Goal: Task Accomplishment & Management: Use online tool/utility

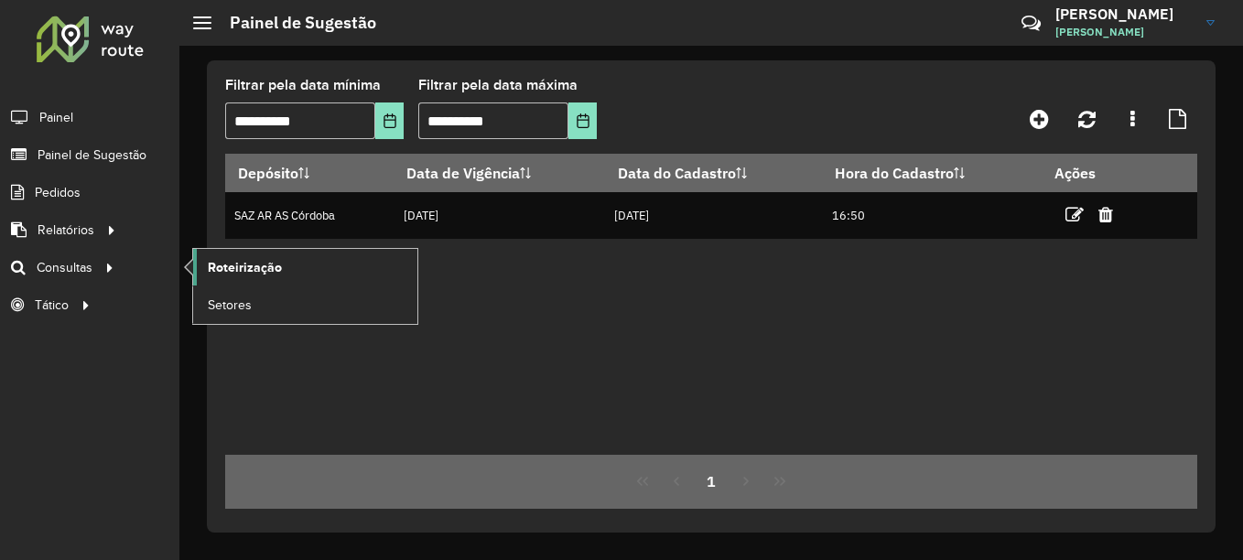
click at [261, 266] on span "Roteirização" at bounding box center [245, 267] width 74 height 19
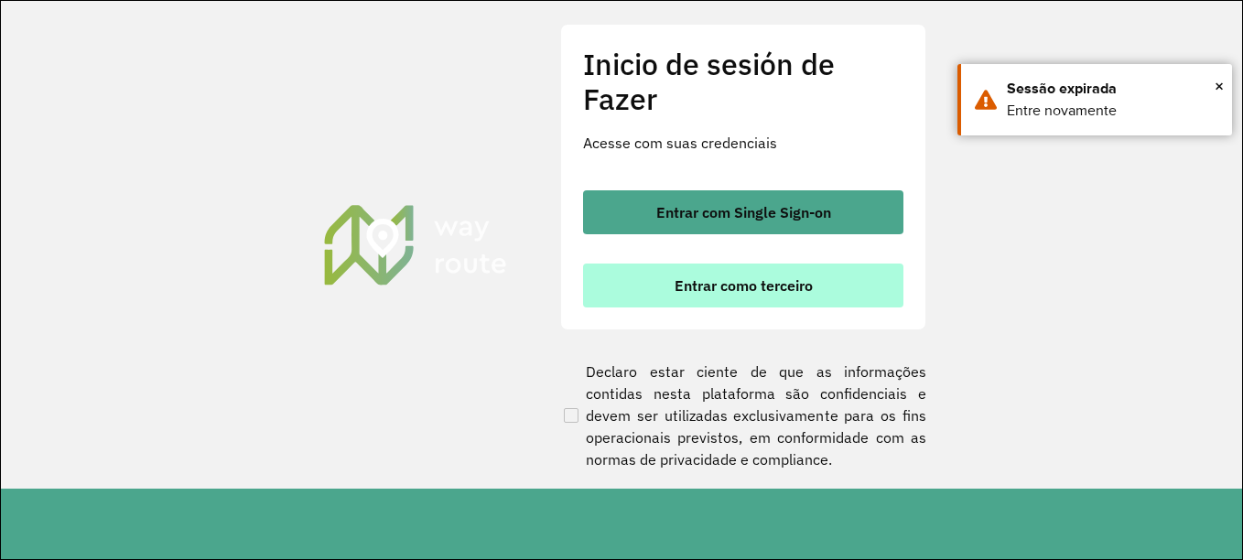
click at [777, 285] on font "Entrar como terceiro" at bounding box center [744, 286] width 138 height 18
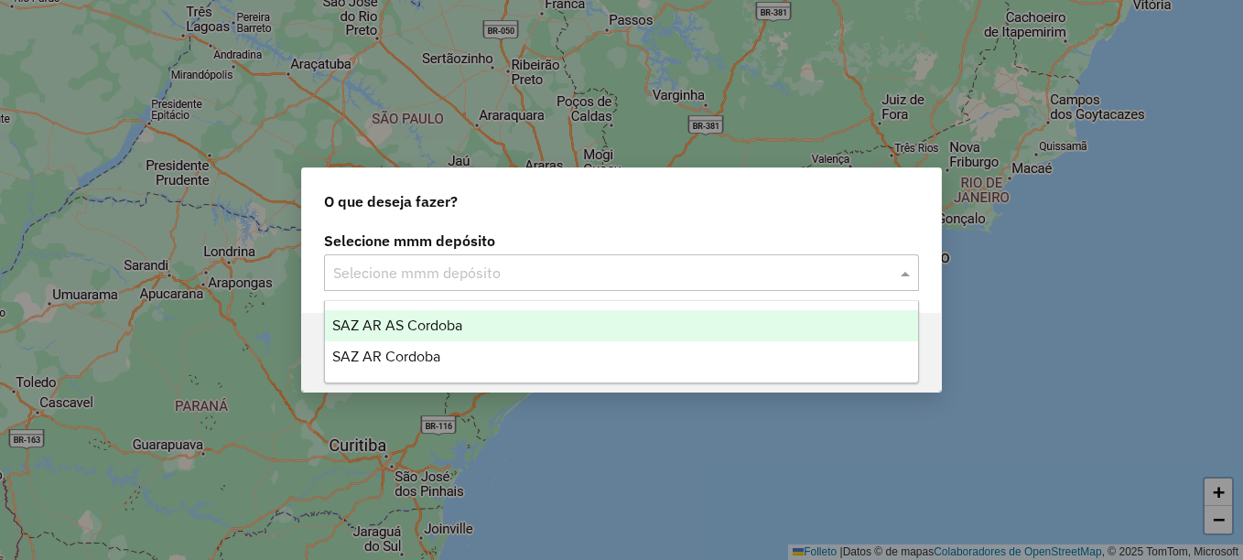
click at [439, 268] on input "text" at bounding box center [603, 274] width 540 height 22
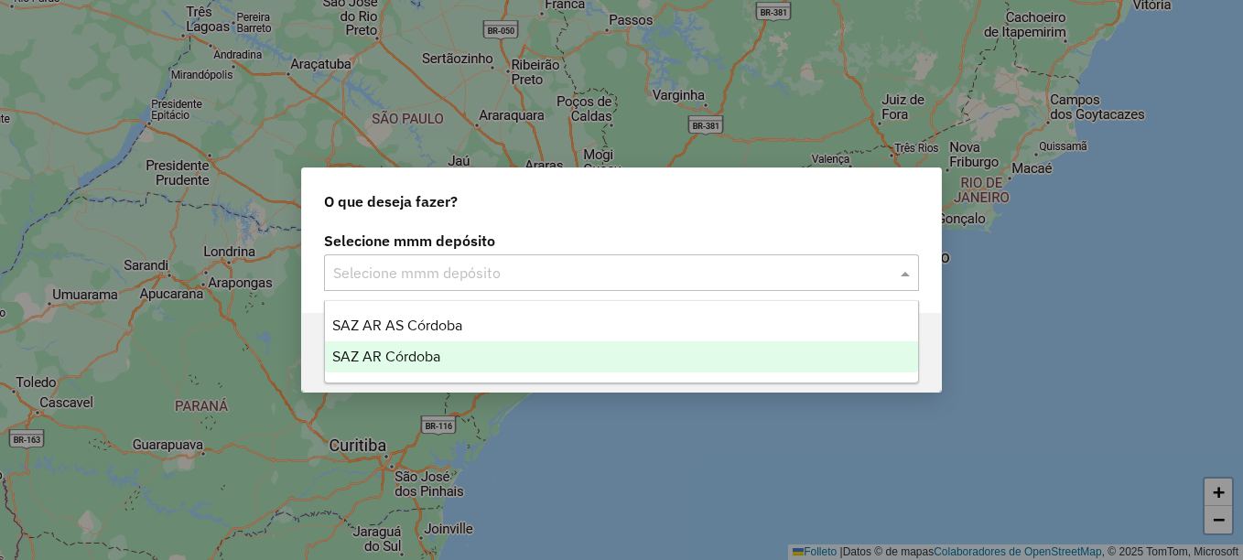
click at [409, 350] on span "SAZ AR Córdoba" at bounding box center [386, 357] width 108 height 16
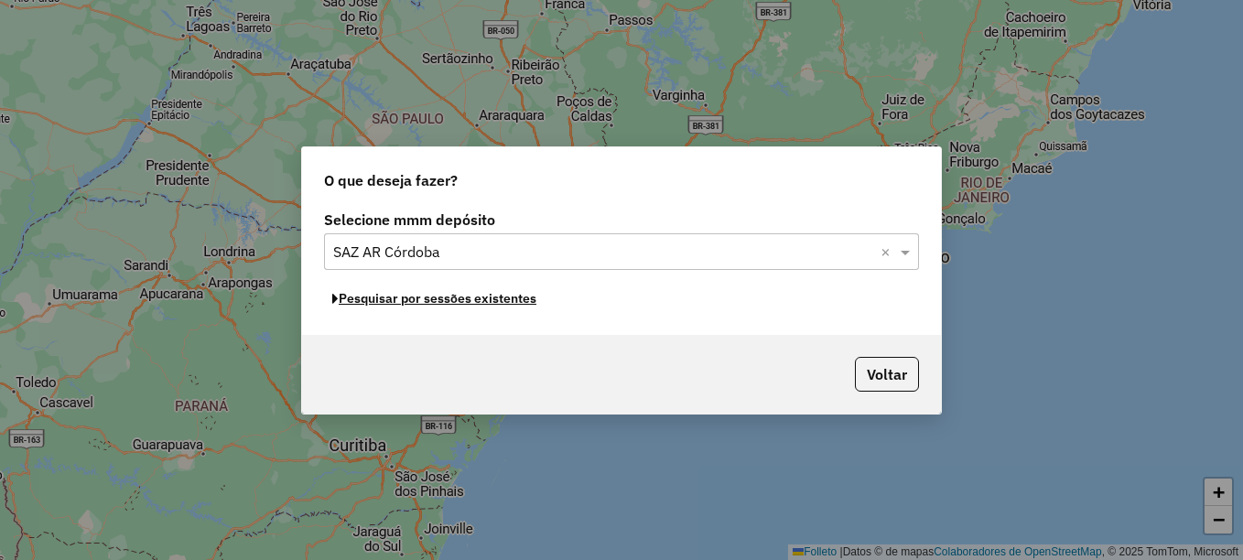
click at [484, 302] on font "Pesquisar por sessões existentes" at bounding box center [438, 298] width 198 height 16
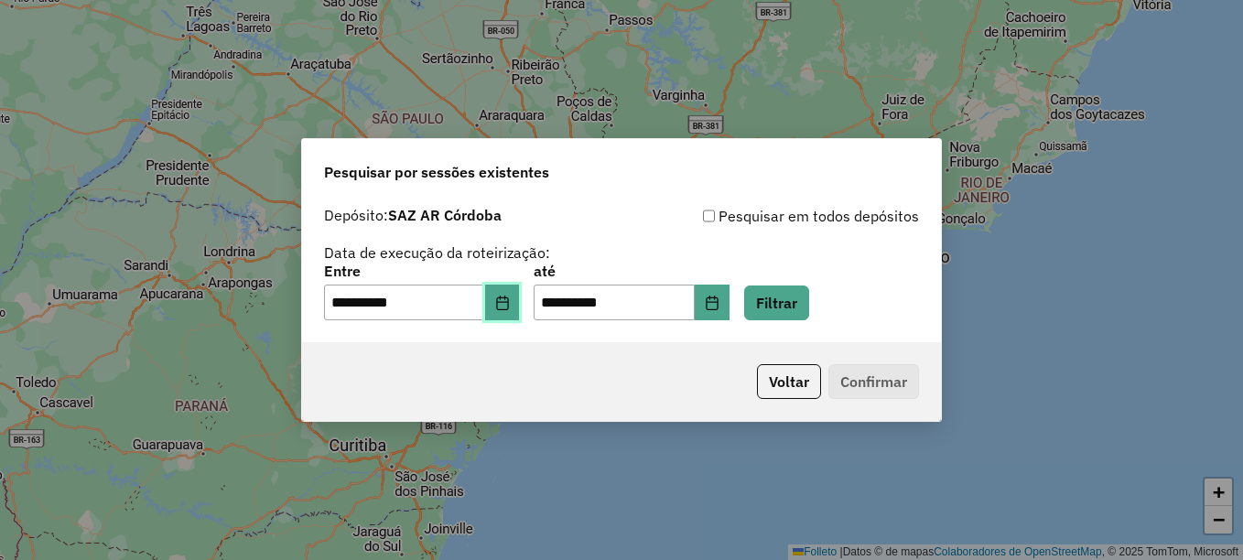
click at [510, 299] on icon "Elija la fecha" at bounding box center [502, 303] width 15 height 15
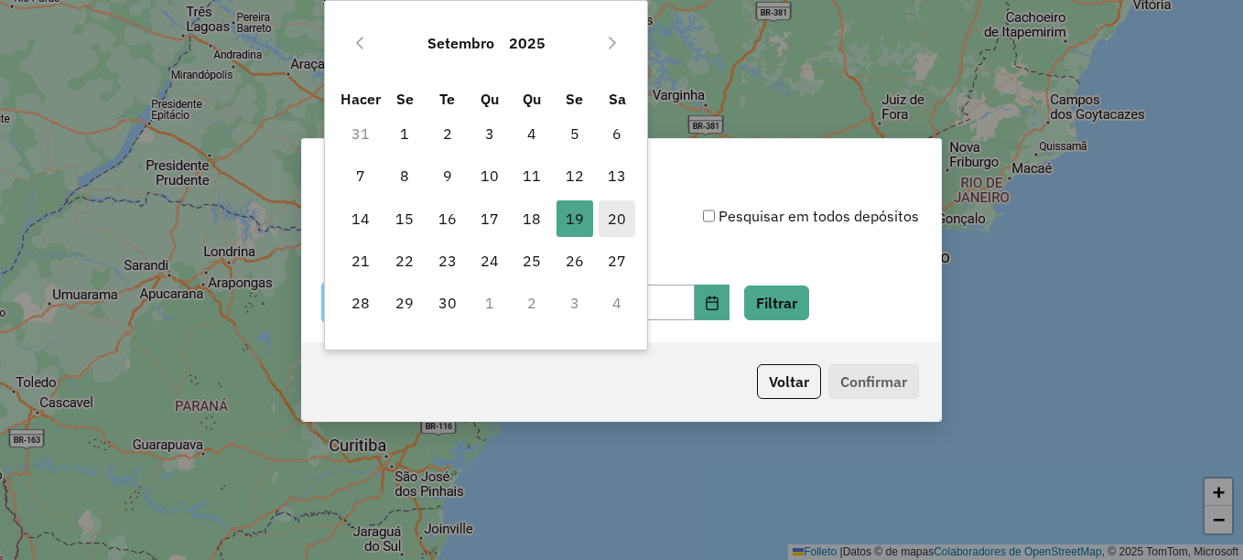
click at [616, 212] on font "20" at bounding box center [617, 219] width 18 height 22
type input "**********"
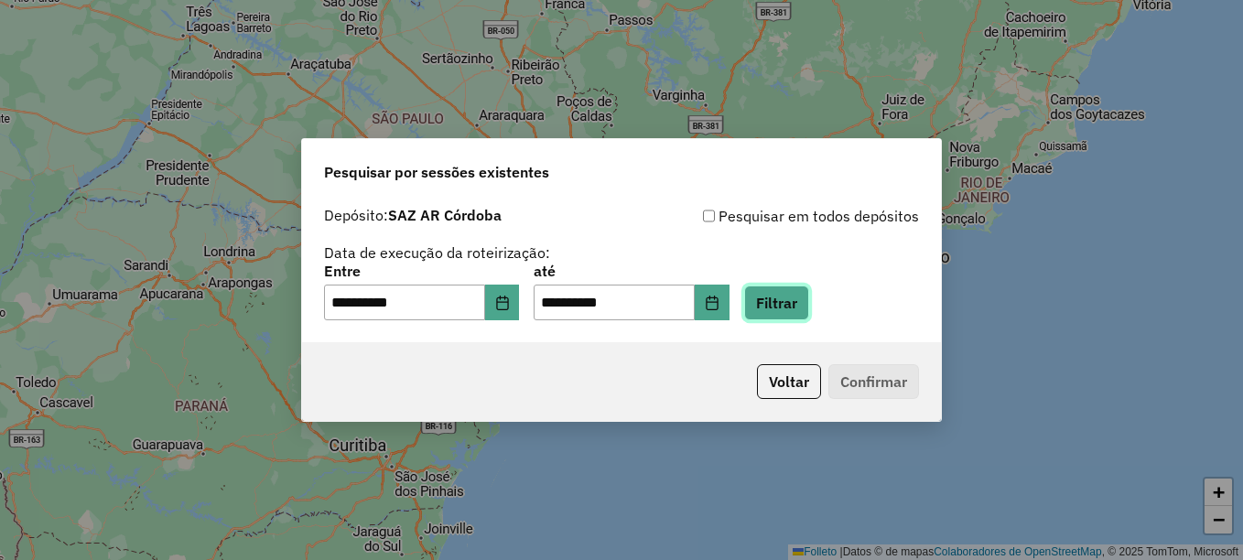
click at [808, 302] on button "Filtrar" at bounding box center [776, 303] width 65 height 35
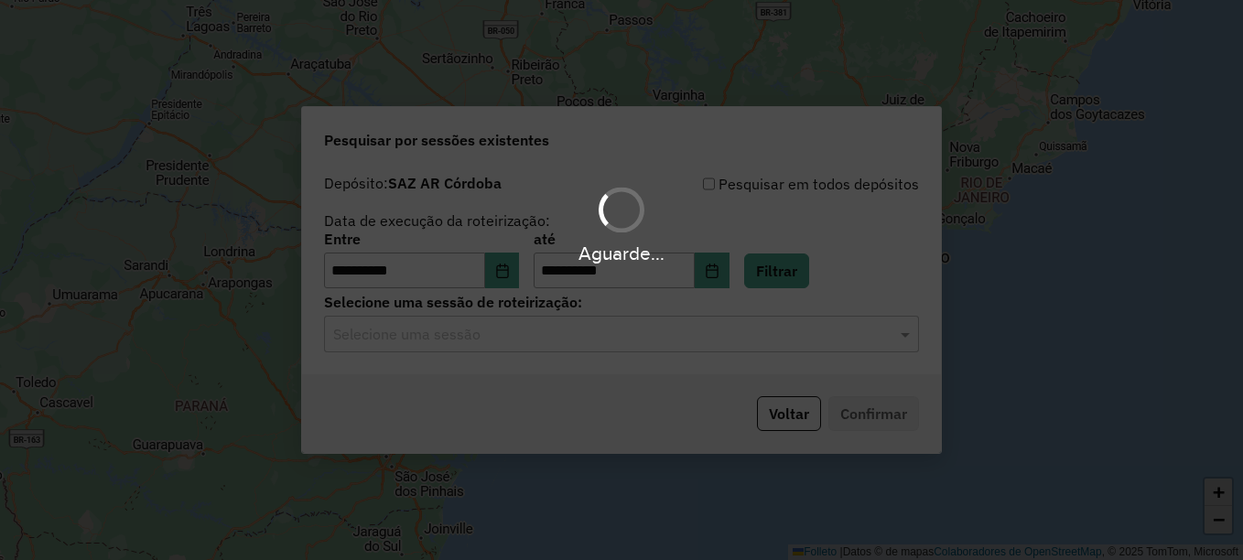
click at [578, 338] on input "text" at bounding box center [603, 335] width 540 height 22
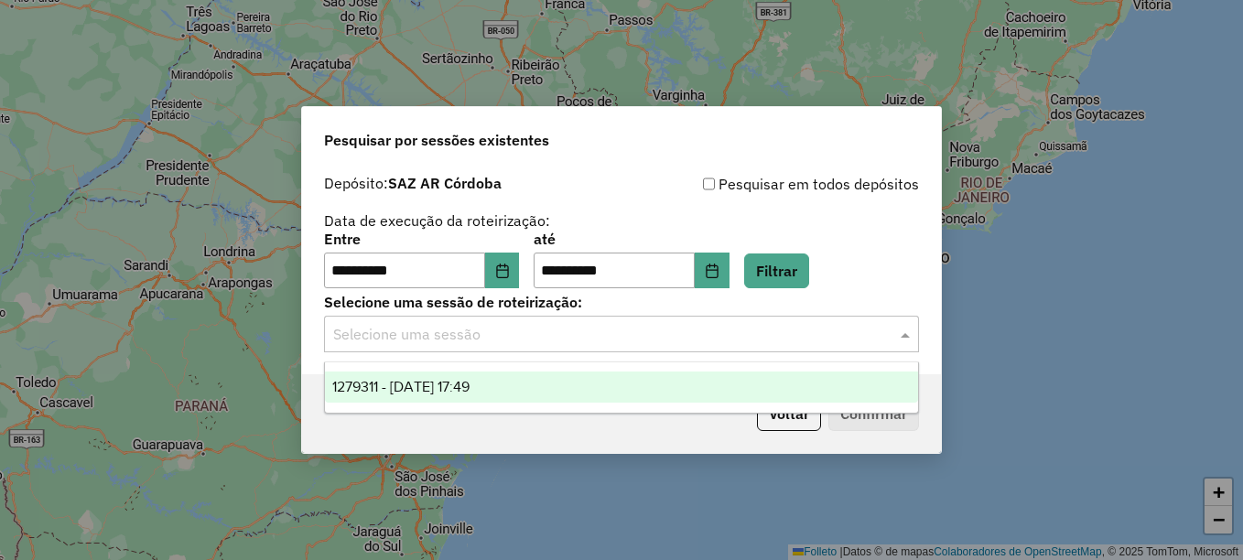
click at [509, 382] on div "1279311 - 20/09/2025 17:49" at bounding box center [621, 387] width 593 height 31
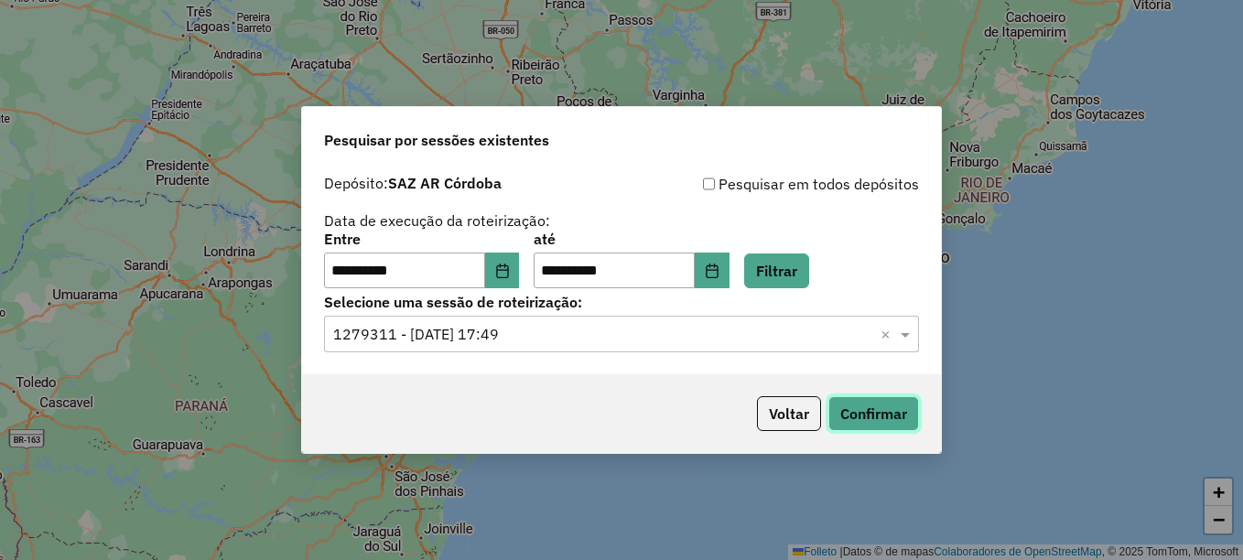
click at [901, 417] on button "Confirmar" at bounding box center [874, 413] width 91 height 35
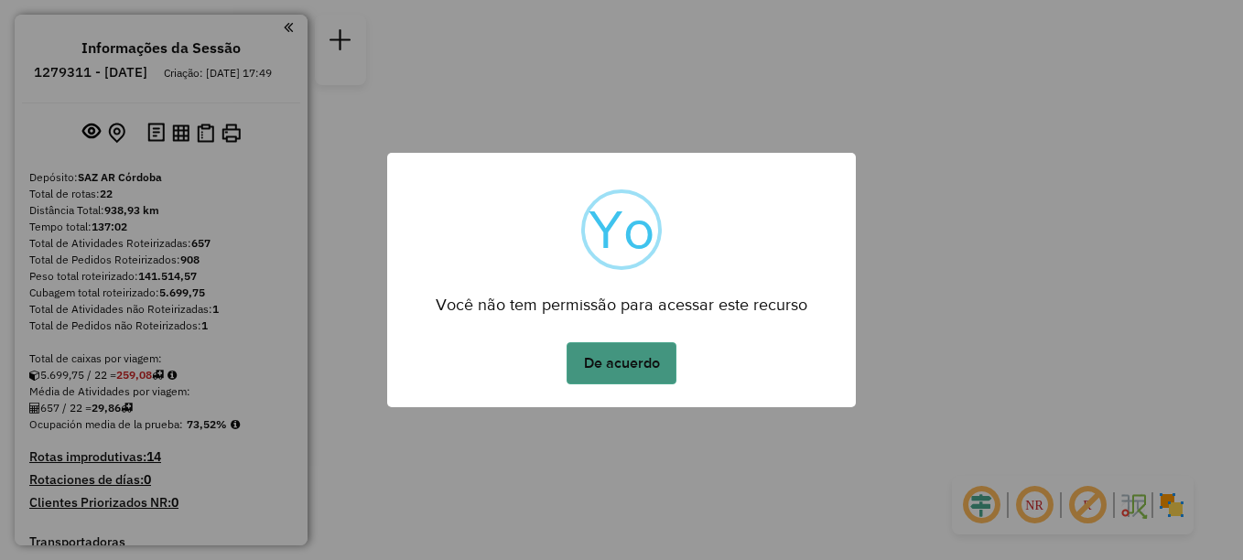
click at [608, 363] on button "De acuerdo" at bounding box center [622, 363] width 110 height 42
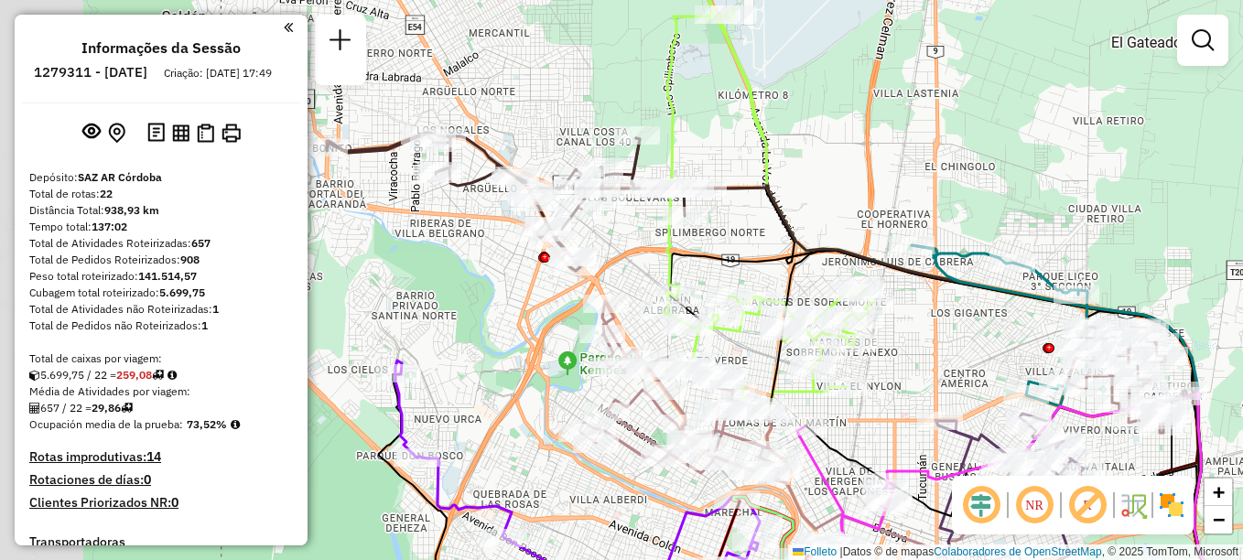
drag, startPoint x: 580, startPoint y: 229, endPoint x: 809, endPoint y: 188, distance: 233.5
click at [809, 188] on div "Janela de atendimento Grade de atendimento Capacidade Transportadoras Veículos …" at bounding box center [621, 280] width 1243 height 560
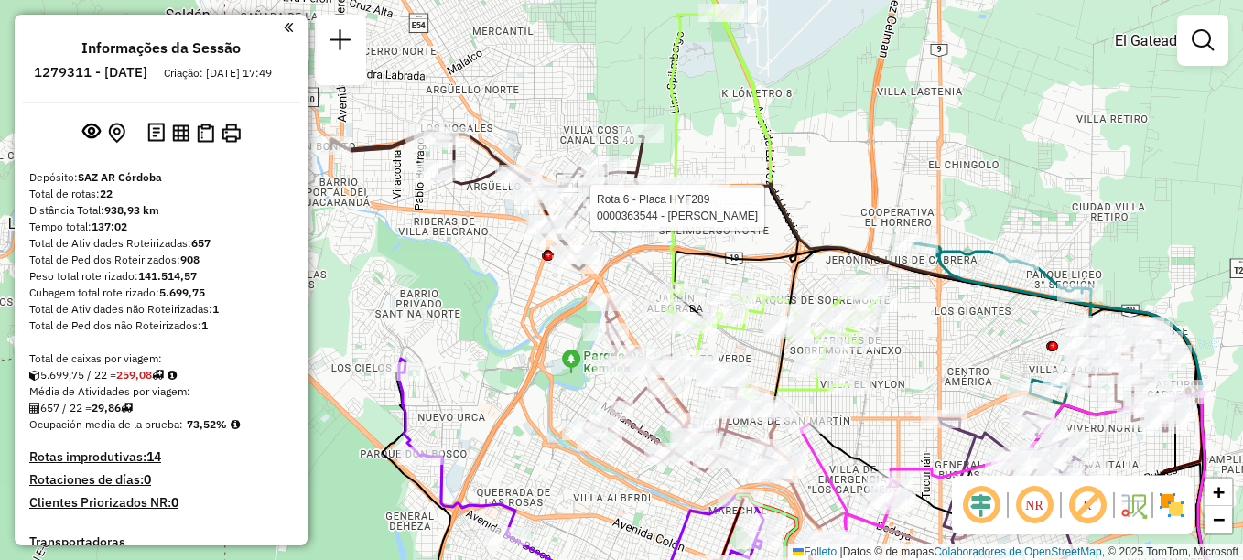
select select "**********"
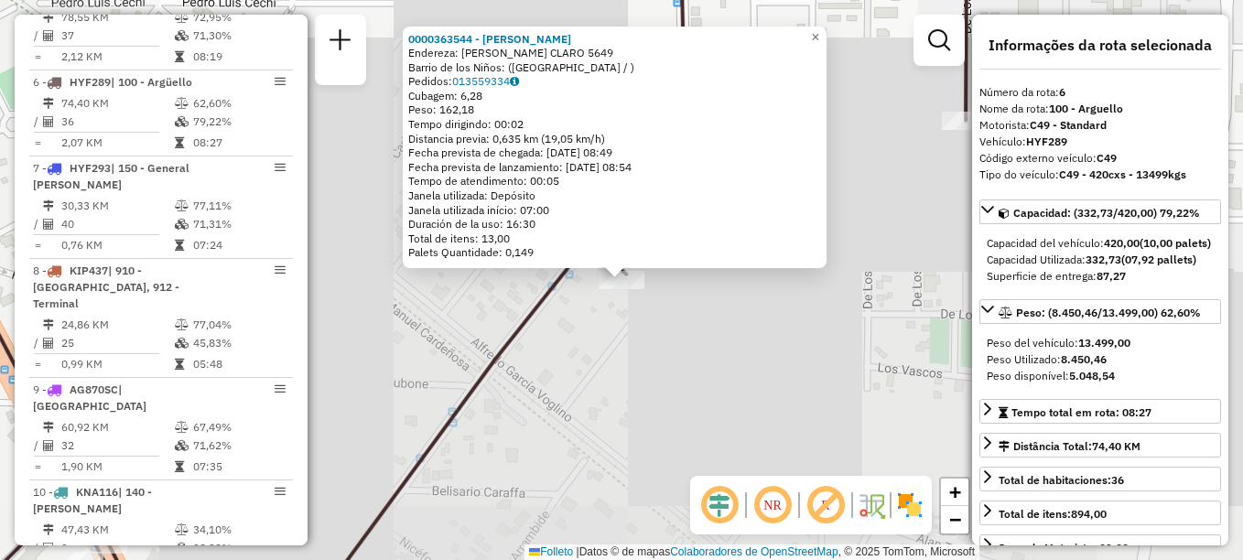
scroll to position [1132, 0]
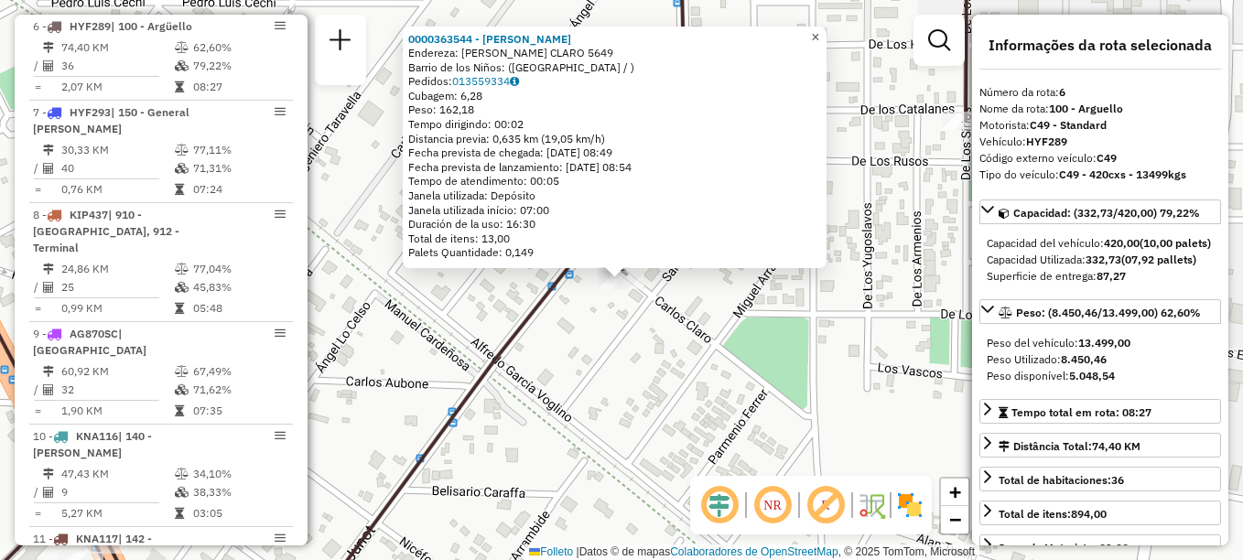
click at [820, 29] on span "×" at bounding box center [815, 37] width 8 height 16
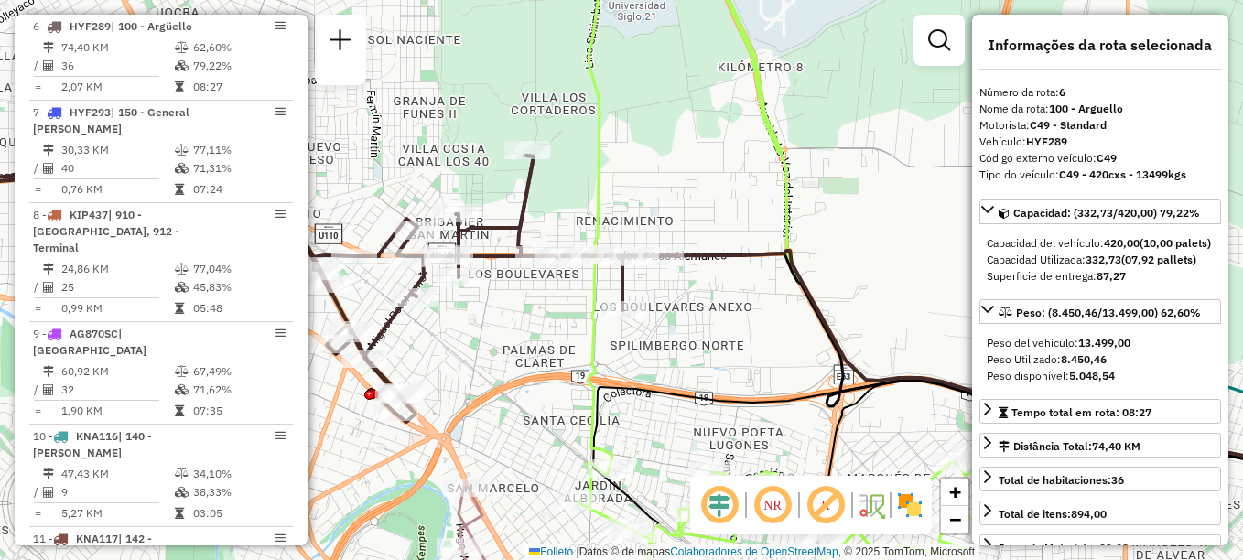
drag, startPoint x: 564, startPoint y: 384, endPoint x: 625, endPoint y: 200, distance: 194.0
click at [619, 216] on div "Janela de atendimento Grade de atendimento Capacidade Transportadoras Veículos …" at bounding box center [621, 280] width 1243 height 560
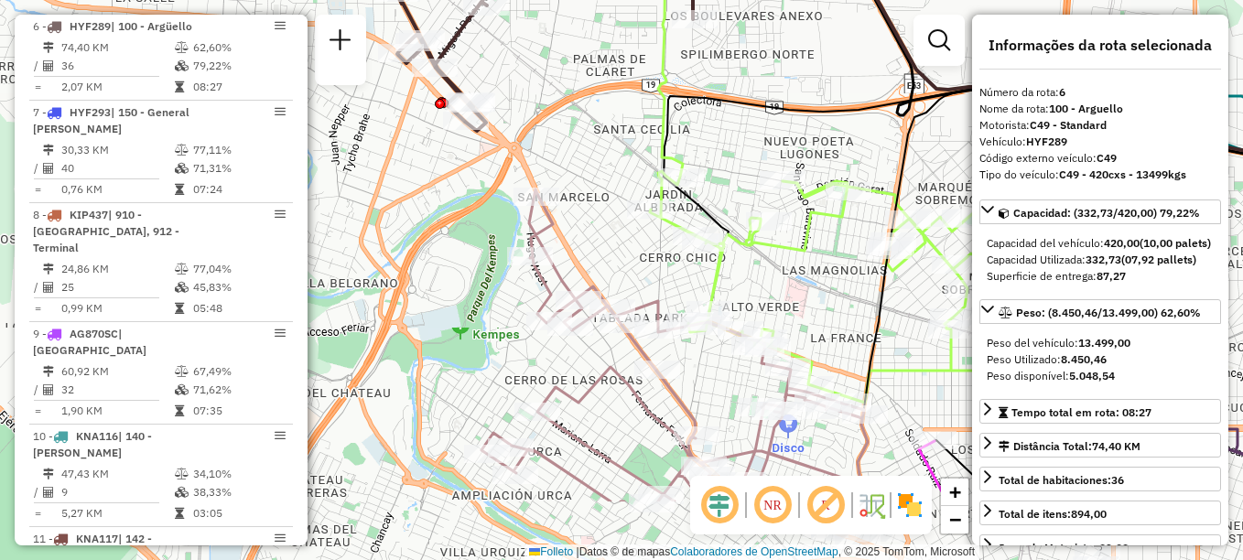
drag, startPoint x: 603, startPoint y: 280, endPoint x: 613, endPoint y: 179, distance: 102.1
click at [613, 179] on div "Rota 5 - Placa HYF277 0000476044 - Sosa Ariel Alberto Janela de atendimento Gra…" at bounding box center [621, 280] width 1243 height 560
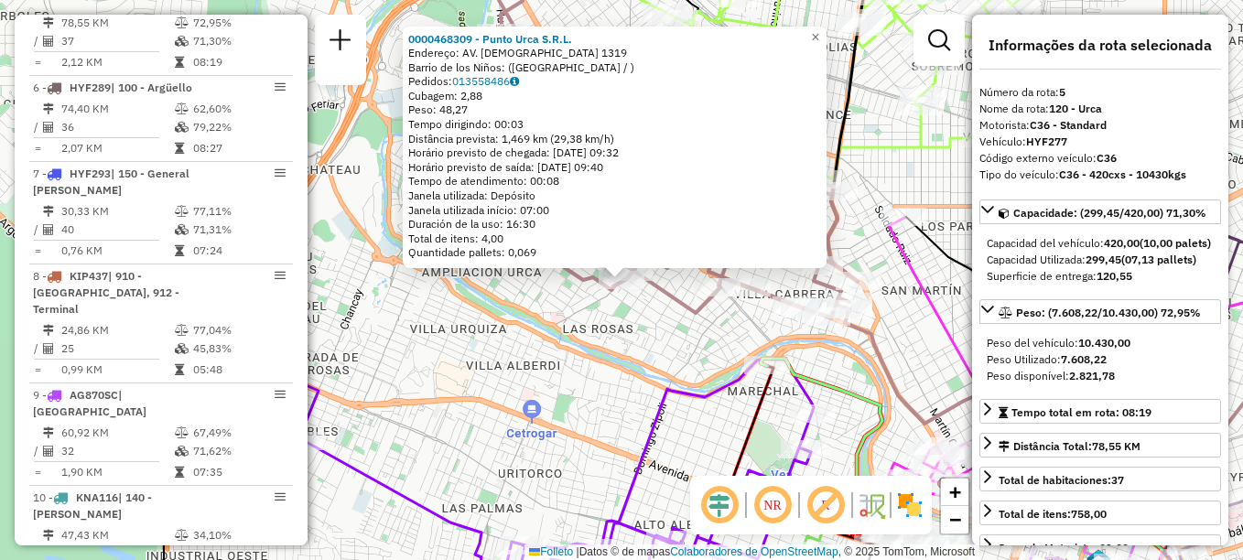
scroll to position [1046, 0]
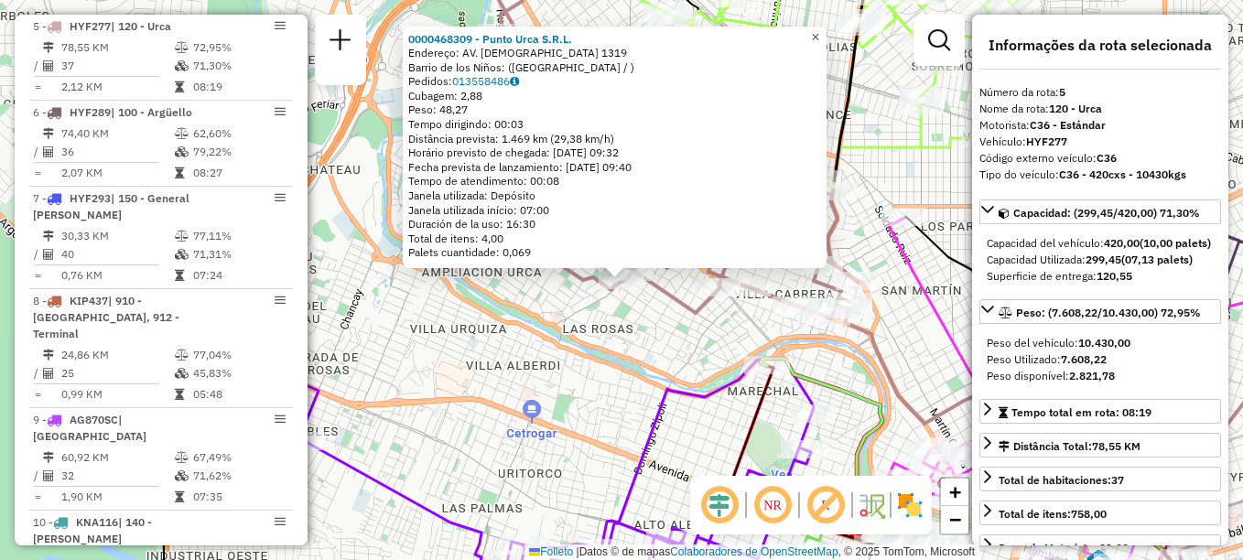
click at [820, 29] on span "×" at bounding box center [815, 37] width 8 height 16
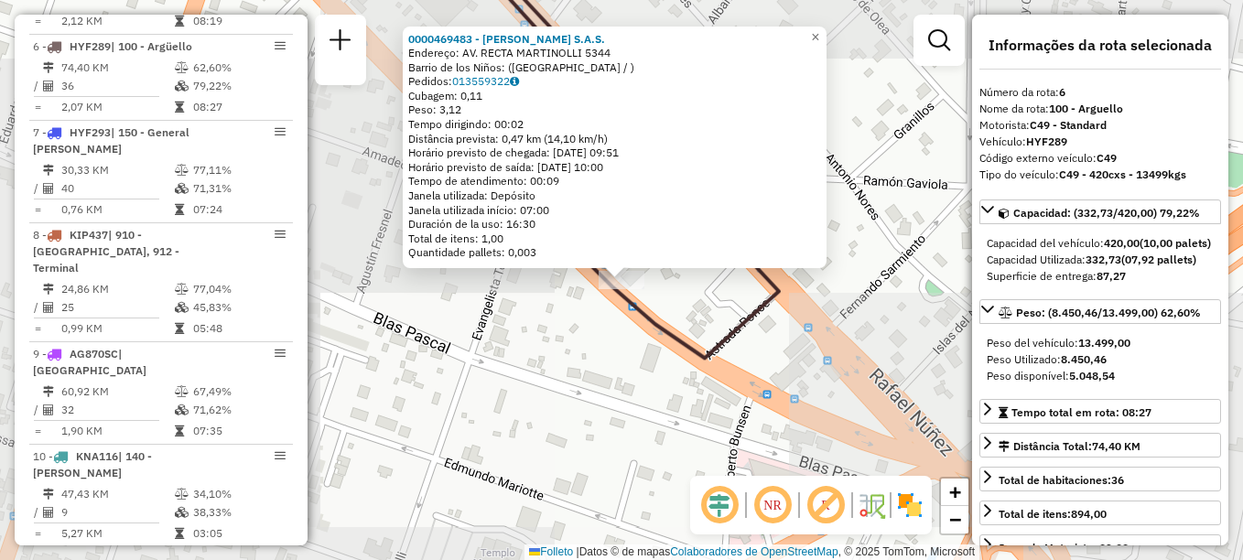
scroll to position [1132, 0]
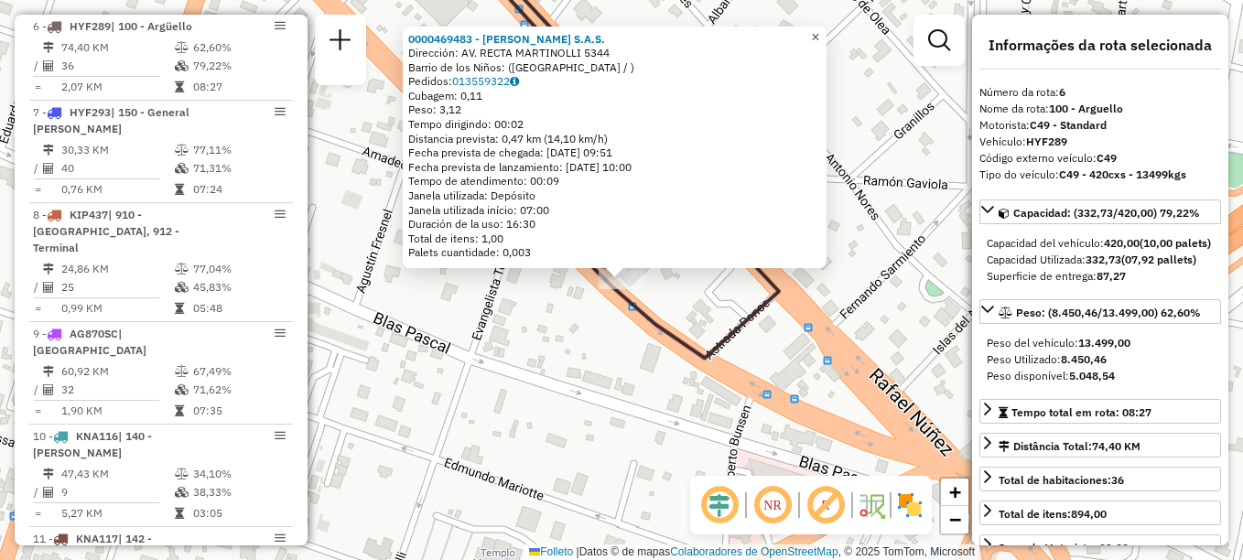
click at [820, 38] on span "×" at bounding box center [815, 37] width 8 height 16
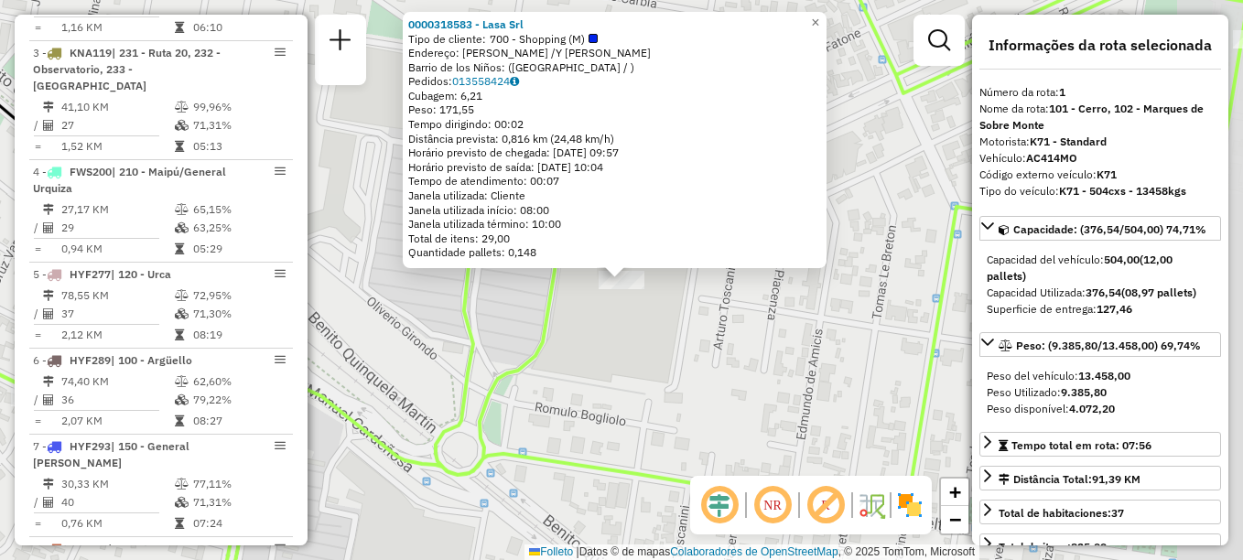
scroll to position [652, 0]
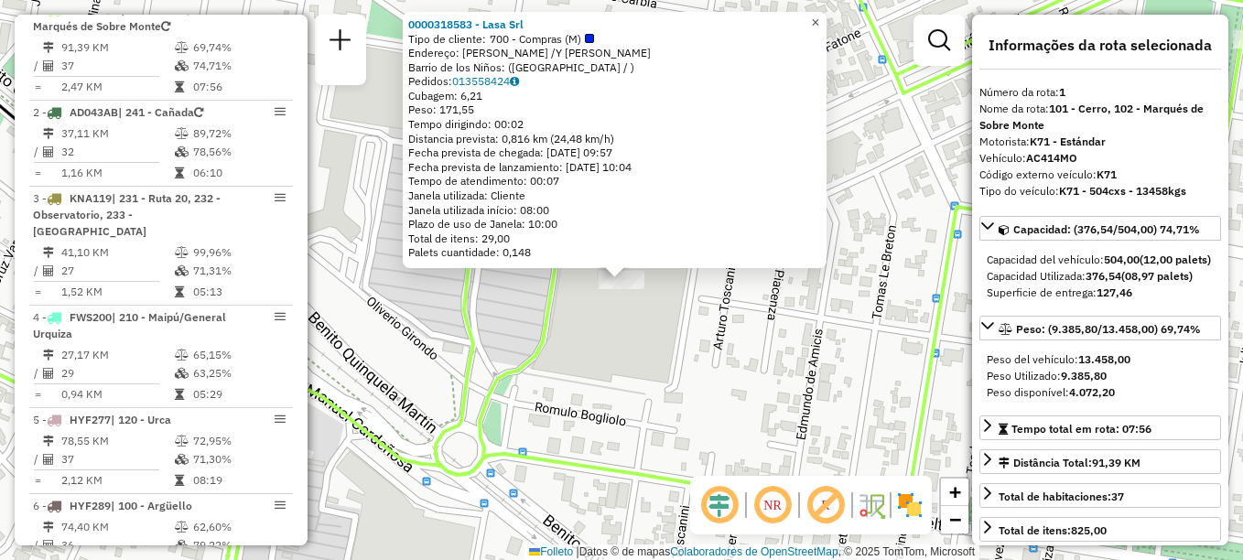
click at [820, 22] on span "×" at bounding box center [815, 23] width 8 height 16
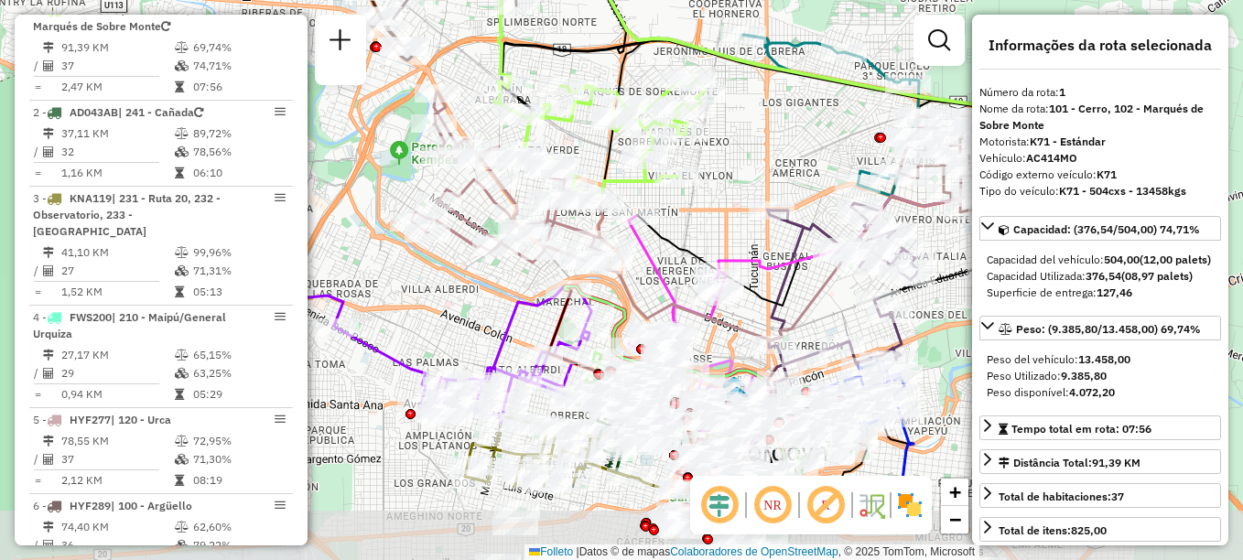
drag, startPoint x: 622, startPoint y: 299, endPoint x: 576, endPoint y: 126, distance: 179.0
click at [581, 136] on div "Janela de atendimento Grade de atendimento Capacidade Transportadoras Veículos …" at bounding box center [621, 280] width 1243 height 560
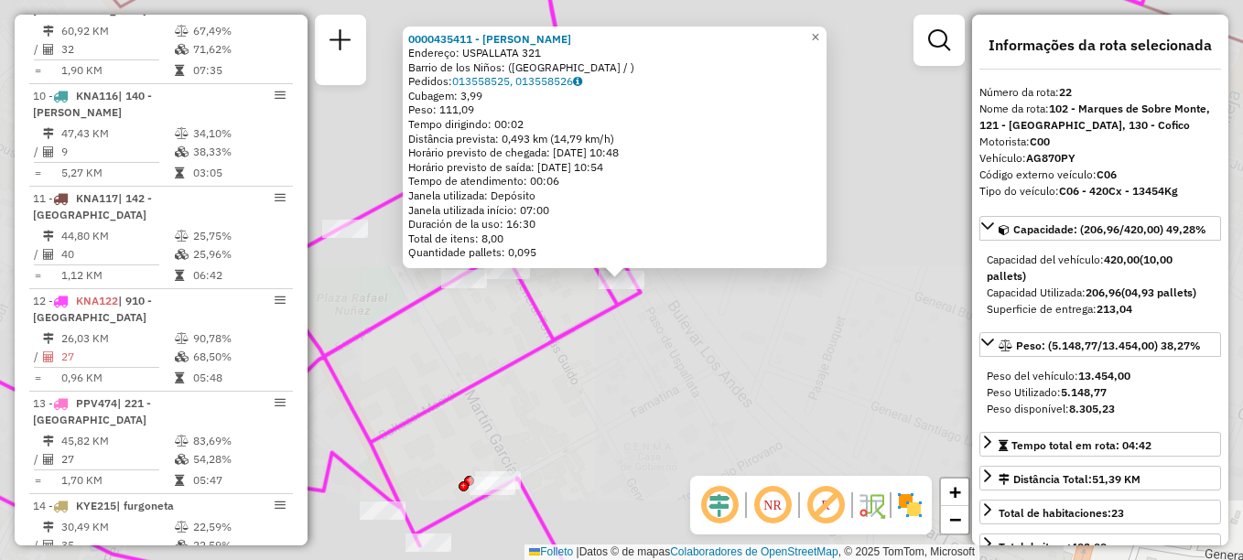
scroll to position [2614, 0]
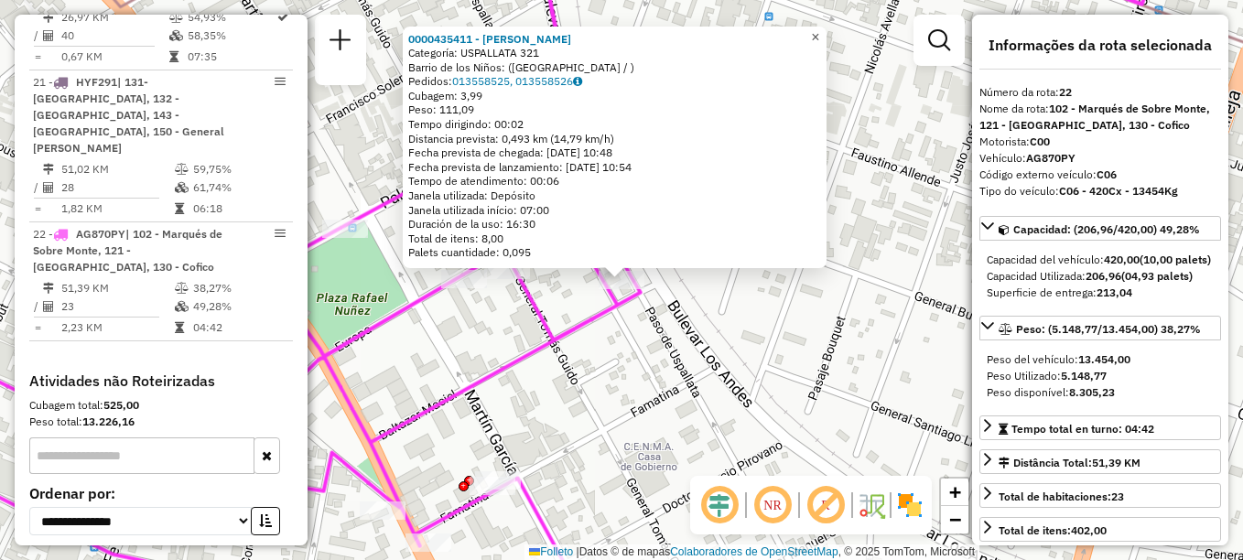
click at [820, 30] on span "×" at bounding box center [815, 37] width 8 height 16
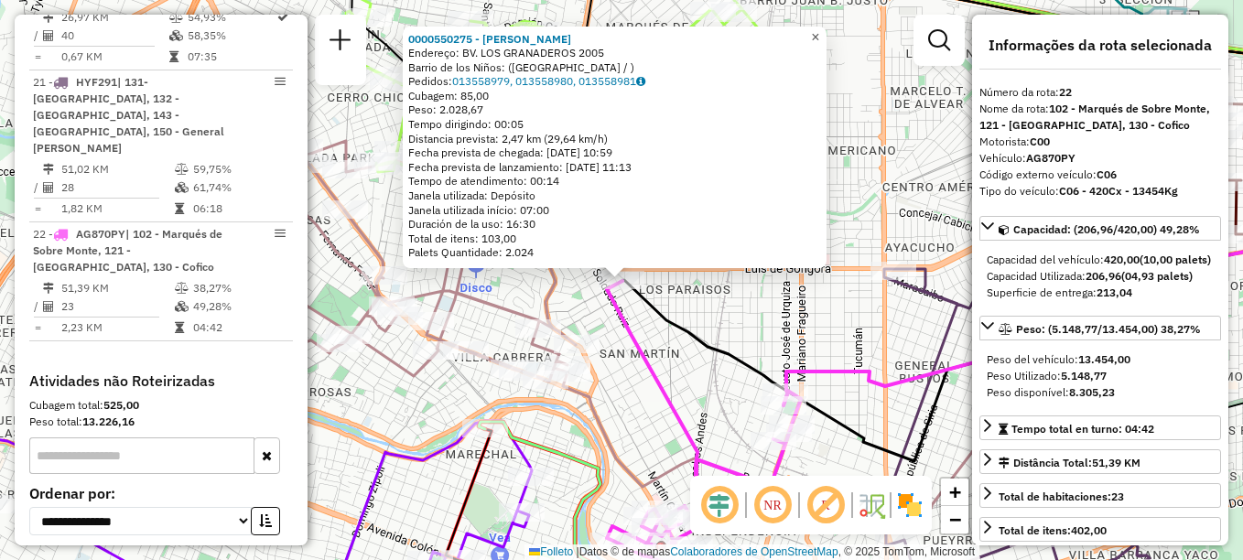
click at [820, 33] on span "×" at bounding box center [815, 37] width 8 height 16
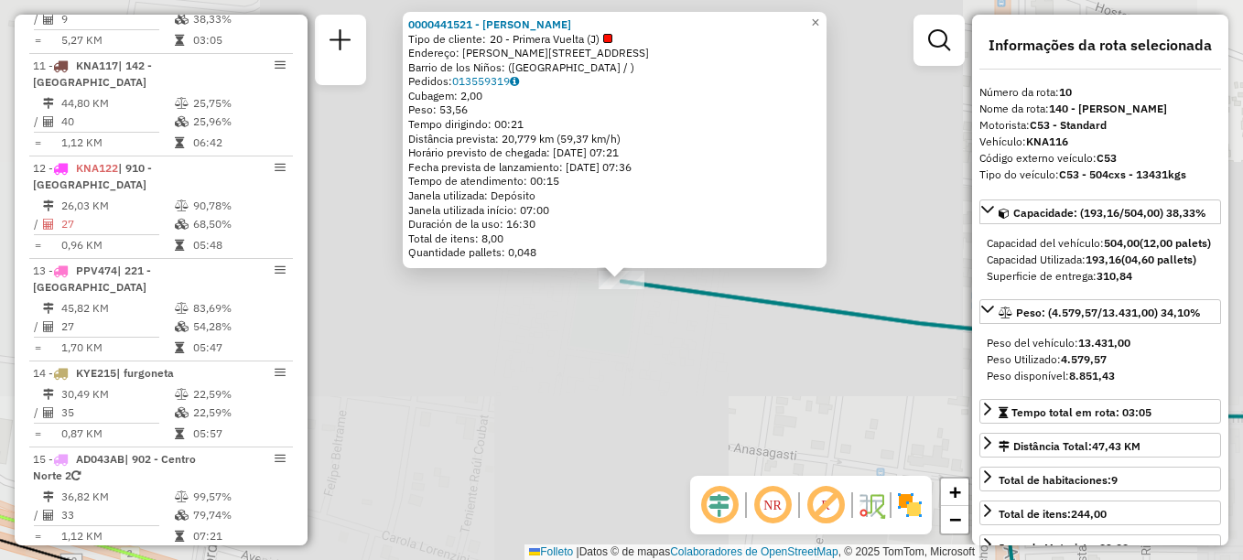
scroll to position [1493, 0]
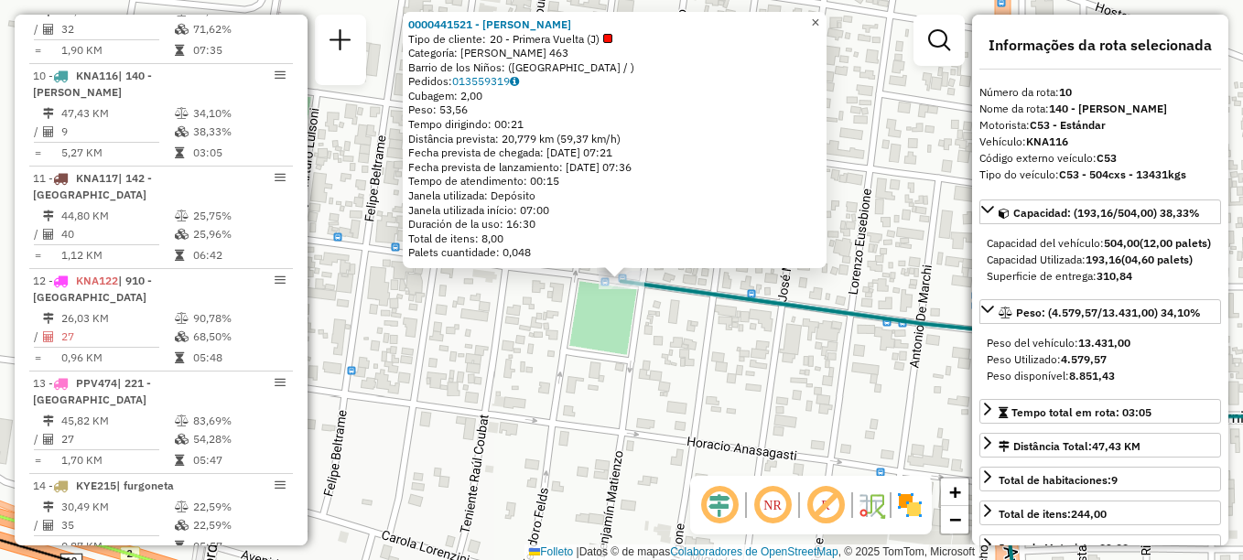
click at [827, 19] on link "×" at bounding box center [816, 23] width 22 height 22
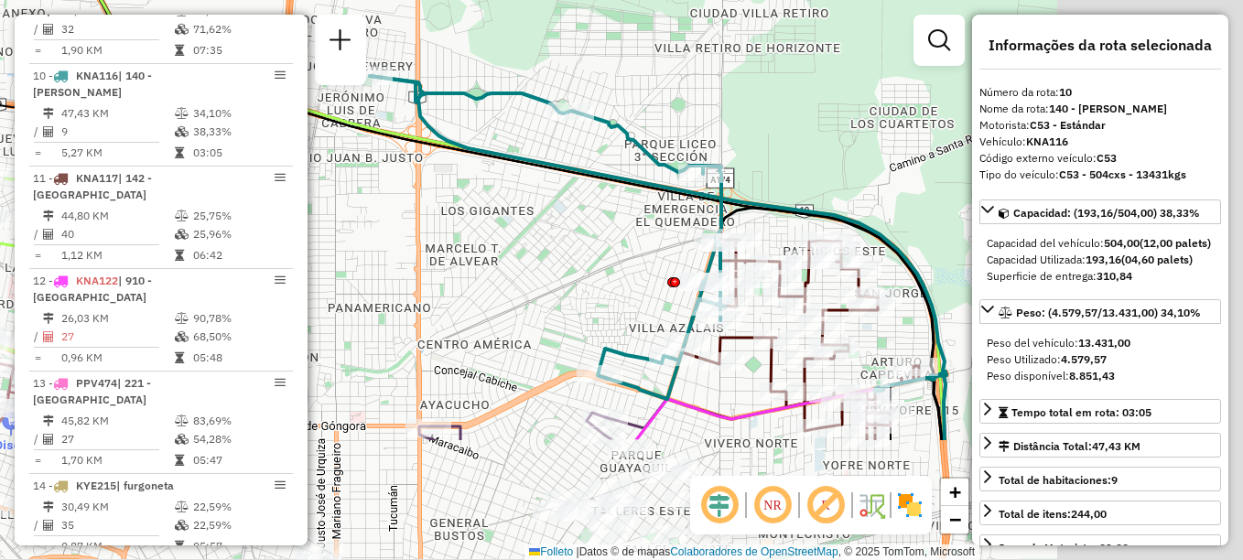
drag, startPoint x: 721, startPoint y: 310, endPoint x: 422, endPoint y: 73, distance: 381.2
click at [422, 73] on div "Janela de atendimento Grade de atendimento Capacidade Transportadoras Veículos …" at bounding box center [621, 280] width 1243 height 560
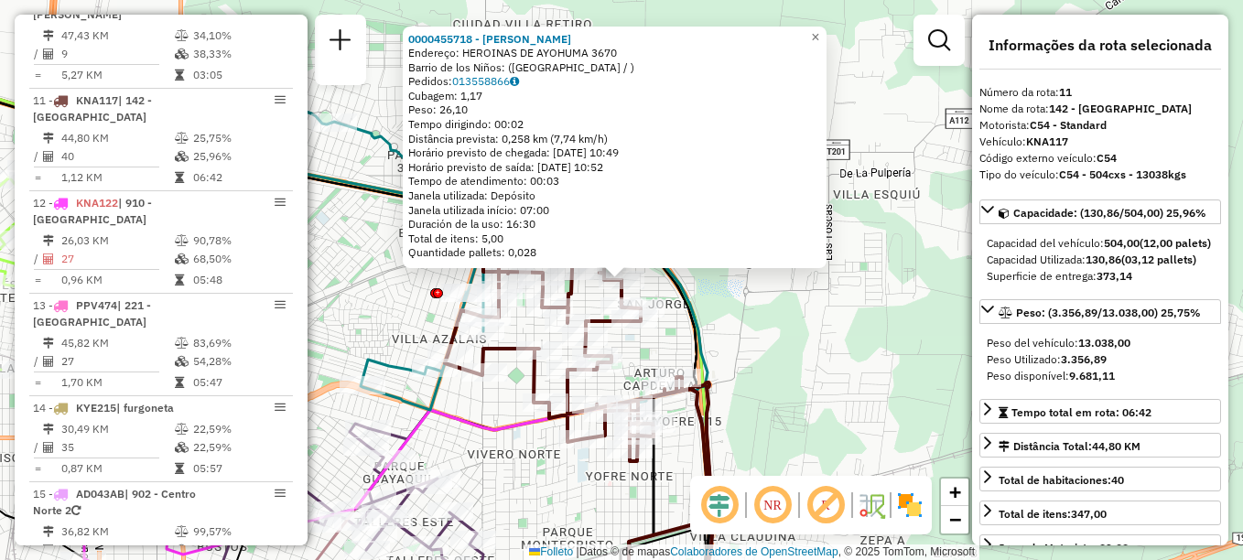
scroll to position [1595, 0]
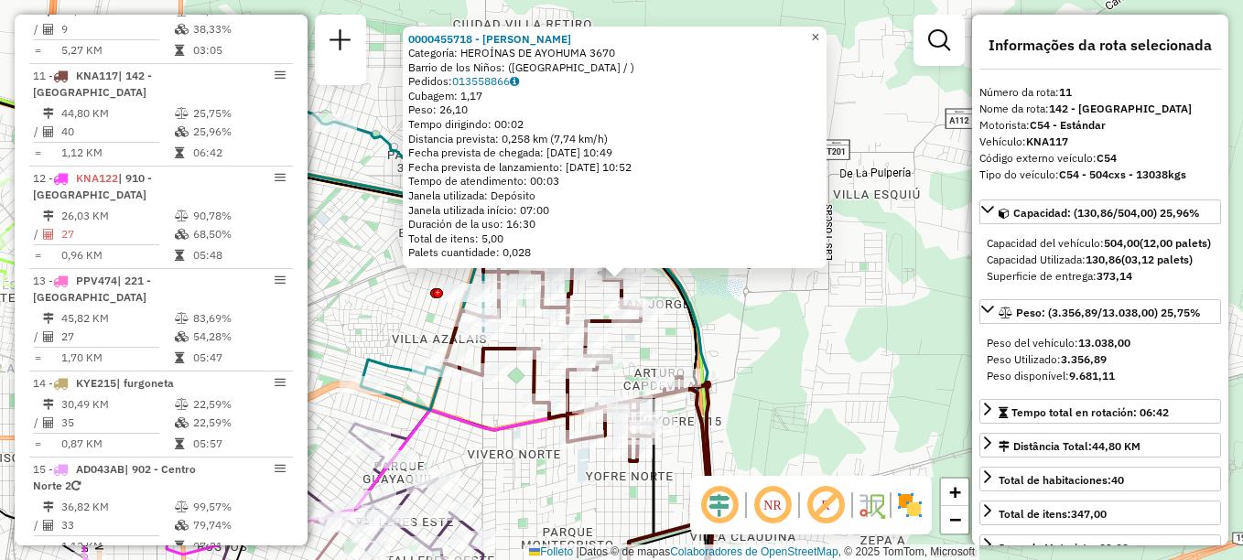
click at [820, 32] on span "×" at bounding box center [815, 37] width 8 height 16
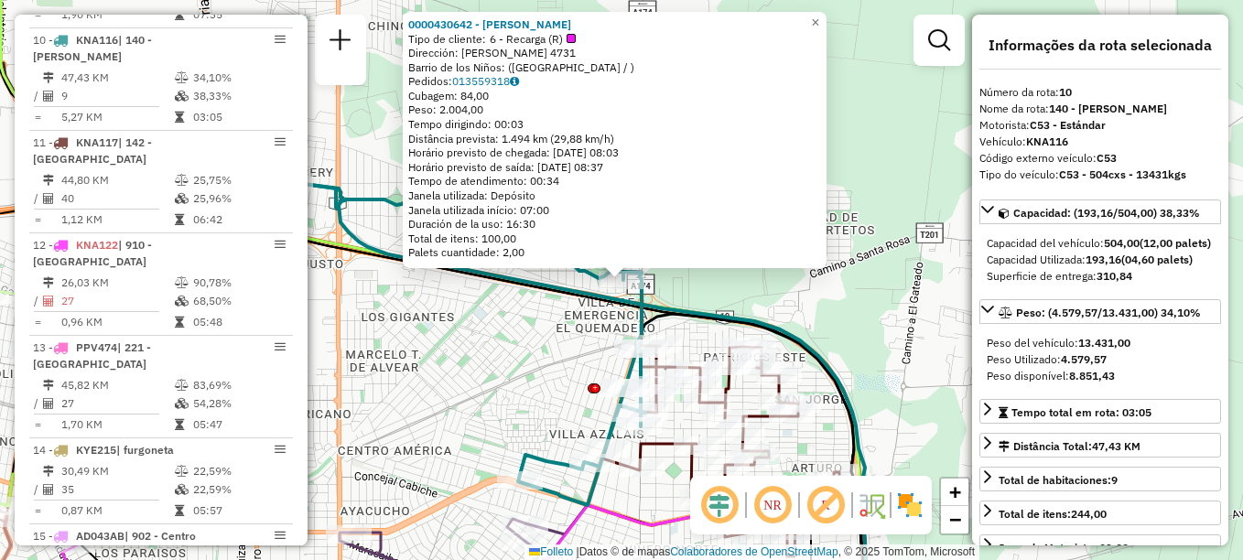
scroll to position [1493, 0]
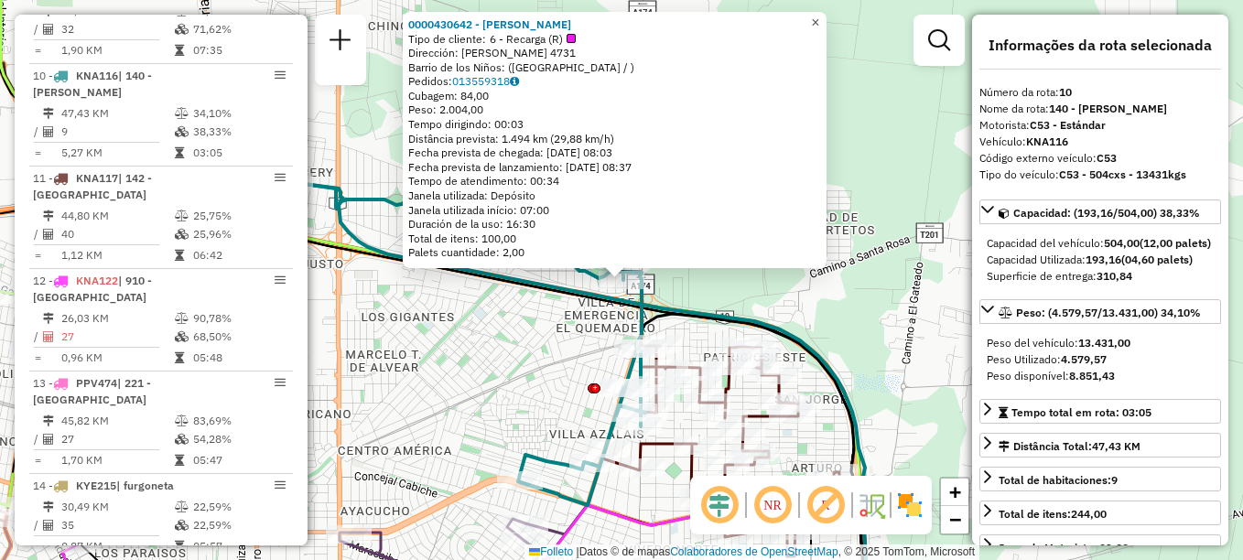
click at [827, 15] on link "×" at bounding box center [816, 23] width 22 height 22
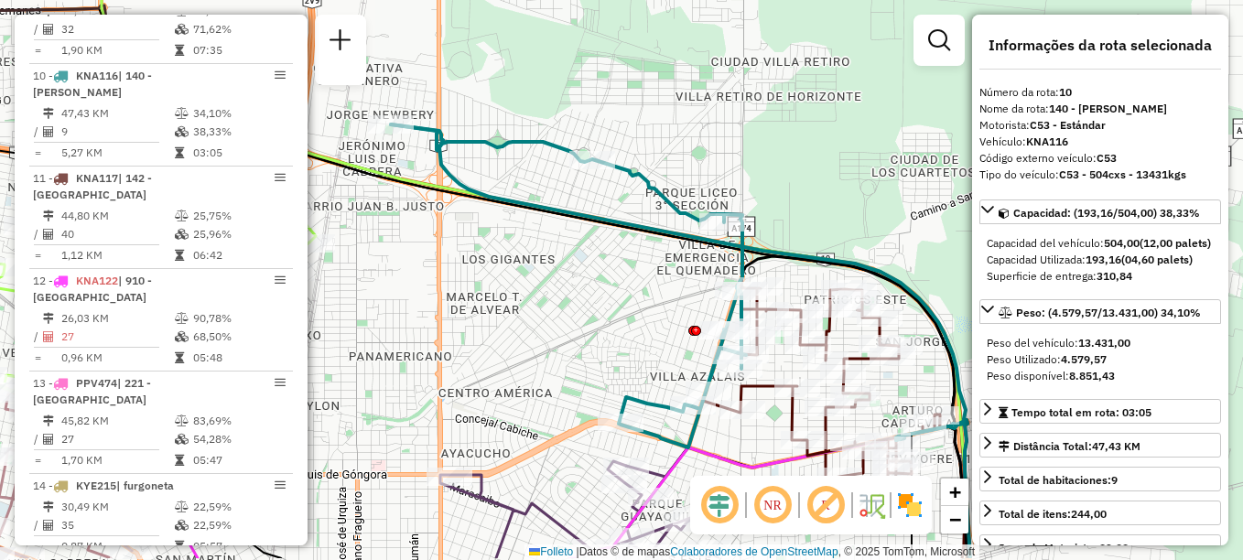
drag, startPoint x: 798, startPoint y: 191, endPoint x: 879, endPoint y: 141, distance: 95.0
click at [879, 141] on div "Janela de atendimento Grade de atendimento Capacidade Transportadoras Veículos …" at bounding box center [621, 280] width 1243 height 560
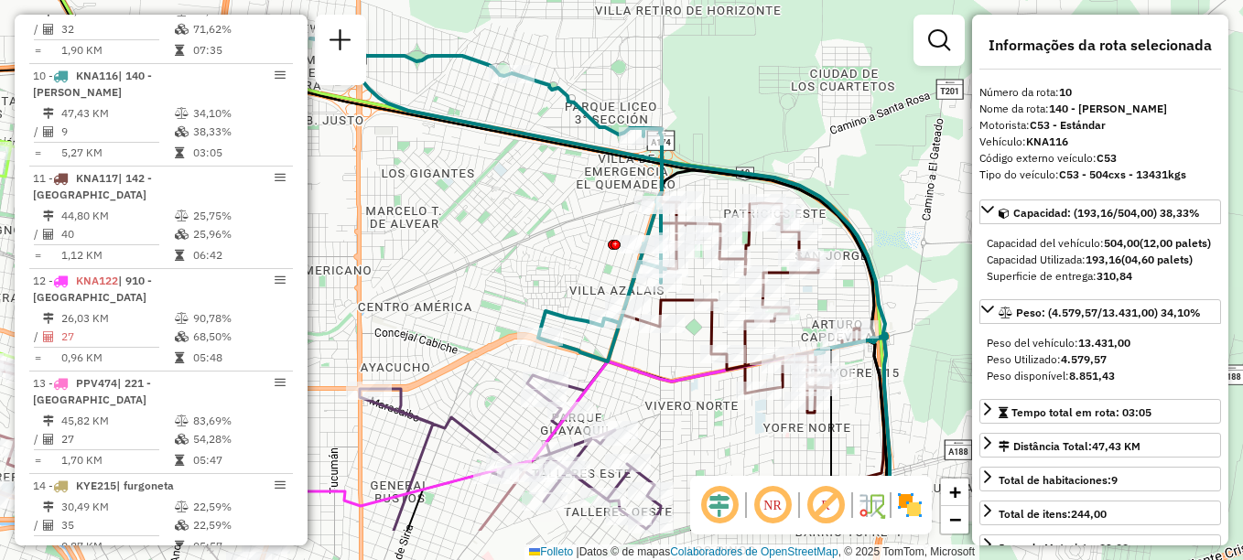
drag, startPoint x: 862, startPoint y: 142, endPoint x: 779, endPoint y: 56, distance: 119.2
click at [779, 56] on div "Janela de atendimento Grade de atendimento Capacidade Transportadoras Veículos …" at bounding box center [621, 280] width 1243 height 560
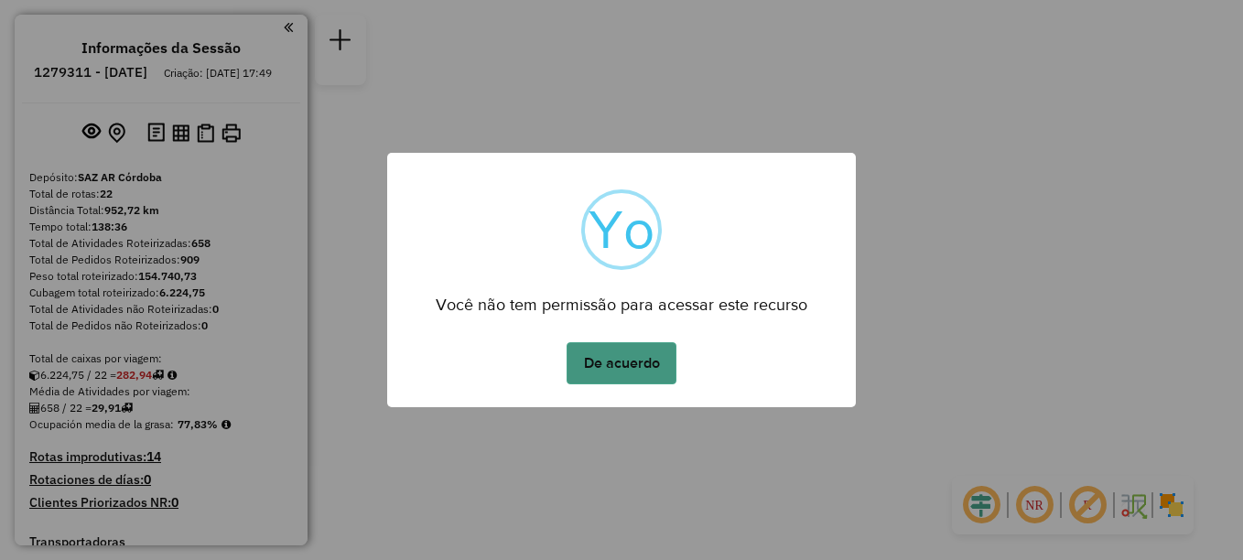
click at [601, 363] on button "De acuerdo" at bounding box center [622, 363] width 110 height 42
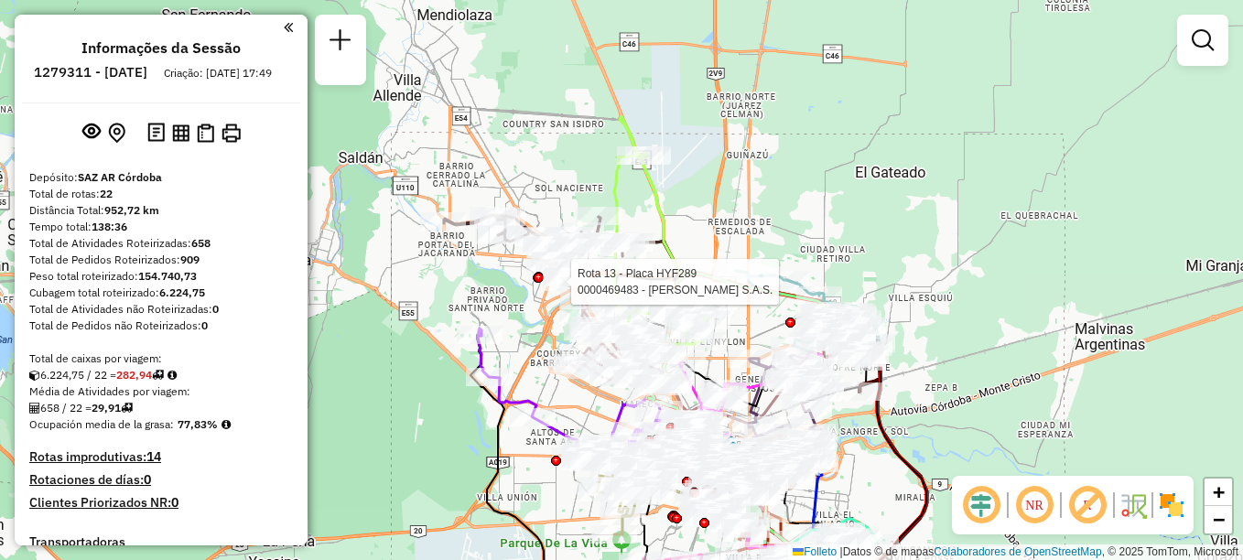
select select "**********"
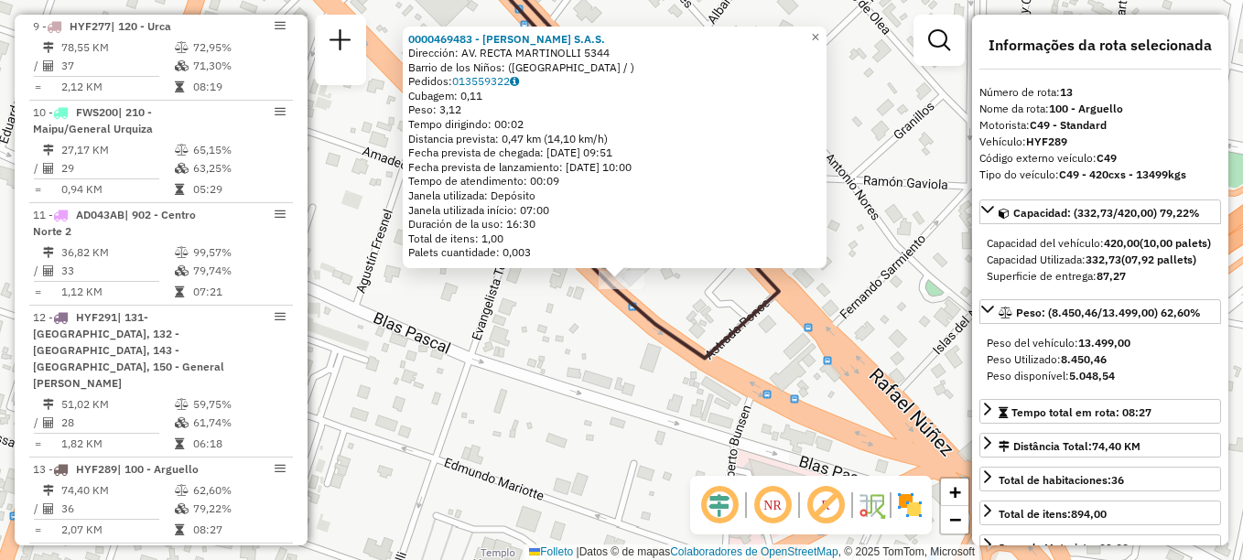
scroll to position [1800, 0]
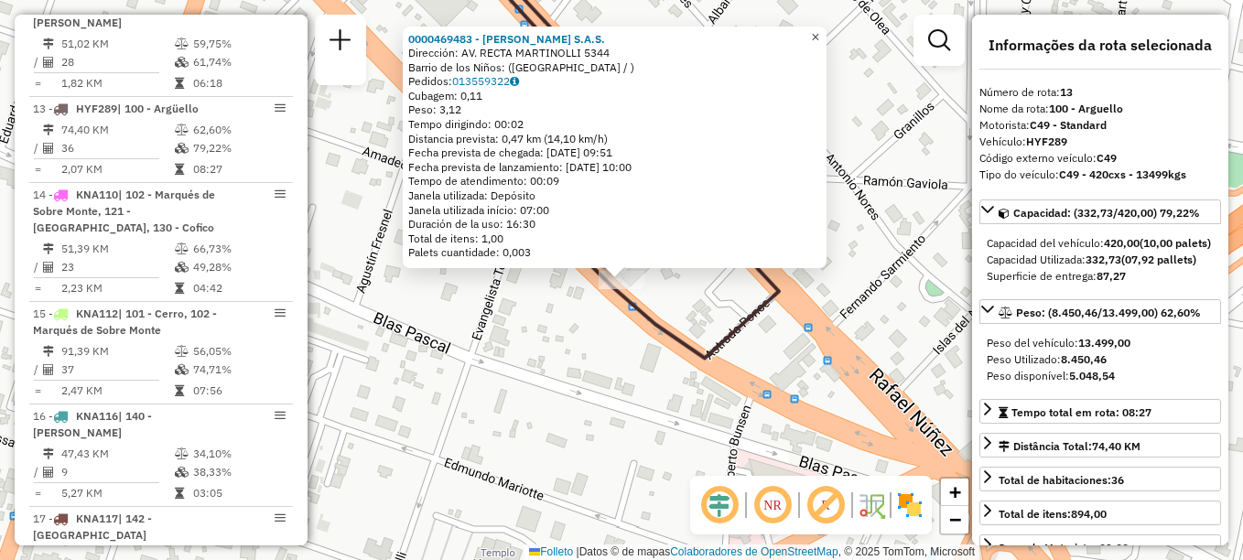
click at [827, 29] on link "×" at bounding box center [816, 38] width 22 height 22
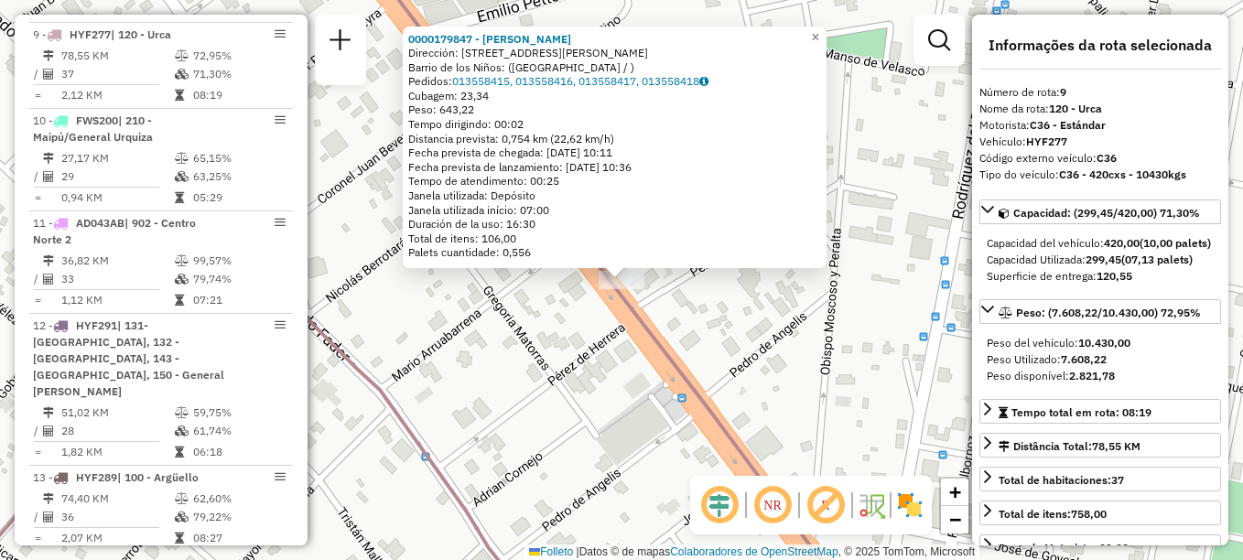
scroll to position [1390, 0]
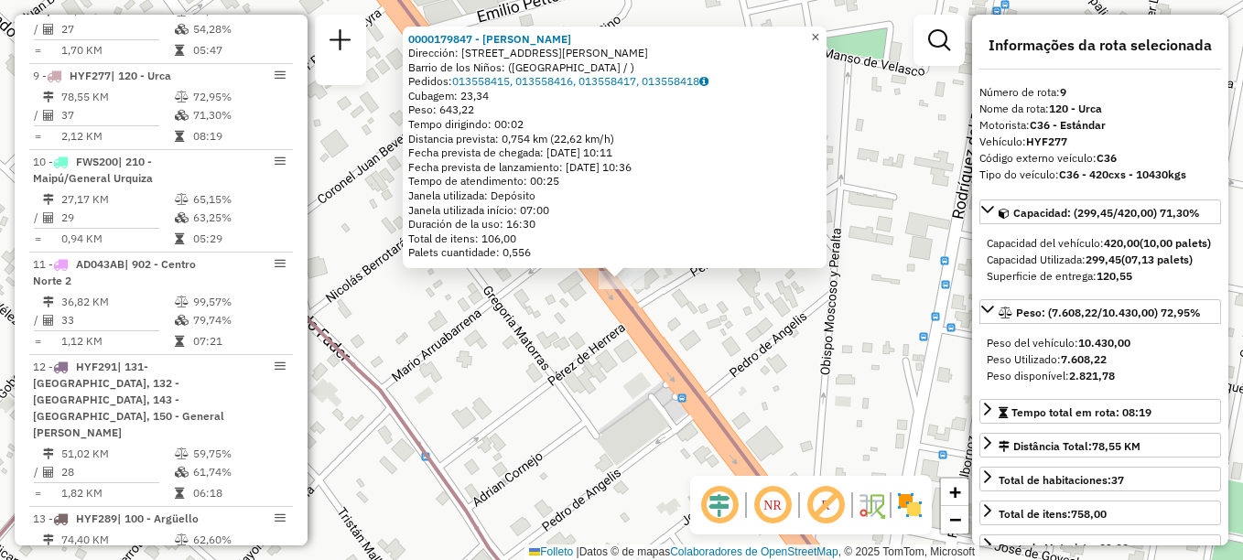
click at [820, 30] on span "×" at bounding box center [815, 37] width 8 height 16
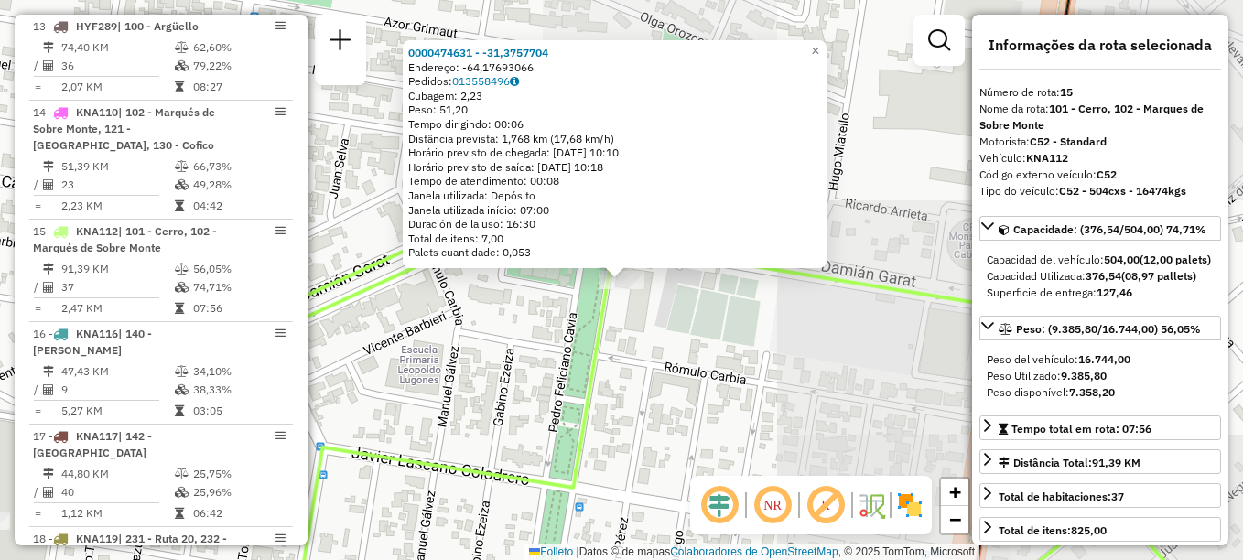
scroll to position [2005, 0]
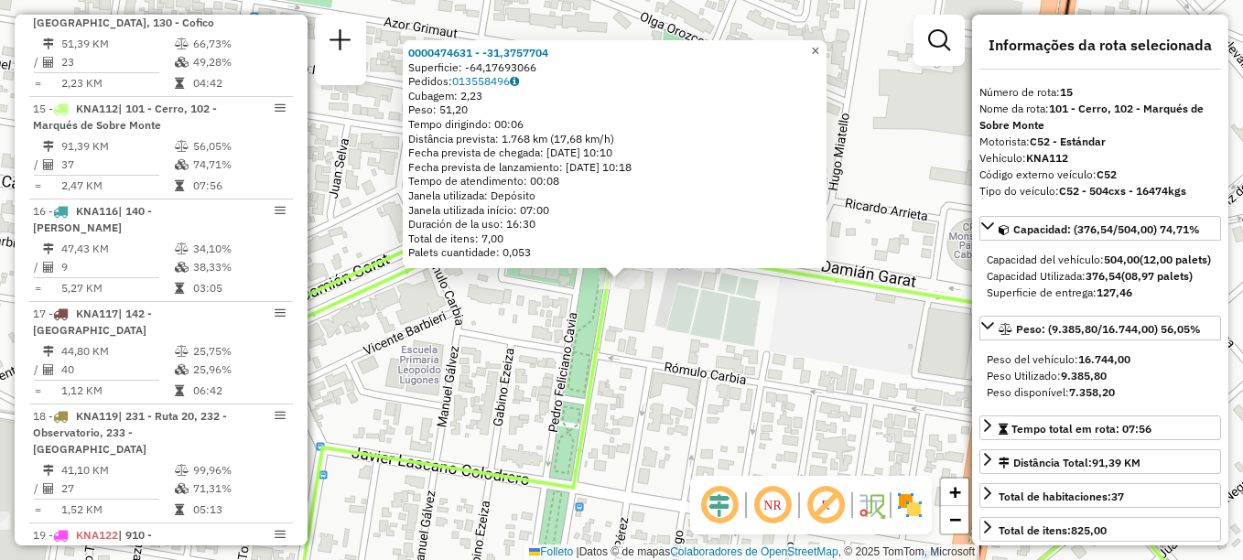
click at [820, 44] on span "×" at bounding box center [815, 51] width 8 height 16
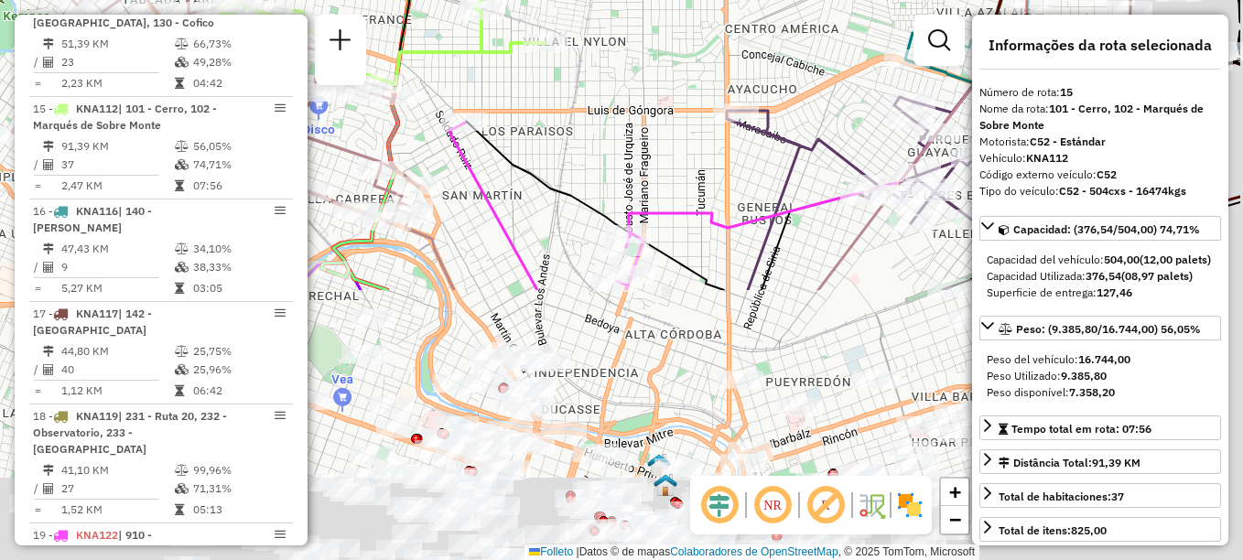
drag, startPoint x: 561, startPoint y: 252, endPoint x: 502, endPoint y: 59, distance: 202.2
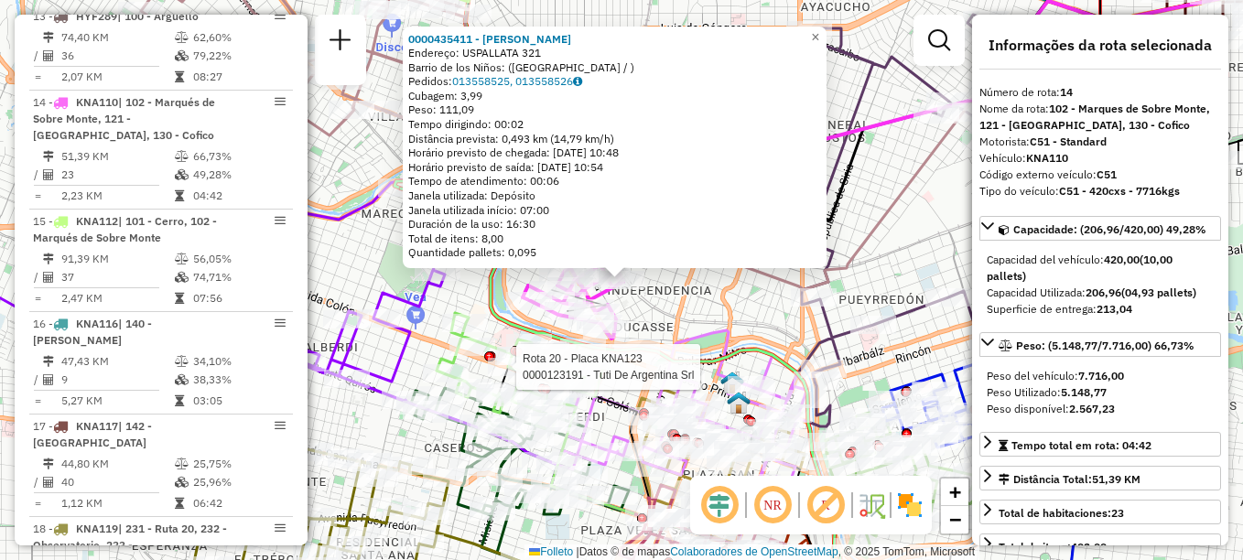
scroll to position [1886, 0]
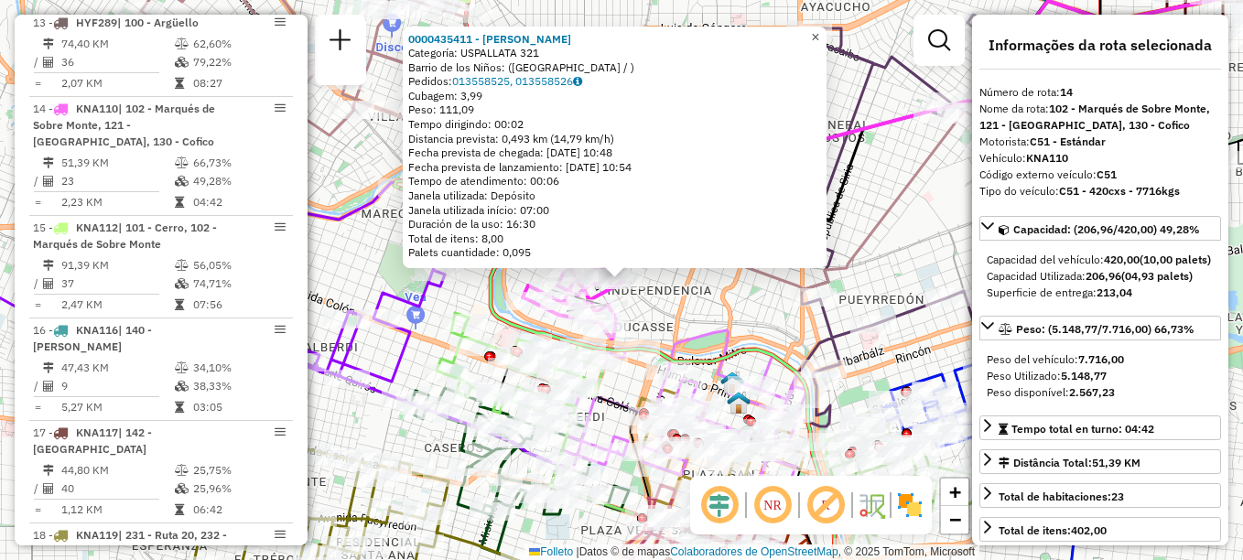
click at [820, 31] on span "×" at bounding box center [815, 37] width 8 height 16
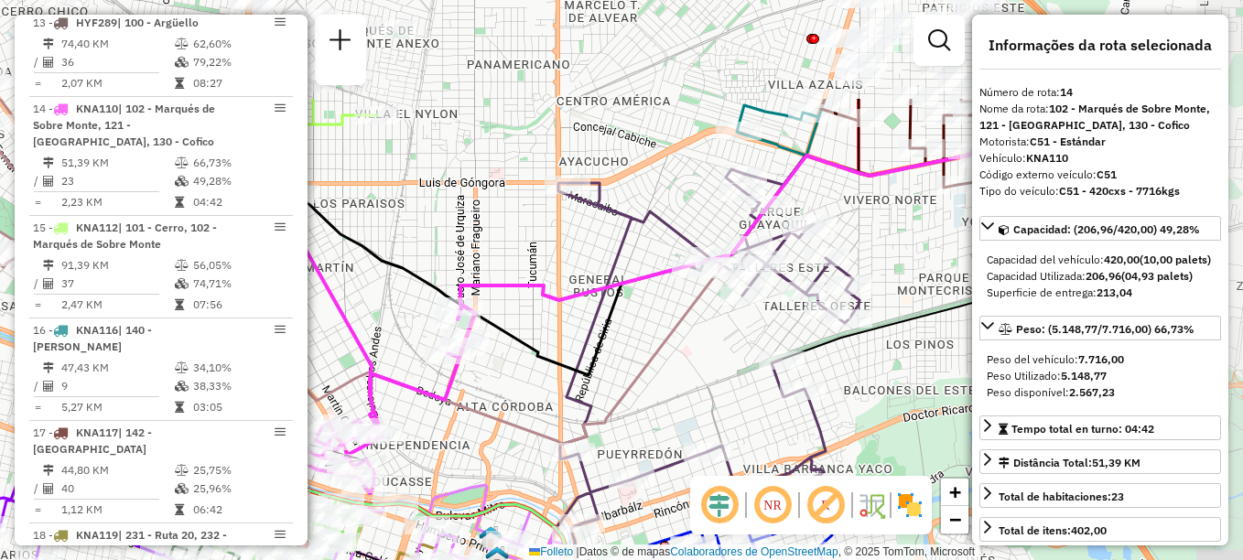
drag, startPoint x: 626, startPoint y: 289, endPoint x: 548, endPoint y: 349, distance: 98.7
click at [548, 349] on icon at bounding box center [712, 330] width 830 height 391
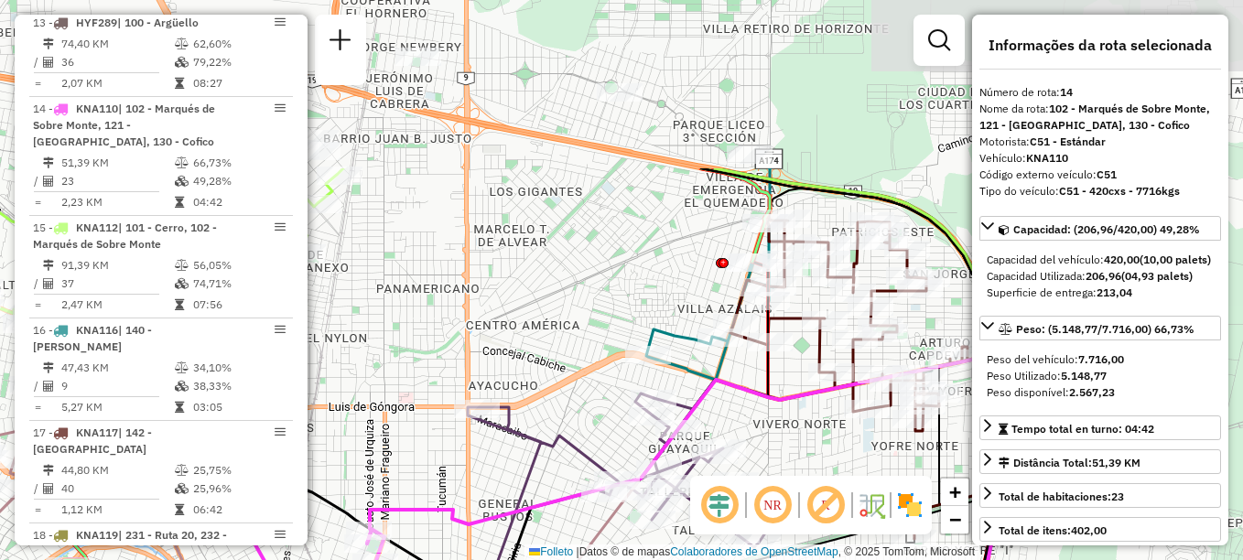
drag, startPoint x: 621, startPoint y: 280, endPoint x: 530, endPoint y: 505, distance: 242.0
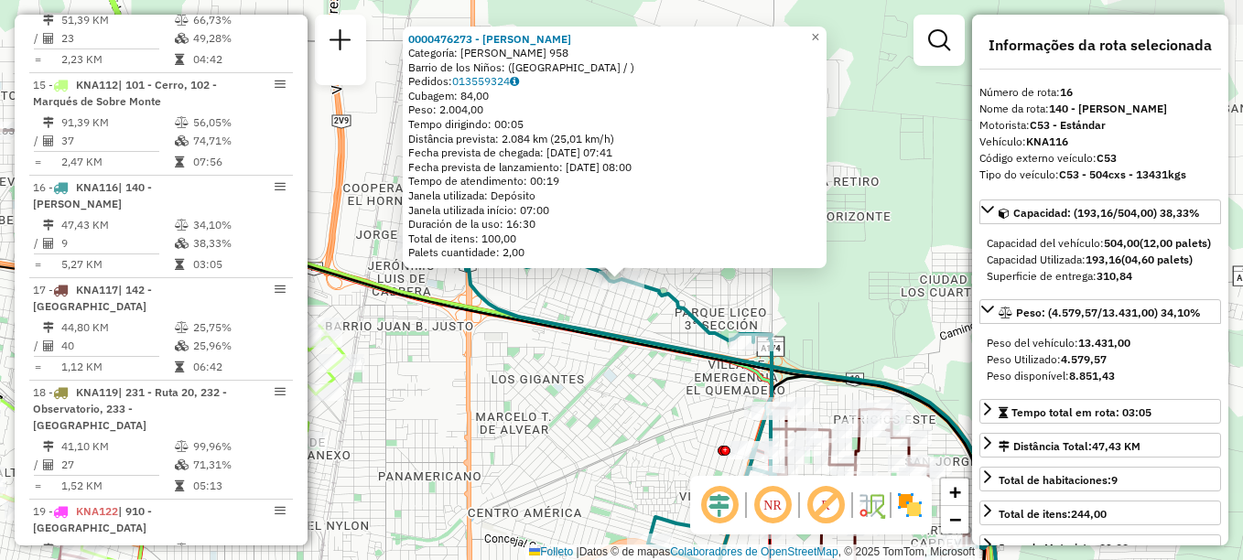
scroll to position [2108, 0]
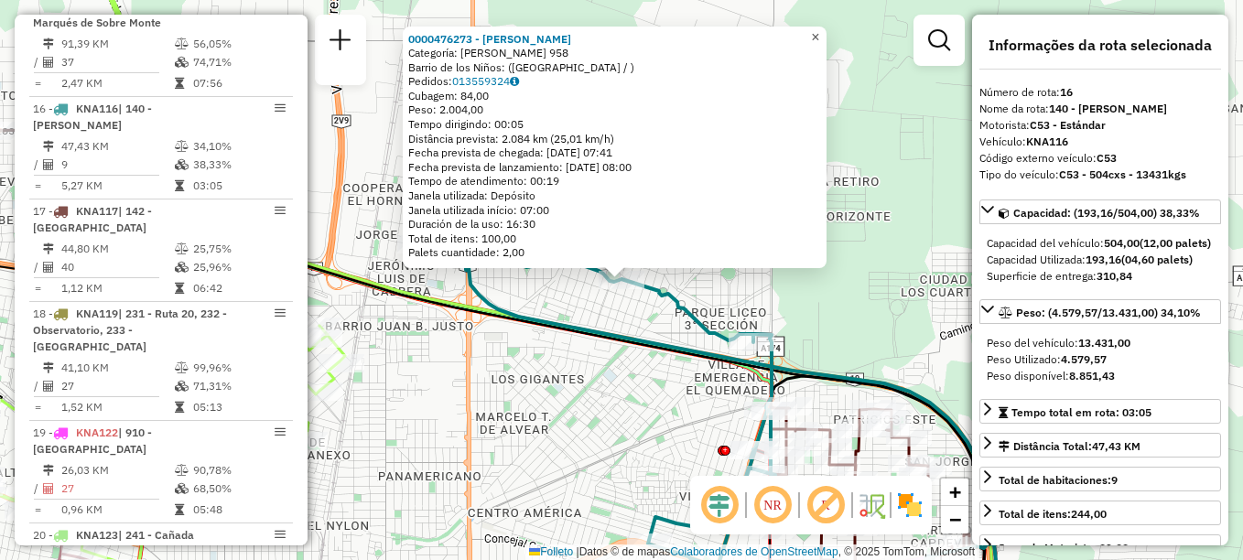
click at [820, 29] on span "×" at bounding box center [815, 37] width 8 height 16
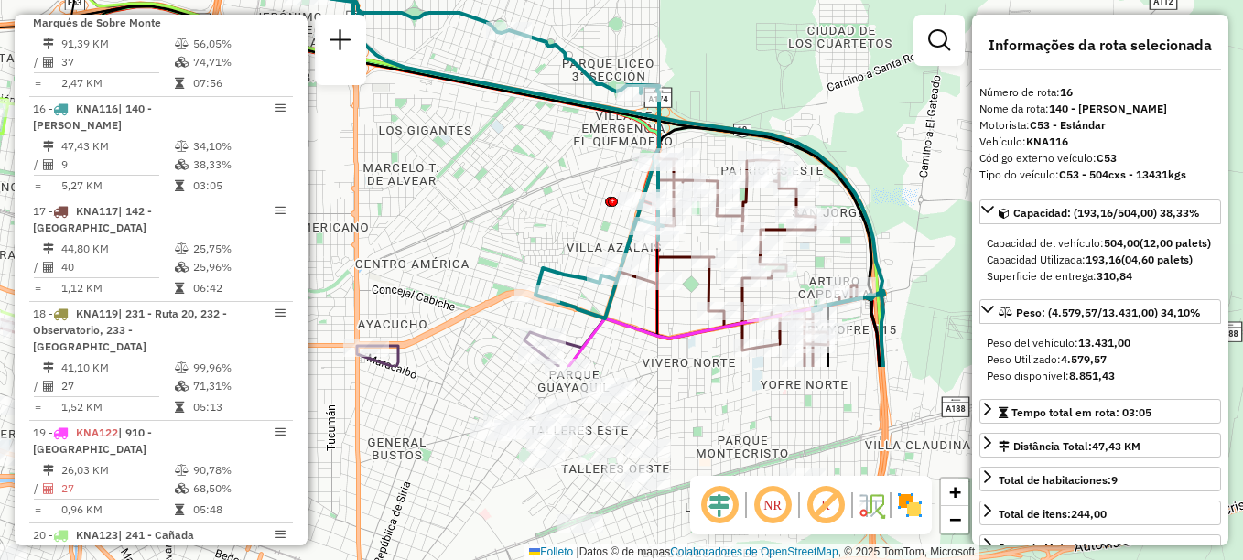
drag, startPoint x: 841, startPoint y: 165, endPoint x: 728, endPoint y: -85, distance: 274.2
click at [728, 0] on html "Aguarde... Pop-up bloqueado! Seu navegador bloqueou automáticamente a abertura …" at bounding box center [621, 280] width 1243 height 560
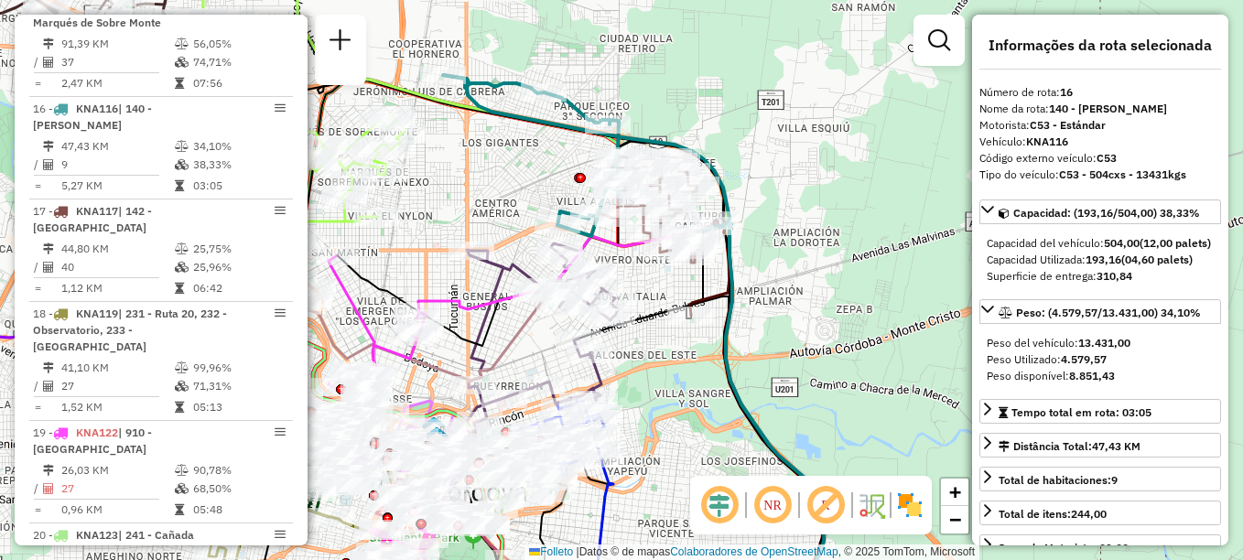
drag, startPoint x: 480, startPoint y: 157, endPoint x: 534, endPoint y: 170, distance: 55.5
click at [534, 170] on div "Janela de atendimento Grade de atendimento Capacidade Transportadoras Veículos …" at bounding box center [621, 280] width 1243 height 560
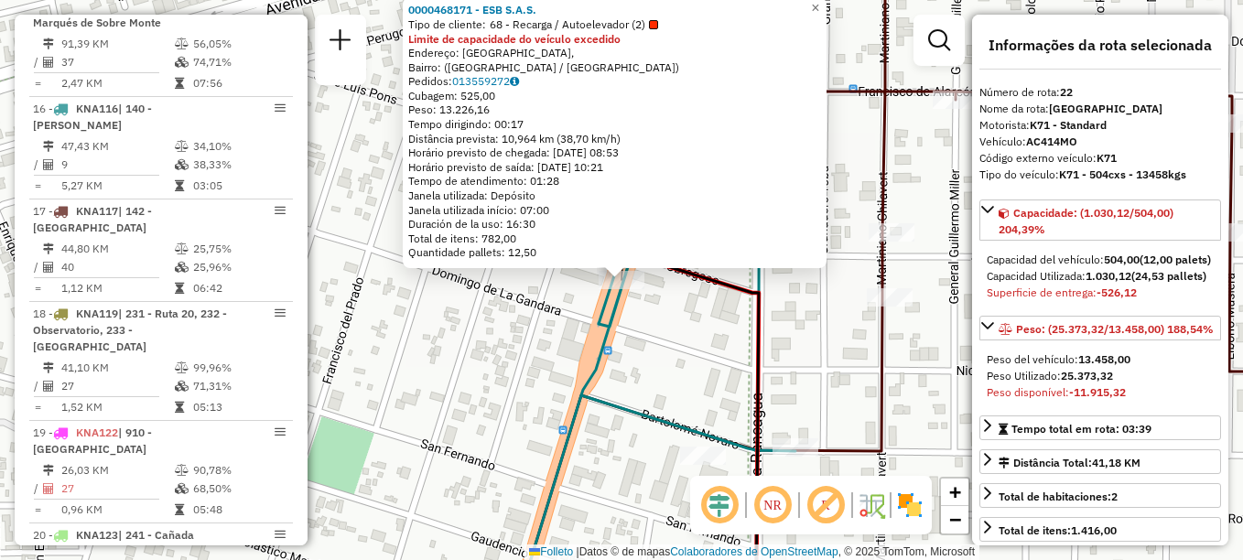
scroll to position [2326, 0]
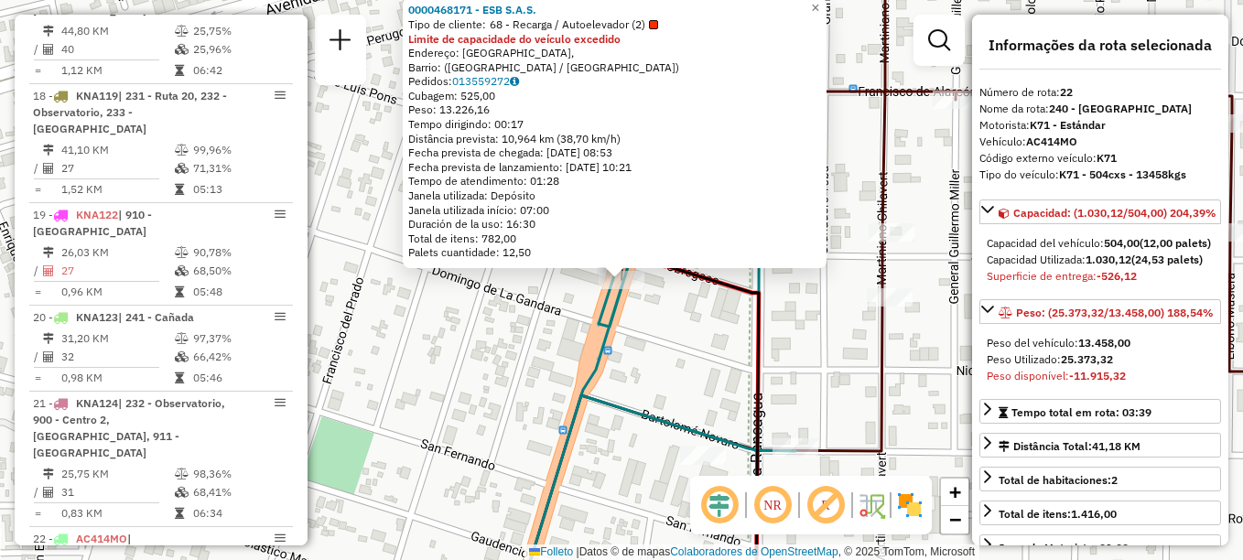
drag, startPoint x: 623, startPoint y: 276, endPoint x: 597, endPoint y: 299, distance: 35.0
click at [597, 299] on icon at bounding box center [655, 280] width 282 height 672
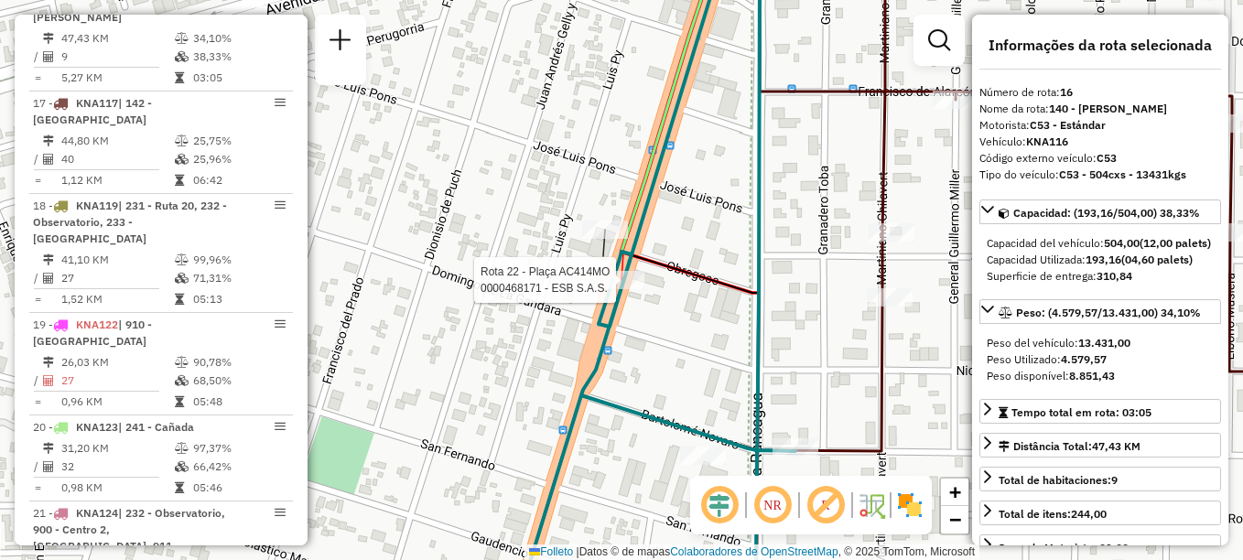
scroll to position [2108, 0]
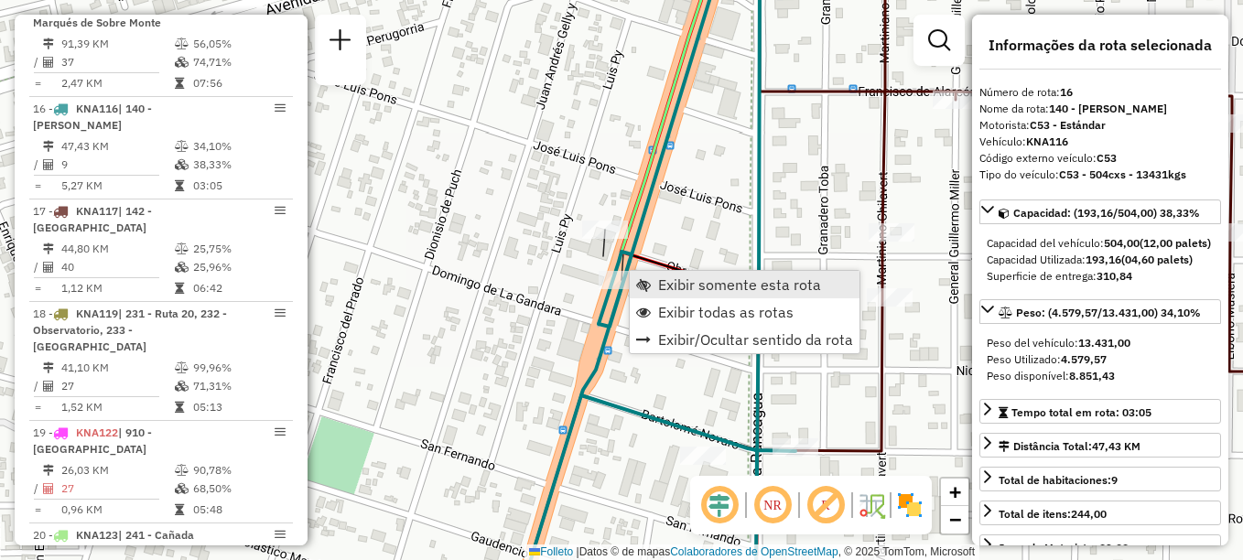
click at [641, 285] on span "Exibir somente esta rota" at bounding box center [643, 284] width 15 height 15
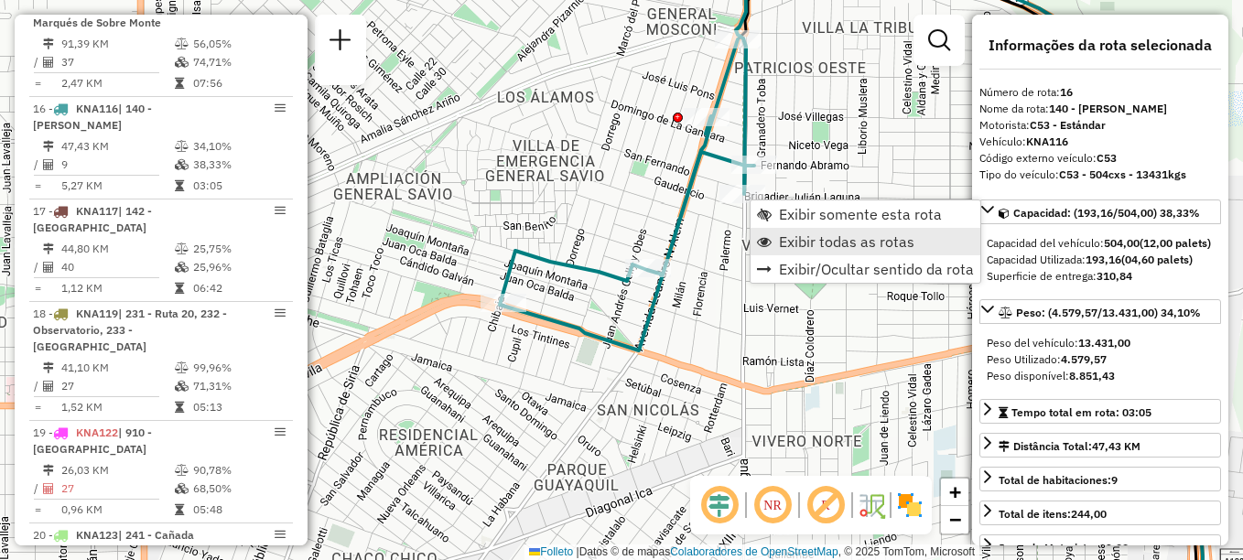
click at [793, 240] on span "Exibir todas as rotas" at bounding box center [847, 241] width 136 height 15
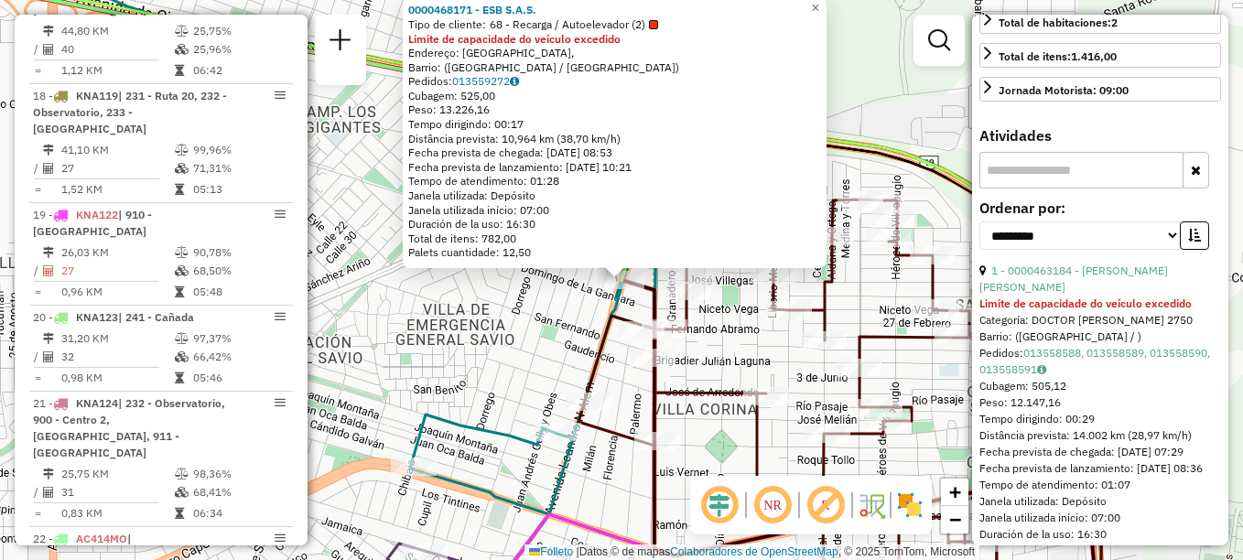
scroll to position [275, 0]
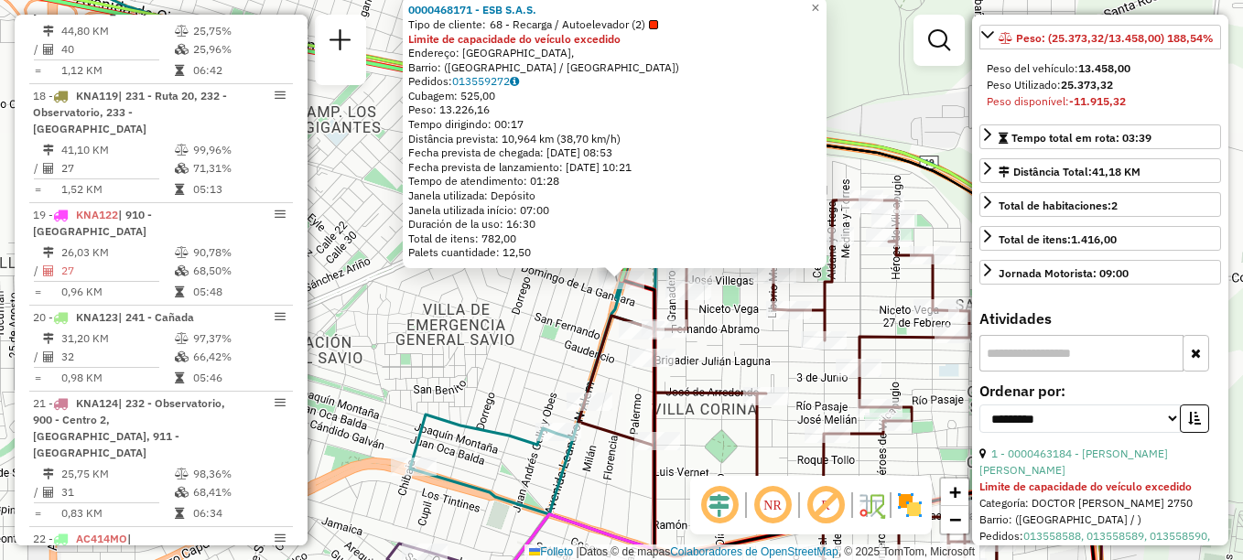
drag, startPoint x: 623, startPoint y: 276, endPoint x: 617, endPoint y: 264, distance: 13.1
click at [617, 263] on div "0000468171 - ESB S.A.S. Tipo de cliente: 68 - Recarga / Autoelevador (2) Limite…" at bounding box center [615, 132] width 424 height 271
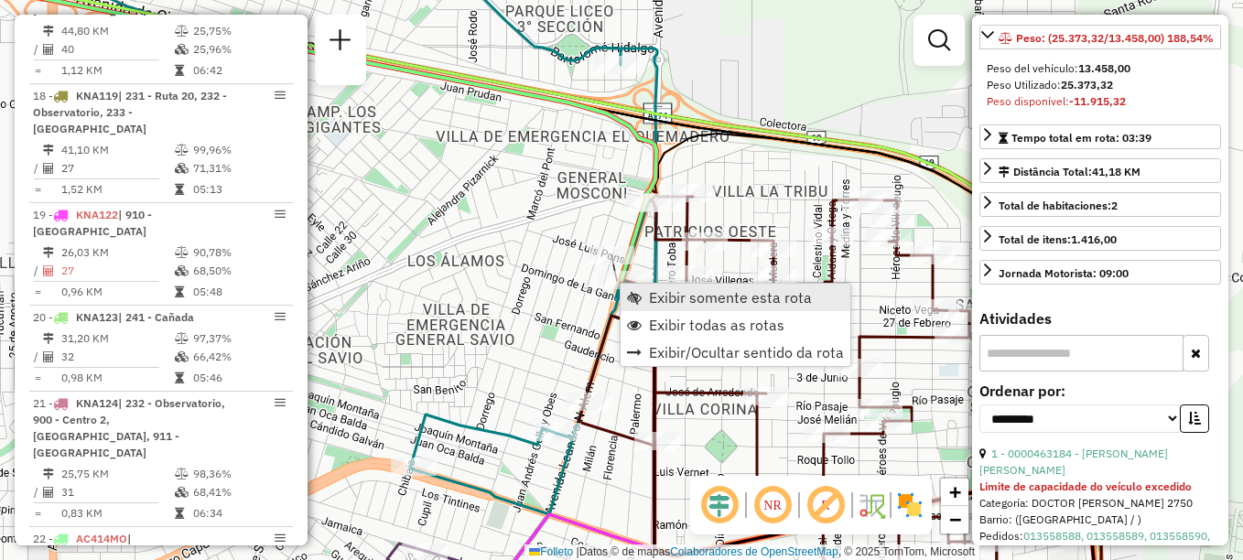
click at [680, 298] on span "Exibir somente esta rota" at bounding box center [730, 297] width 163 height 15
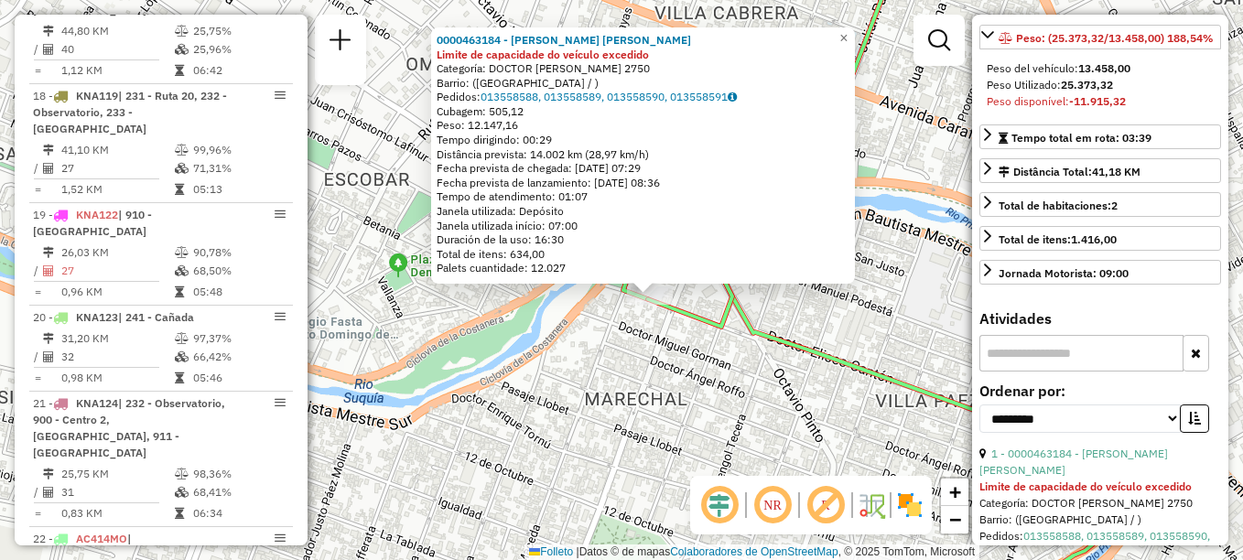
click at [693, 411] on div "0000463184 - González Facundo Maximiliano Limite de capacidade do veículo exced…" at bounding box center [621, 280] width 1243 height 560
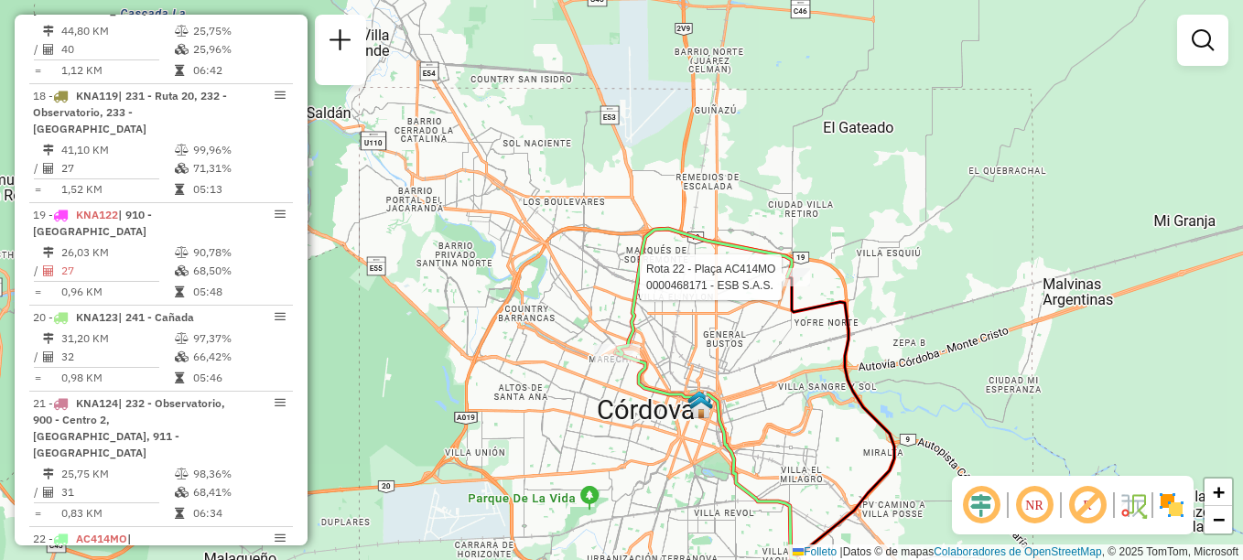
select select "**********"
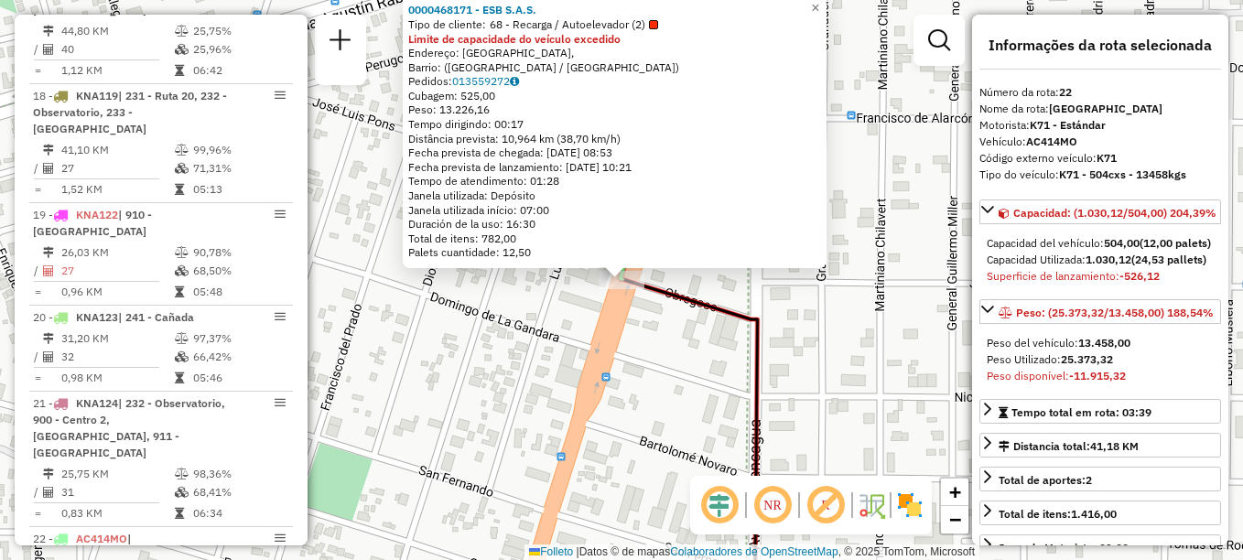
click at [640, 461] on div "Rota 22 - Plaça AC414MO 0000468171 - ESB S.A.S. 0000468171 - ESB S.A.S. Tipo de…" at bounding box center [621, 280] width 1243 height 560
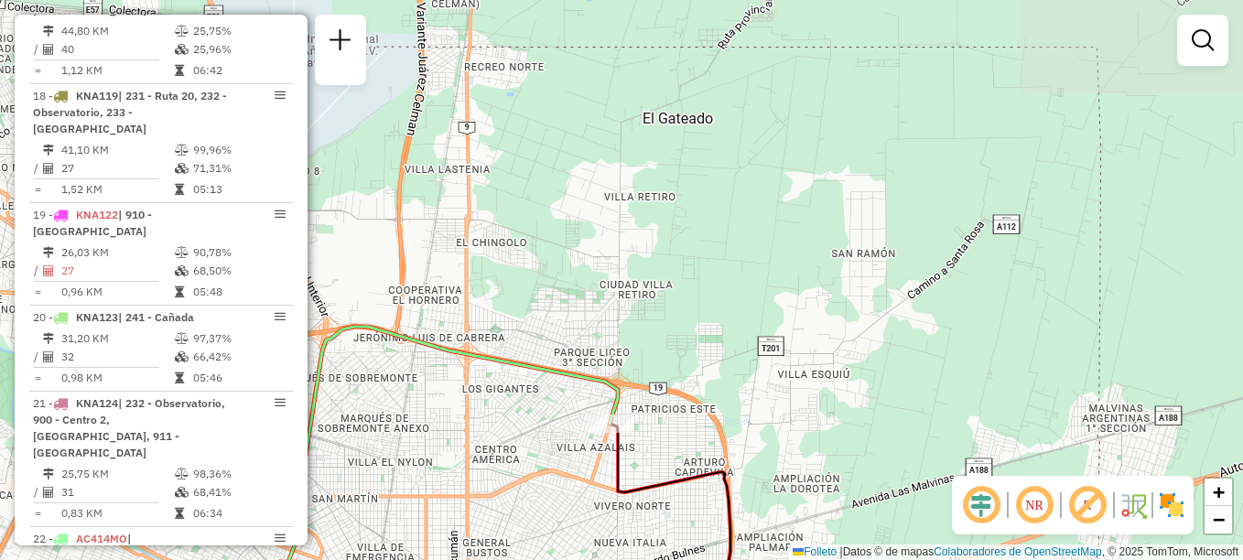
drag, startPoint x: 586, startPoint y: 431, endPoint x: 676, endPoint y: 240, distance: 211.4
click at [676, 244] on div "Janela de atendimento Grade de atendimento Capacidade Transportadoras Veículos …" at bounding box center [621, 280] width 1243 height 560
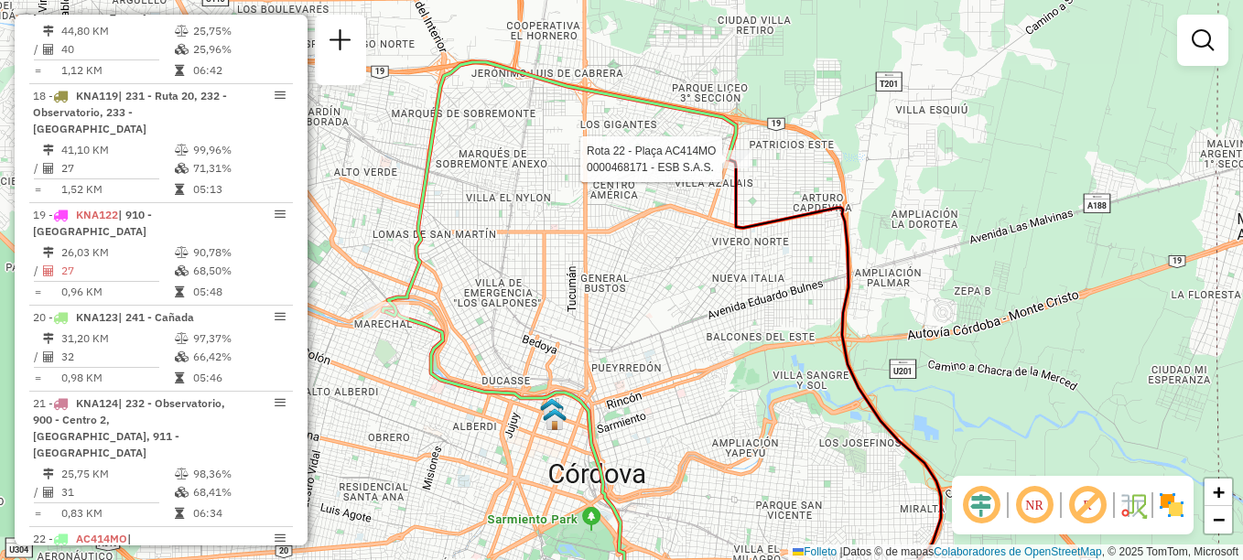
select select "**********"
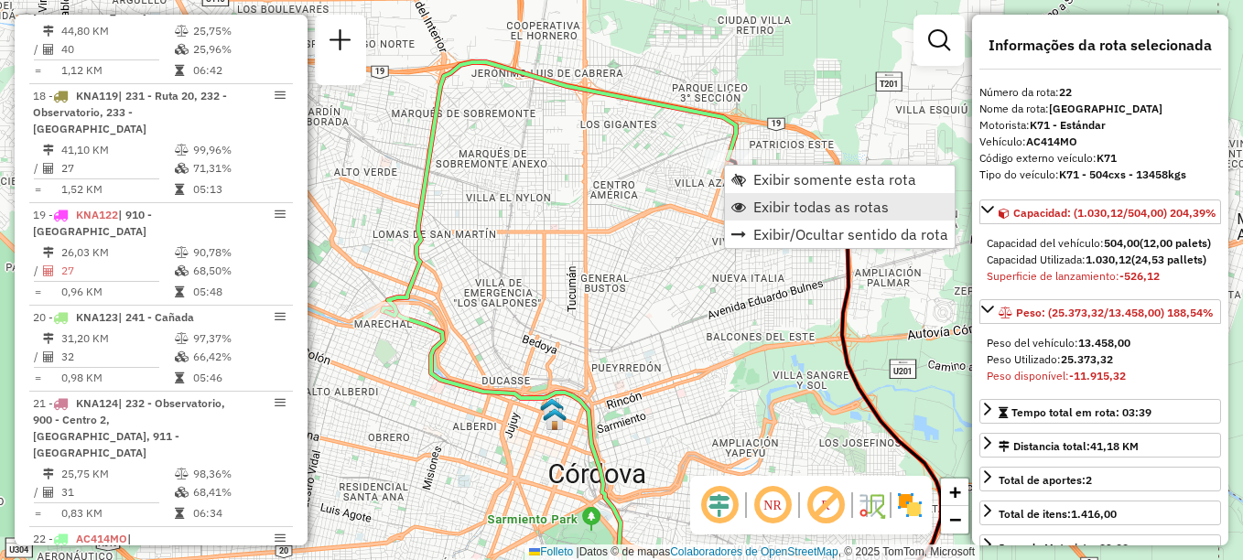
click at [795, 207] on span "Exibir todas as rotas" at bounding box center [822, 207] width 136 height 15
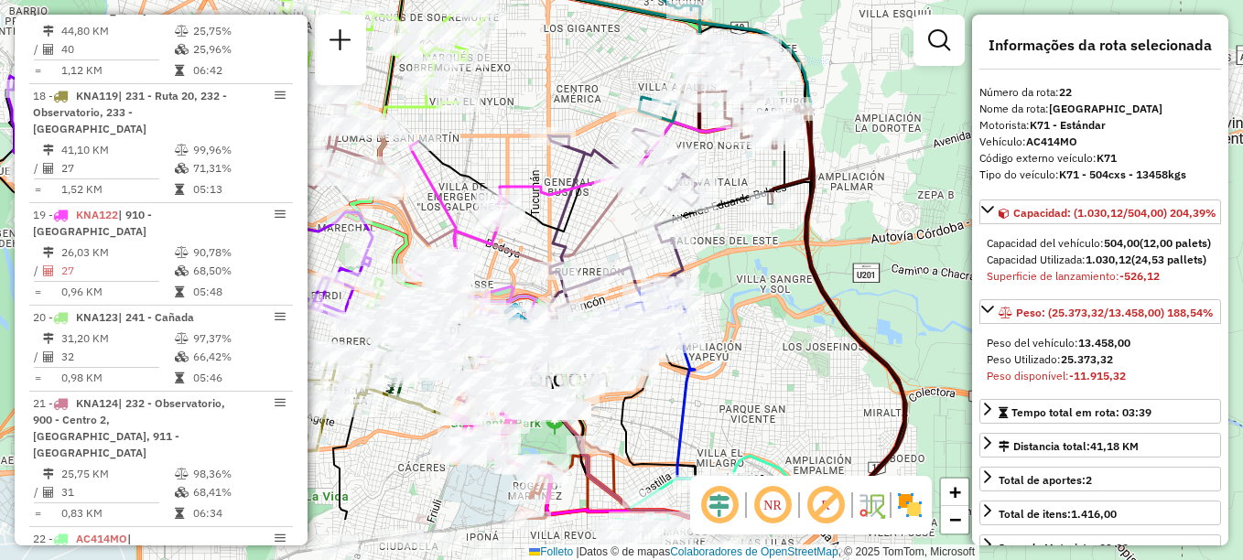
drag, startPoint x: 736, startPoint y: 317, endPoint x: 700, endPoint y: 221, distance: 102.9
click at [700, 221] on icon at bounding box center [782, 351] width 244 height 338
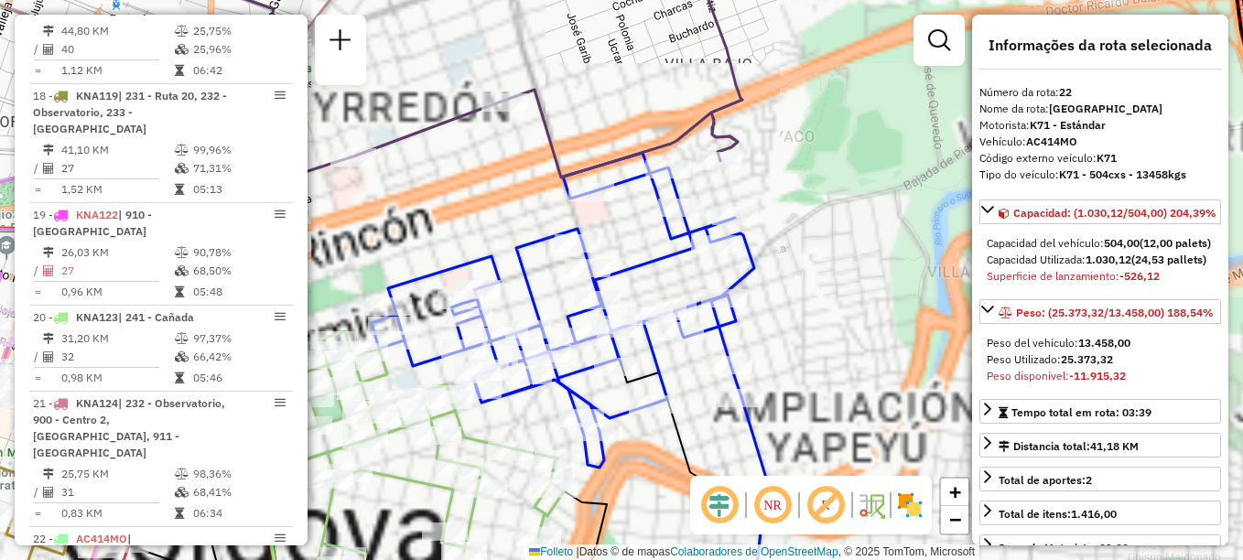
drag, startPoint x: 736, startPoint y: 301, endPoint x: 859, endPoint y: 188, distance: 167.2
click at [704, 322] on div at bounding box center [681, 331] width 46 height 18
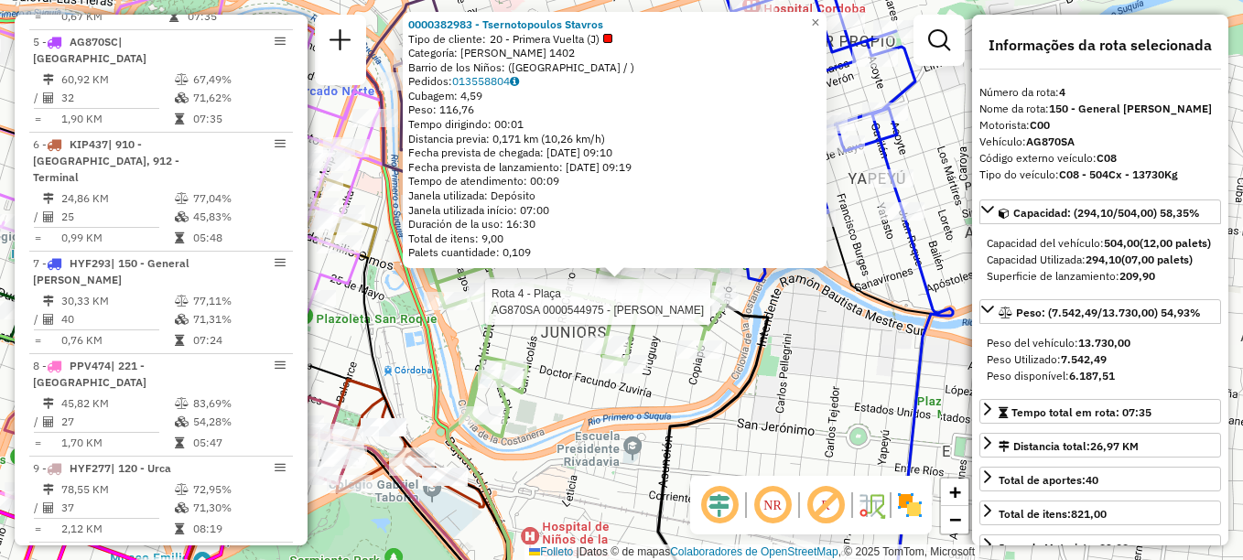
scroll to position [927, 0]
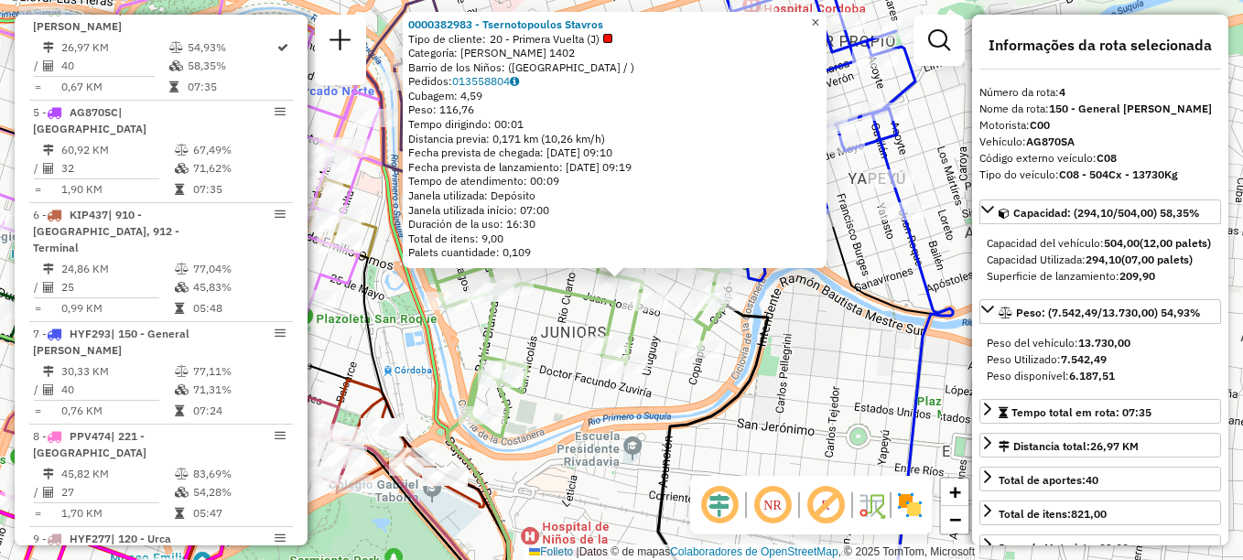
click at [820, 15] on span "×" at bounding box center [815, 23] width 8 height 16
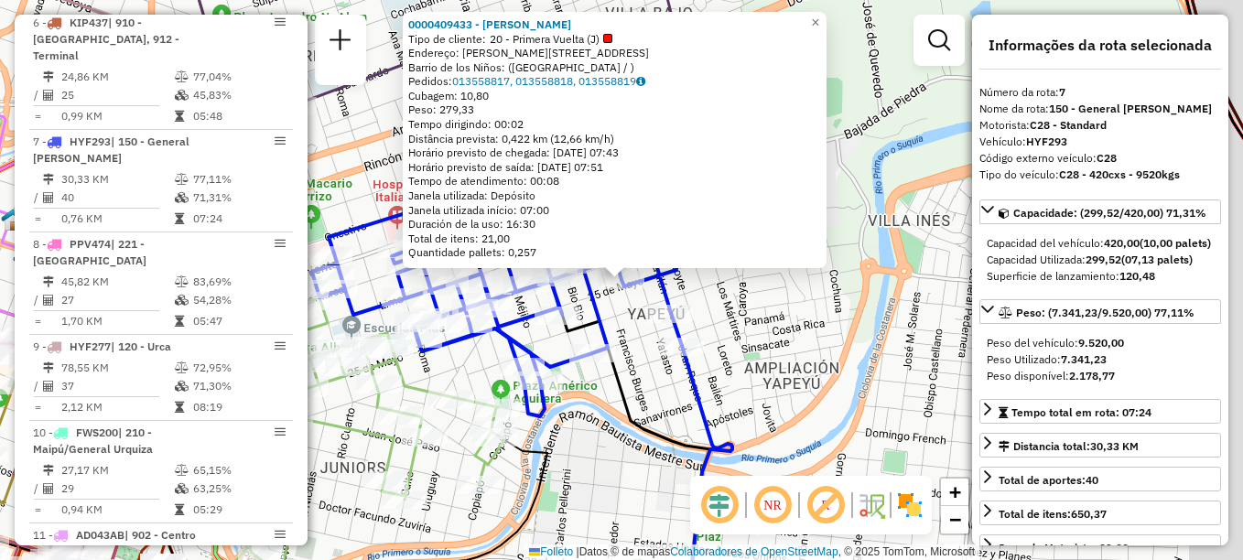
scroll to position [1201, 0]
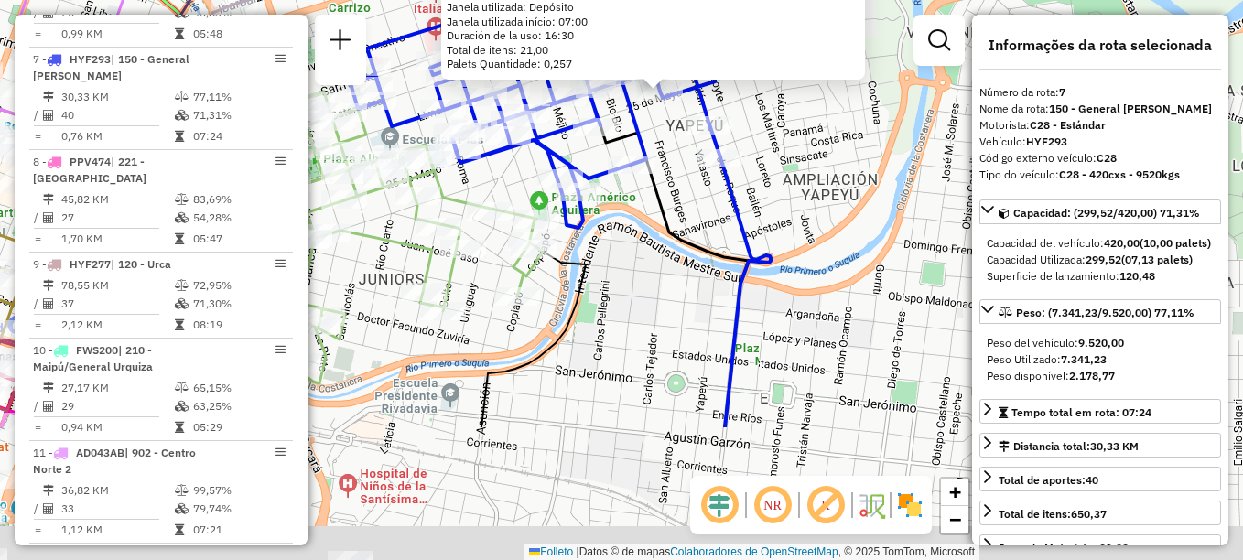
drag, startPoint x: 757, startPoint y: 314, endPoint x: 841, endPoint y: -41, distance: 364.9
click at [841, 0] on html "Aguarde... Pop-up bloqueado! Seu navegador bloqueou automáticamente a abertura …" at bounding box center [621, 280] width 1243 height 560
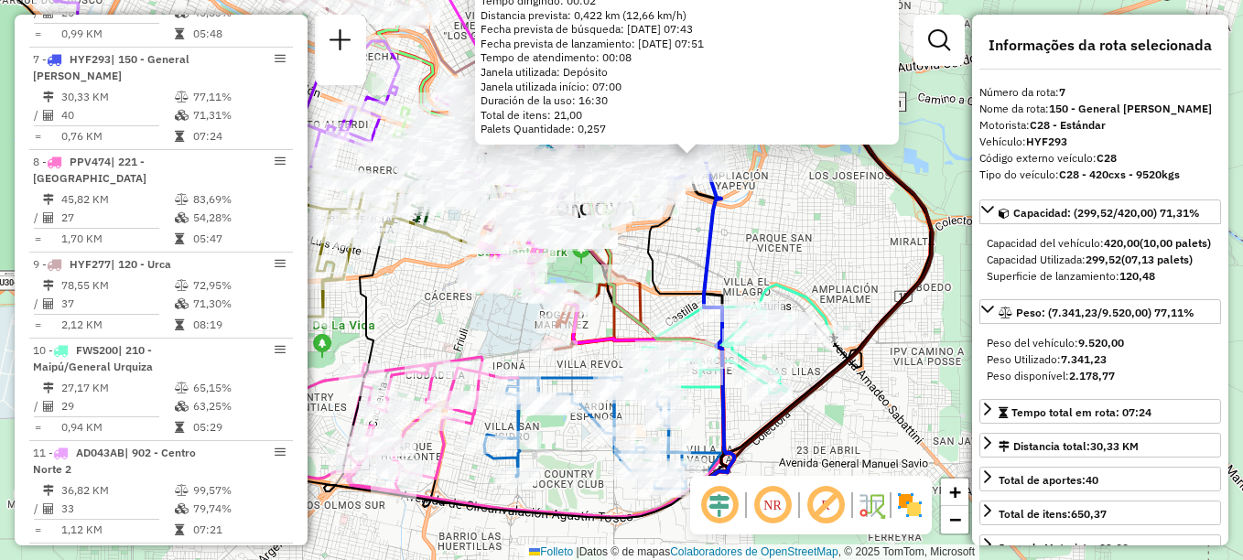
click at [675, 293] on icon at bounding box center [688, 358] width 80 height 326
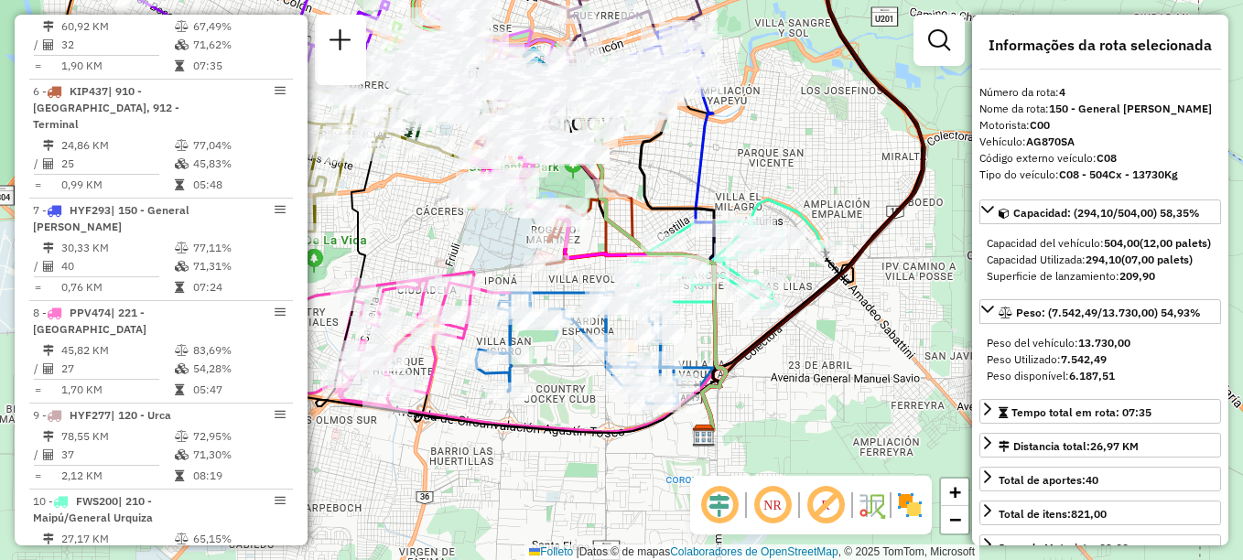
drag, startPoint x: 677, startPoint y: 258, endPoint x: 663, endPoint y: 196, distance: 63.8
click at [663, 197] on icon at bounding box center [680, 273] width 80 height 326
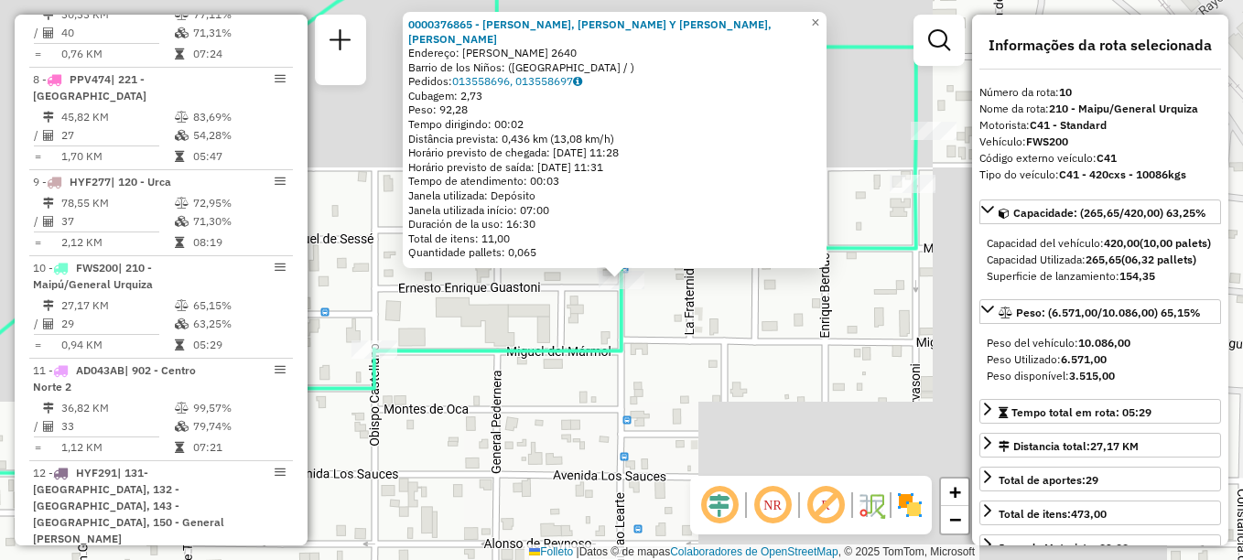
scroll to position [1476, 0]
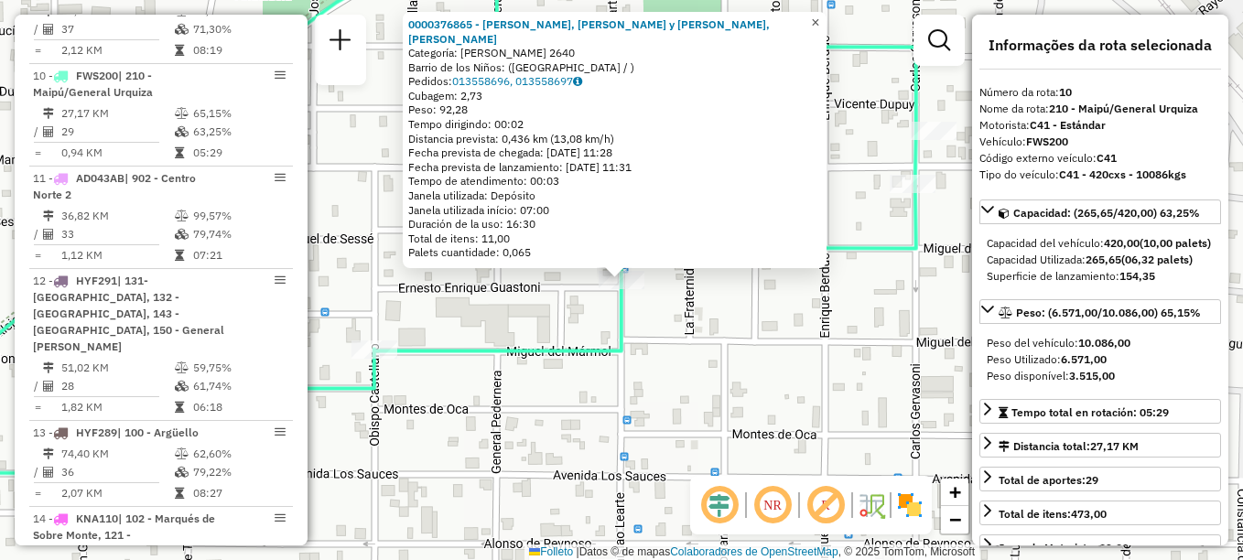
click at [820, 28] on span "×" at bounding box center [815, 23] width 8 height 16
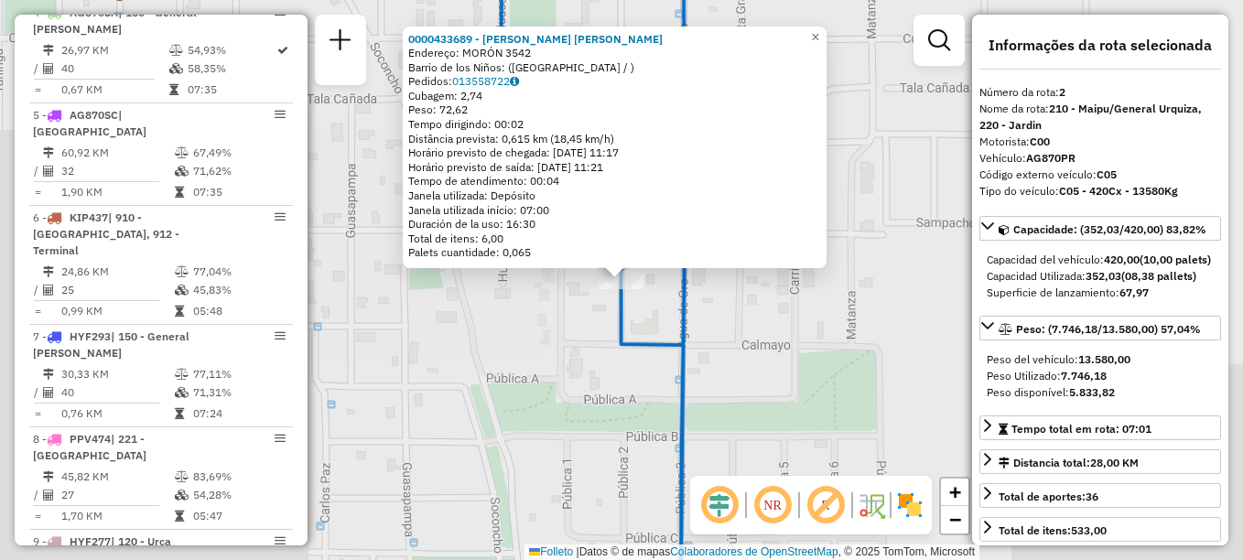
scroll to position [738, 0]
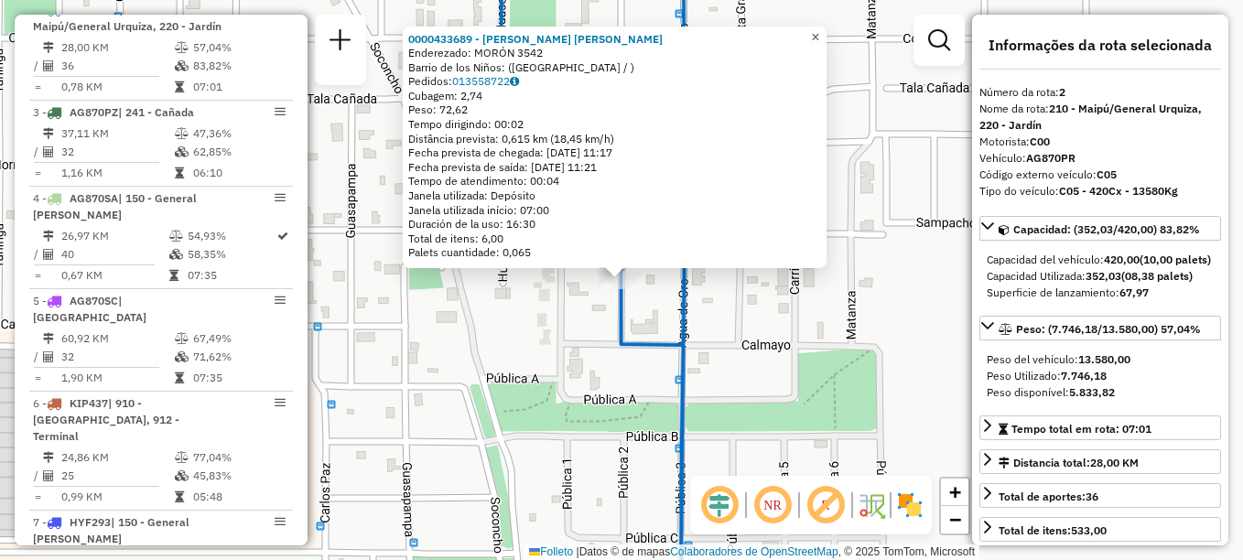
click at [820, 31] on span "×" at bounding box center [815, 37] width 8 height 16
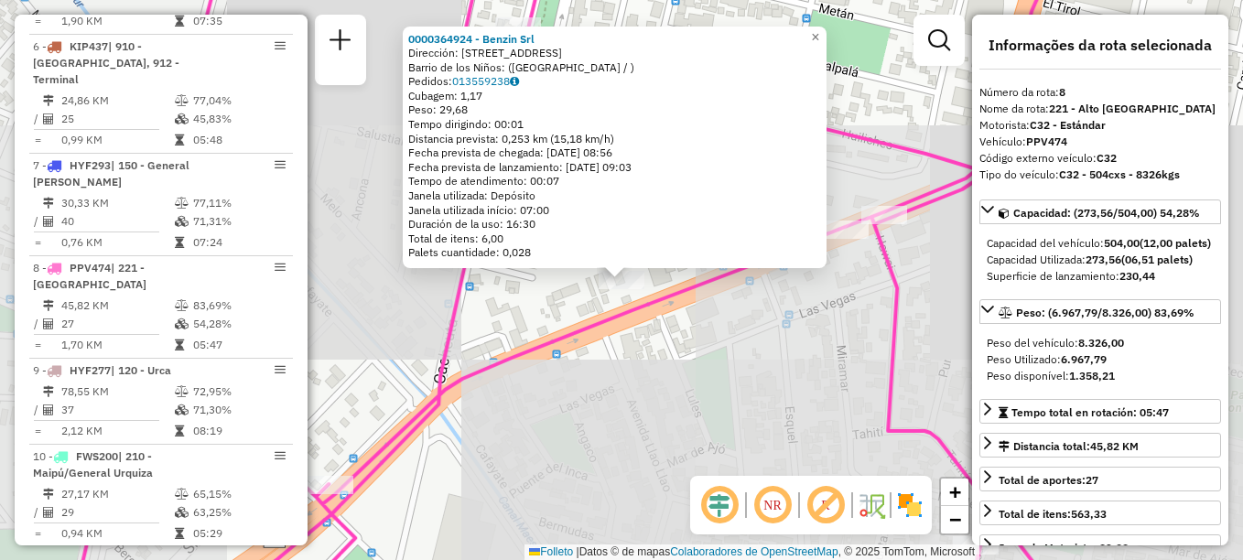
scroll to position [1287, 0]
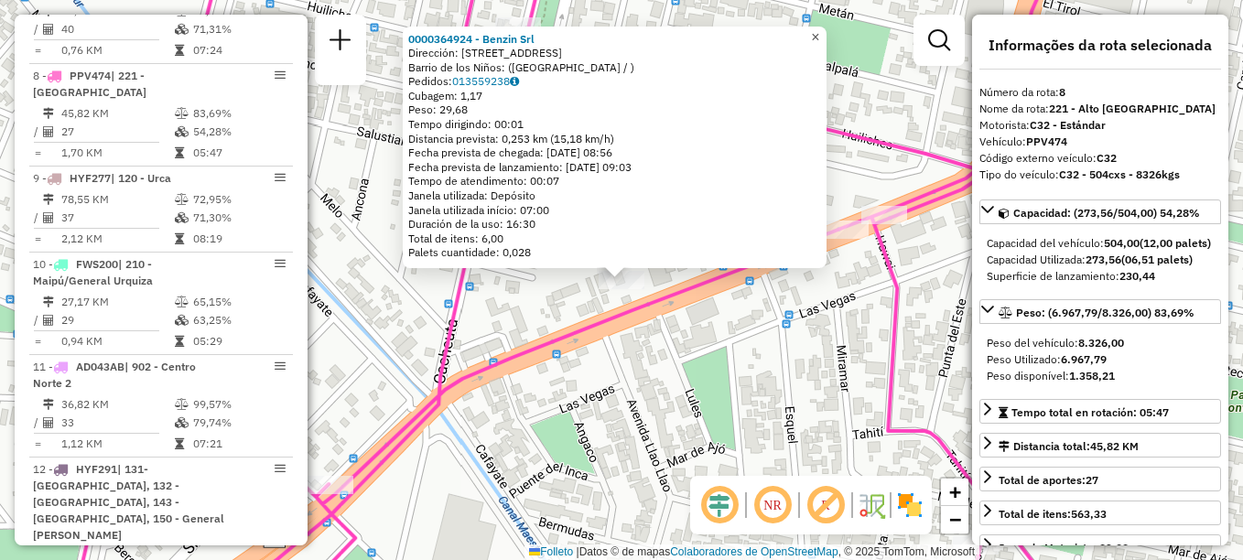
click at [820, 33] on span "×" at bounding box center [815, 37] width 8 height 16
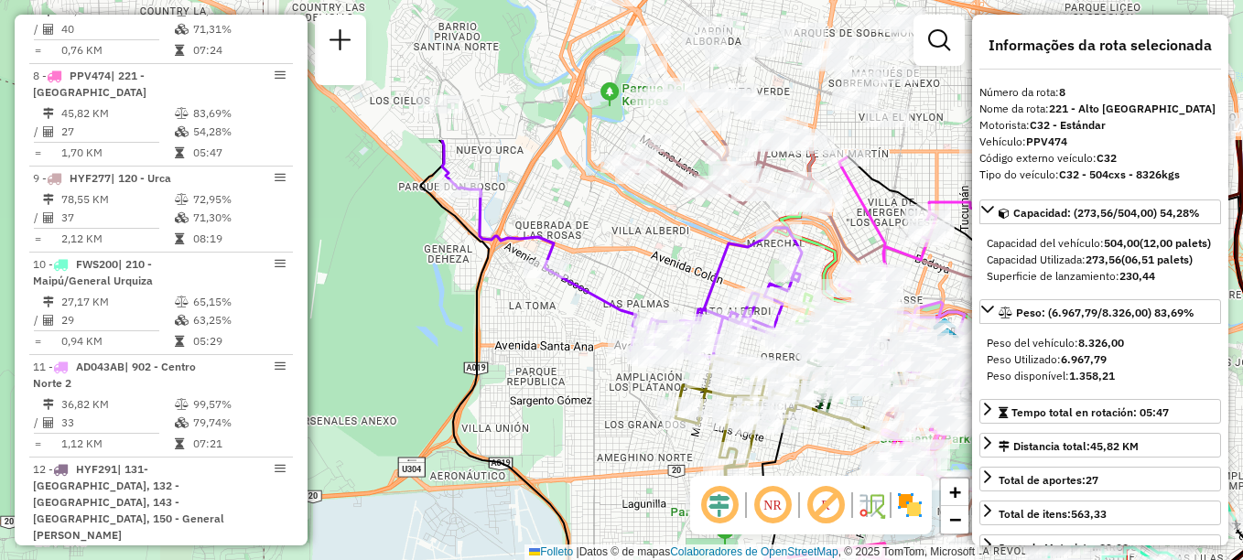
drag, startPoint x: 544, startPoint y: 355, endPoint x: 657, endPoint y: 522, distance: 201.7
click at [657, 522] on div "Janela de atendimento Grade de atendimento Capacidade Transportadoras Veículos …" at bounding box center [621, 280] width 1243 height 560
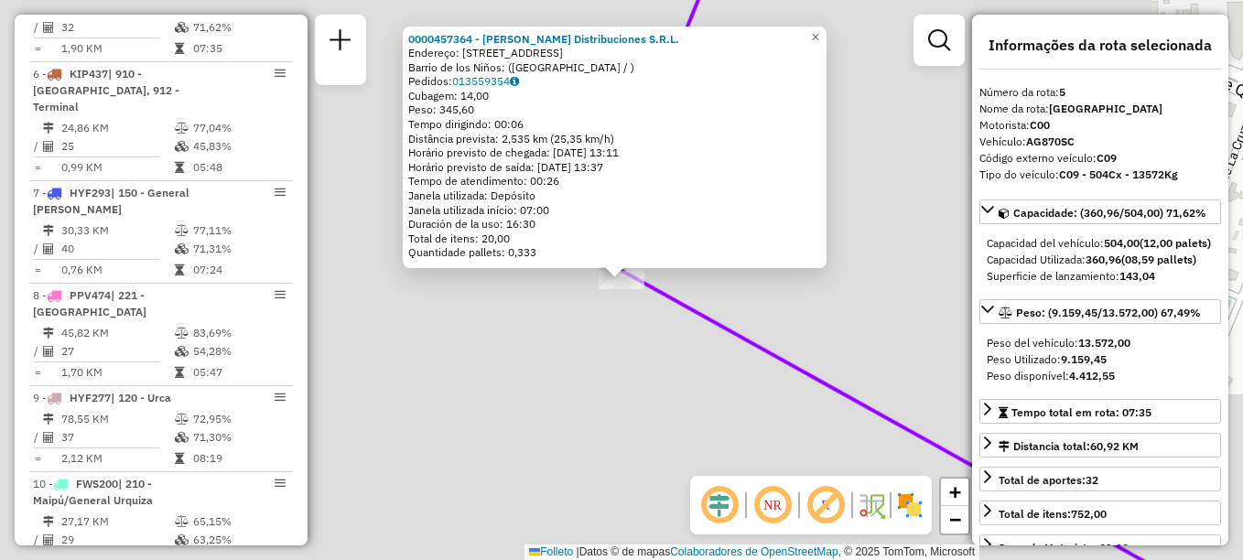
scroll to position [1013, 0]
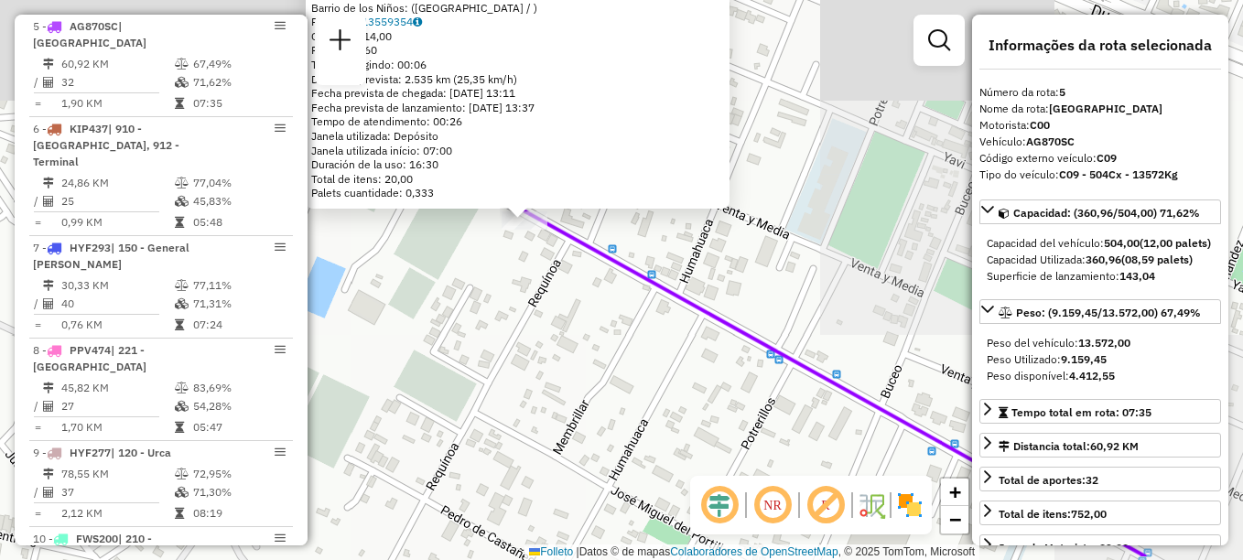
drag, startPoint x: 651, startPoint y: 392, endPoint x: 544, endPoint y: 326, distance: 125.8
click at [544, 326] on div "0000457364 - [PERSON_NAME] Distribuciones S.R.L. Dirección: [STREET_ADDRESS] Pe…" at bounding box center [621, 280] width 1243 height 560
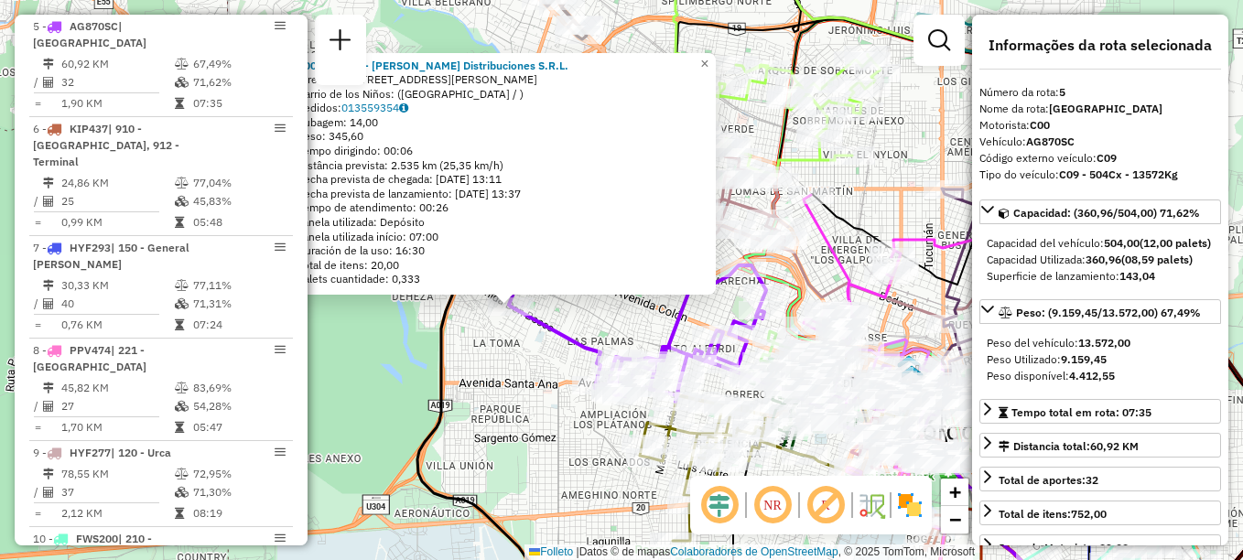
click at [638, 333] on div "0000457364 - [PERSON_NAME] Distribuciones S.R.L. Dirección: [STREET_ADDRESS] Pe…" at bounding box center [621, 280] width 1243 height 560
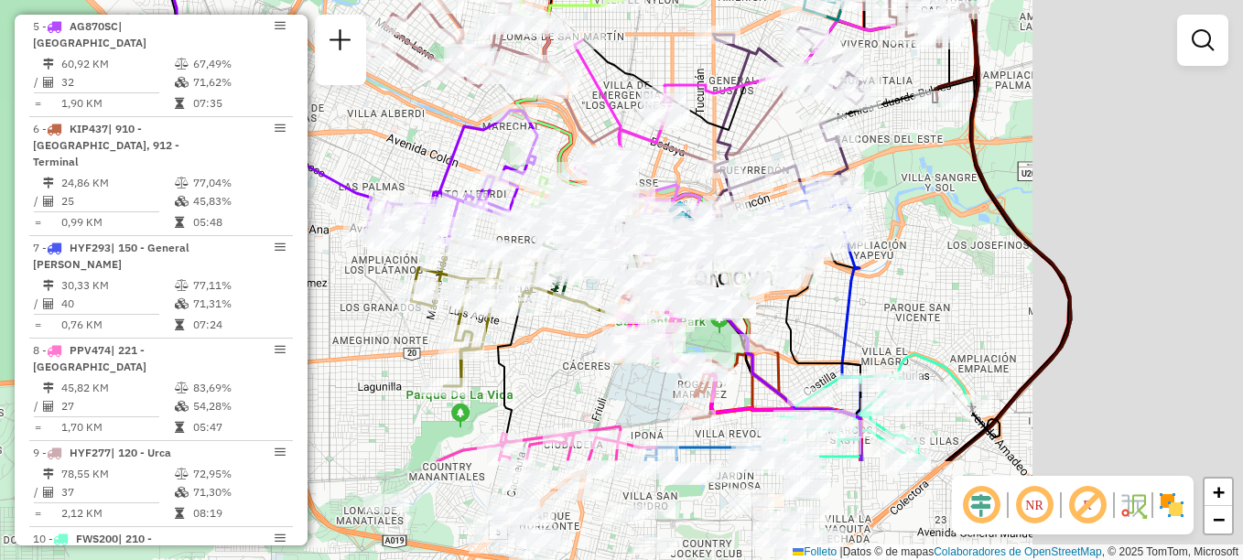
drag, startPoint x: 666, startPoint y: 347, endPoint x: 400, endPoint y: 168, distance: 320.5
click at [401, 168] on icon at bounding box center [355, 110] width 364 height 273
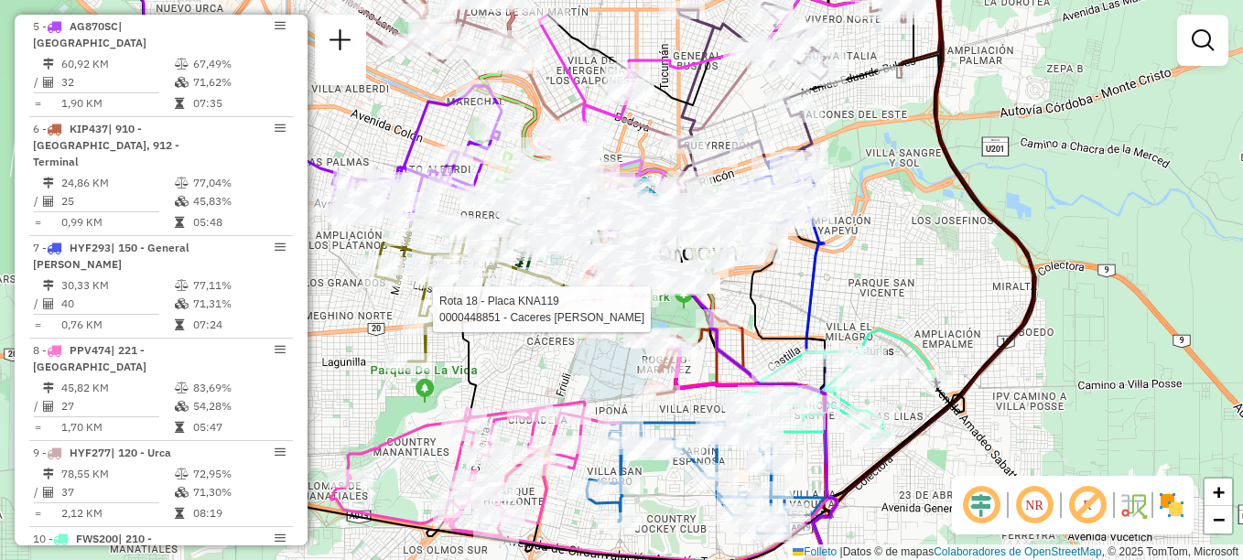
select select "**********"
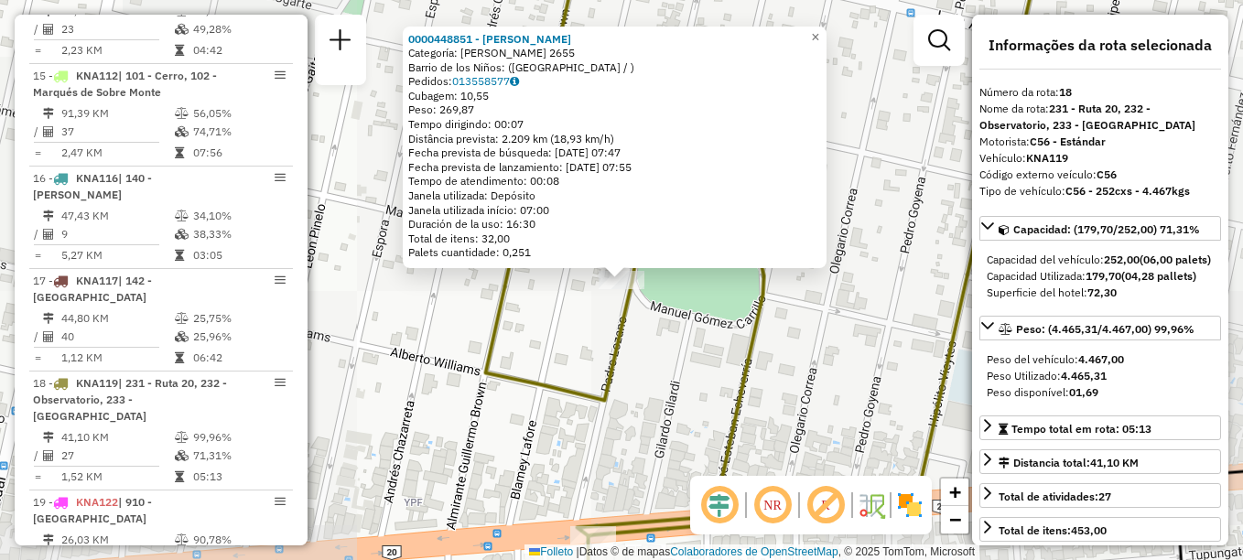
scroll to position [2296, 0]
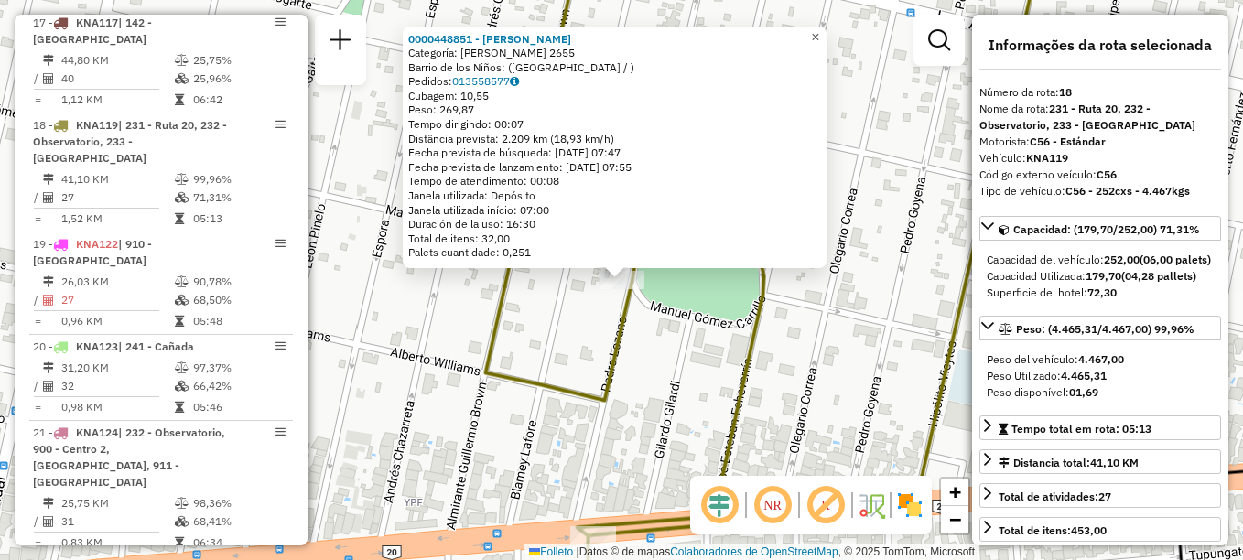
click at [820, 29] on span "×" at bounding box center [815, 37] width 8 height 16
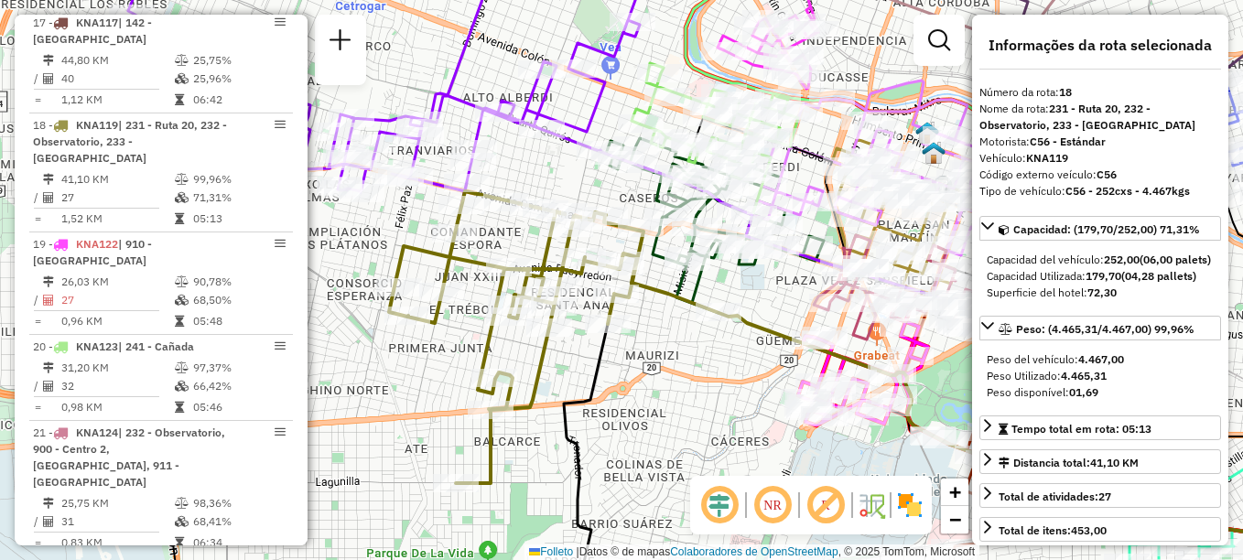
drag, startPoint x: 587, startPoint y: 327, endPoint x: 811, endPoint y: 283, distance: 228.6
click at [811, 283] on div "Janela de atendimento Grade de atendimento Capacidade Transportadoras Veículos …" at bounding box center [621, 280] width 1243 height 560
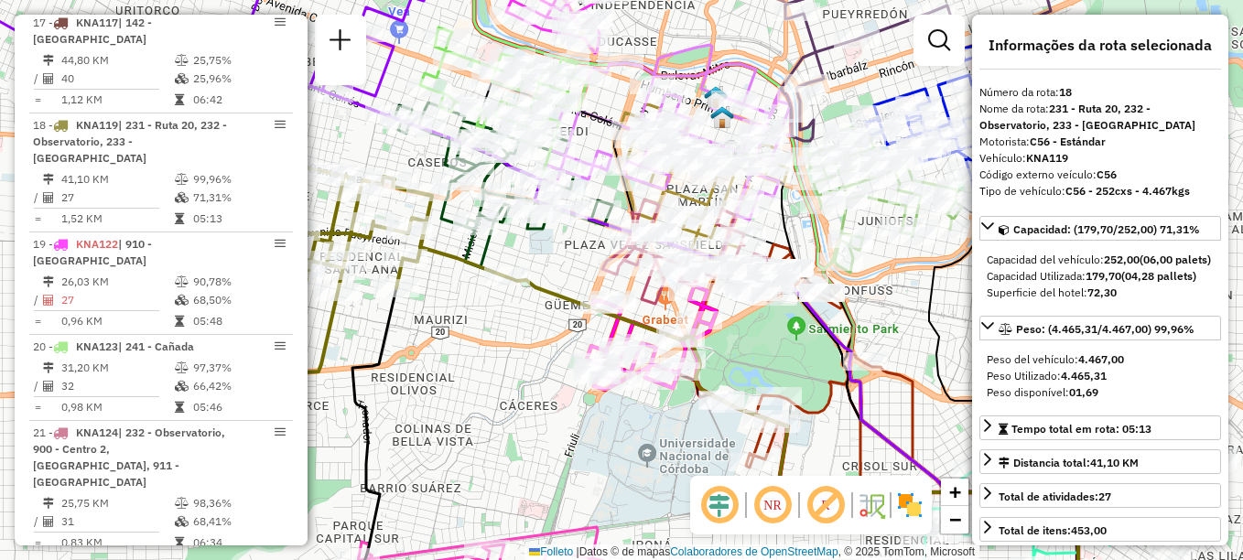
drag, startPoint x: 807, startPoint y: 311, endPoint x: 549, endPoint y: 293, distance: 258.0
click at [549, 293] on icon at bounding box center [744, 407] width 668 height 378
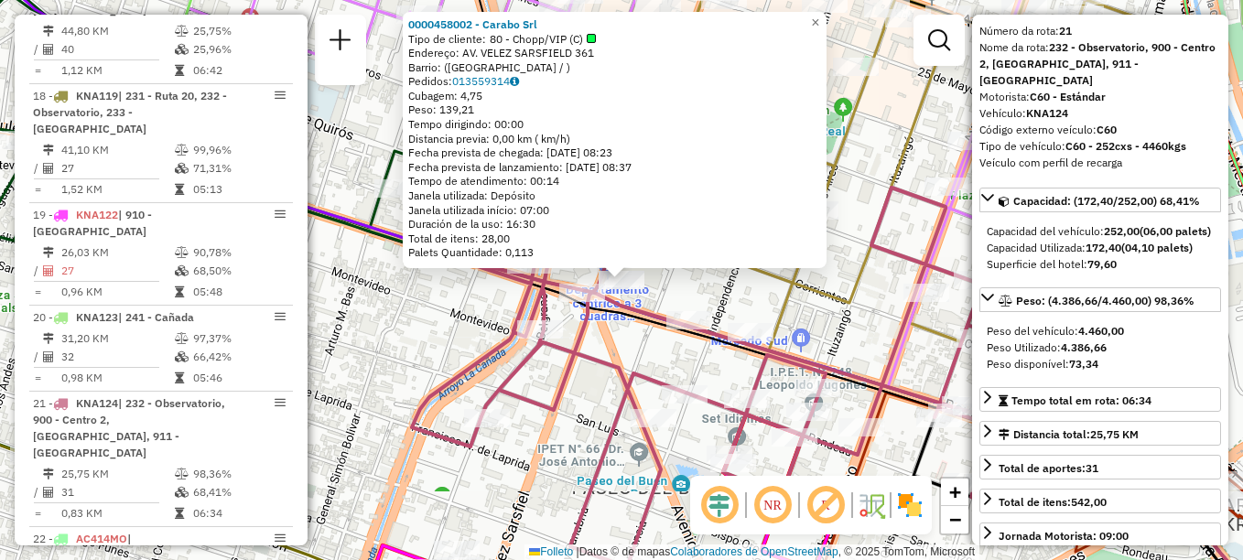
scroll to position [92, 0]
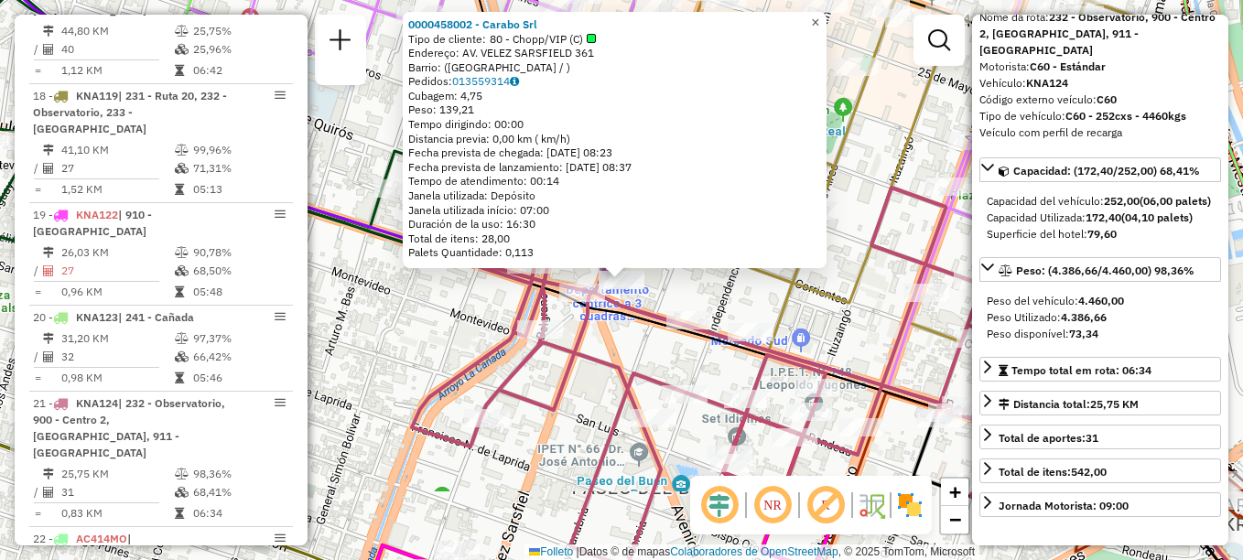
click at [820, 16] on span "×" at bounding box center [815, 23] width 8 height 16
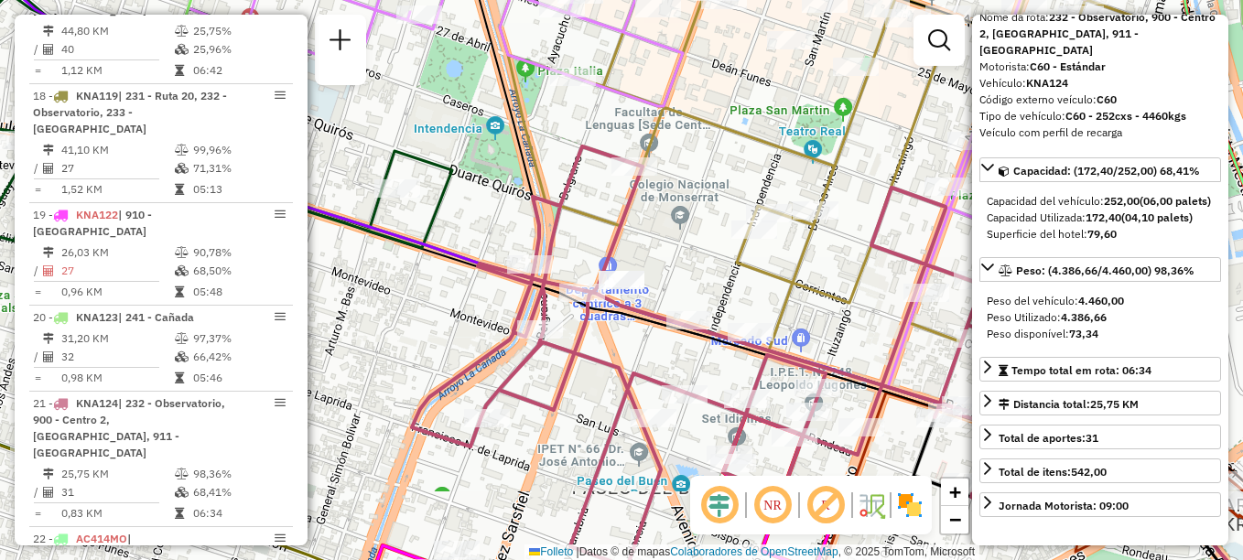
drag, startPoint x: 718, startPoint y: 229, endPoint x: 704, endPoint y: 289, distance: 62.0
click at [704, 289] on div "Janela de atendimento Grade de atendimento Capacidade Transportadoras Veículos …" at bounding box center [621, 280] width 1243 height 560
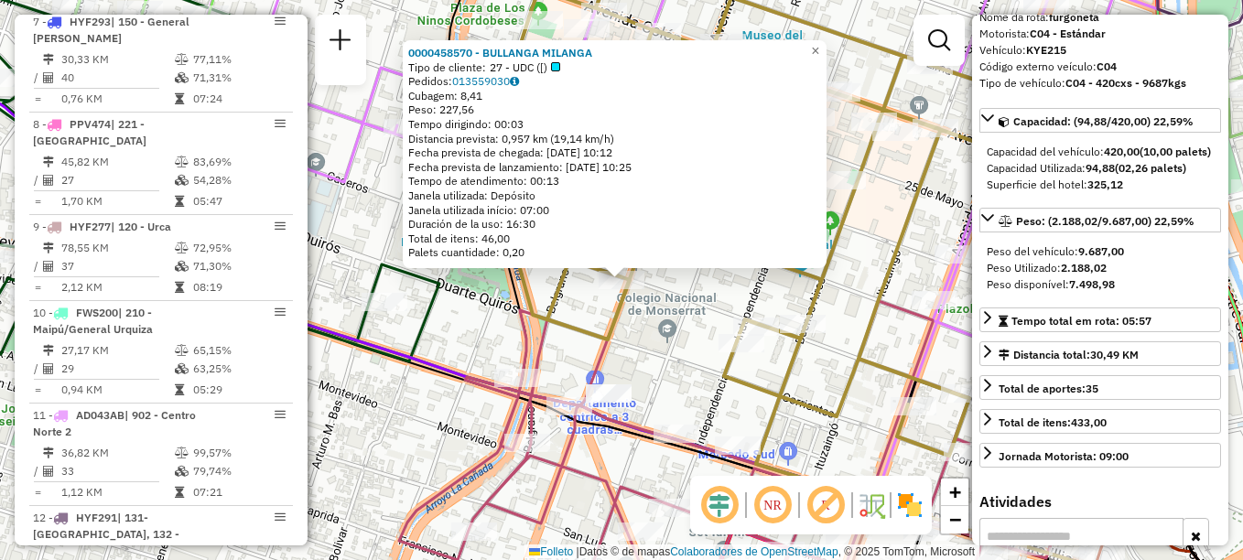
scroll to position [652, 0]
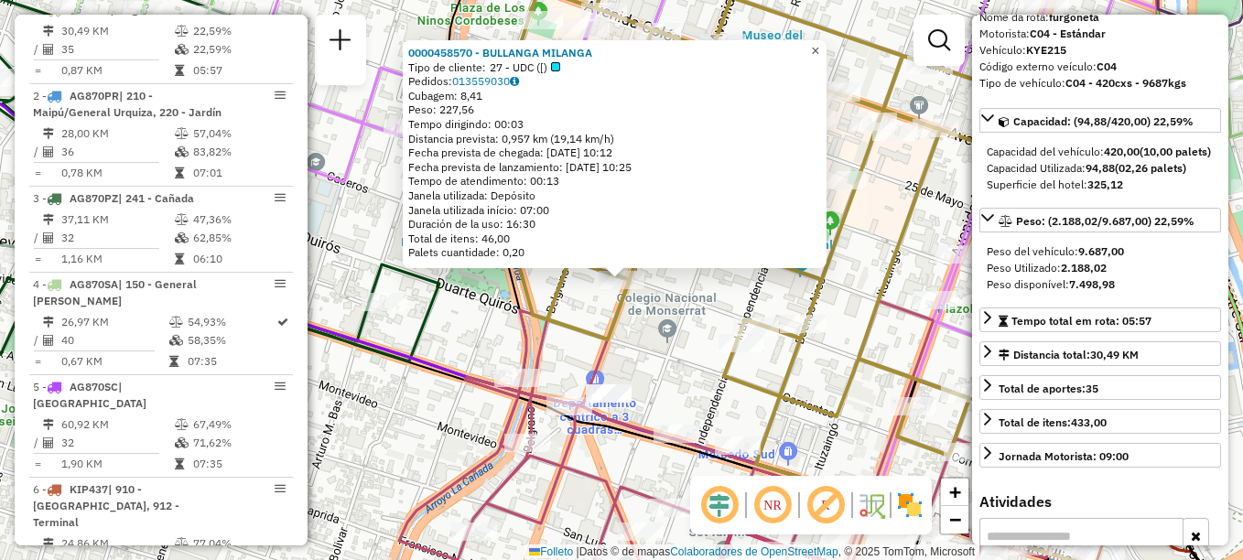
click at [820, 43] on span "×" at bounding box center [815, 51] width 8 height 16
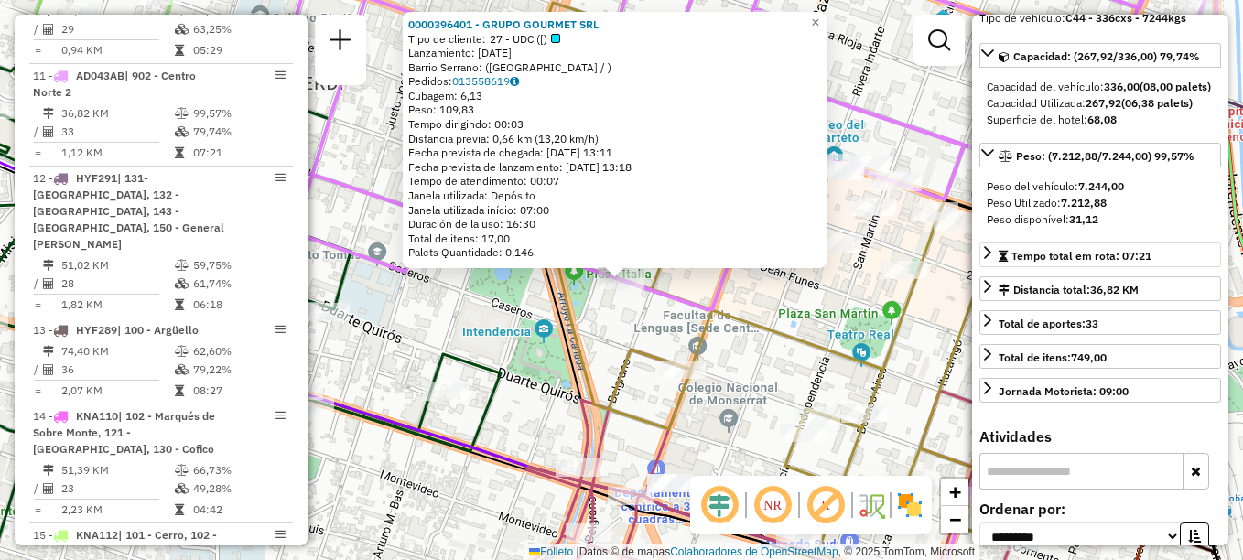
scroll to position [366, 0]
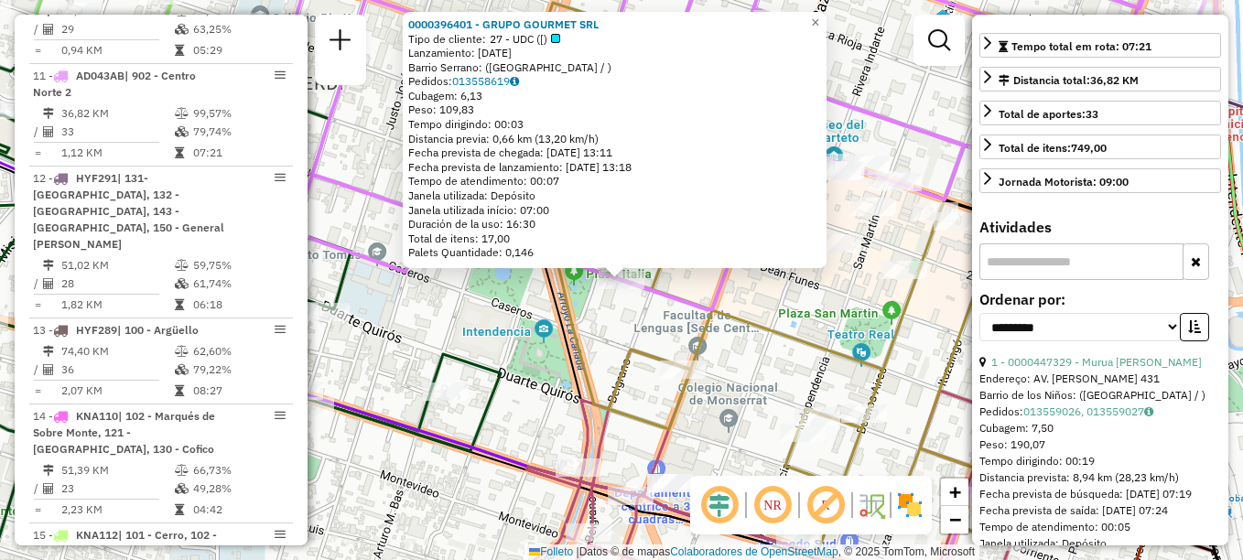
click at [729, 310] on icon at bounding box center [869, 256] width 669 height 579
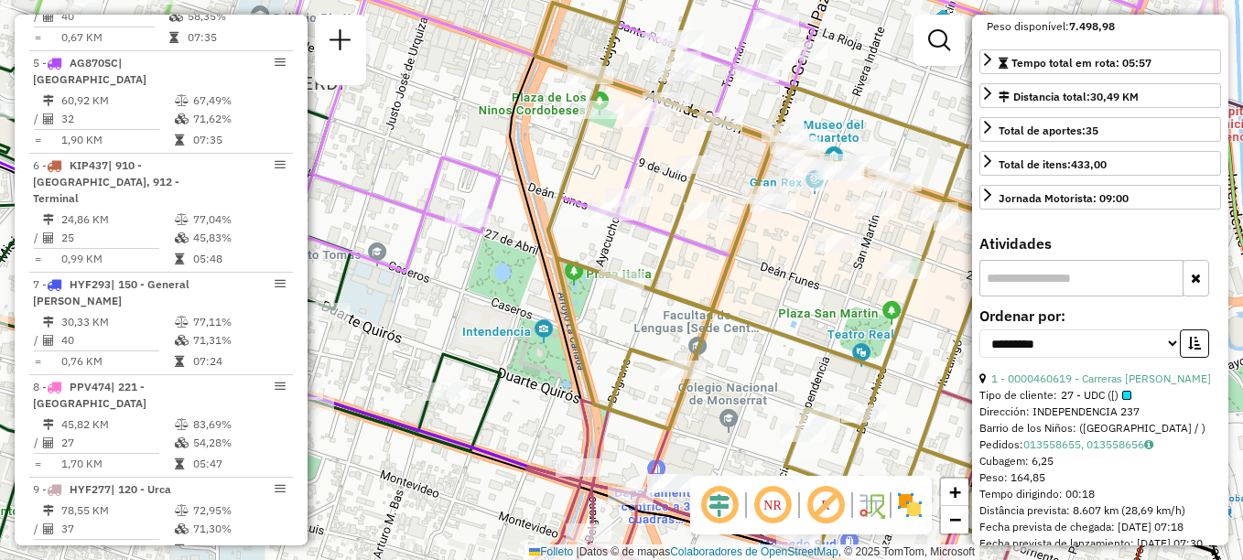
scroll to position [652, 0]
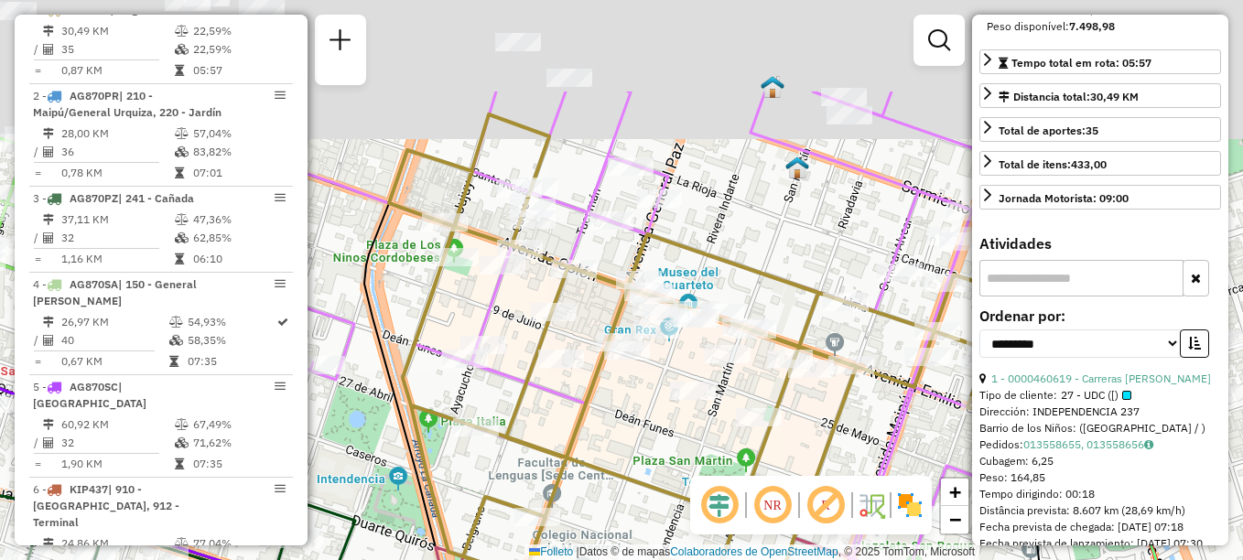
drag, startPoint x: 747, startPoint y: 292, endPoint x: 557, endPoint y: 495, distance: 278.6
click at [557, 495] on div "Janela de atendimento Grade de atendimento Capacidade Transportadoras Veículos …" at bounding box center [621, 280] width 1243 height 560
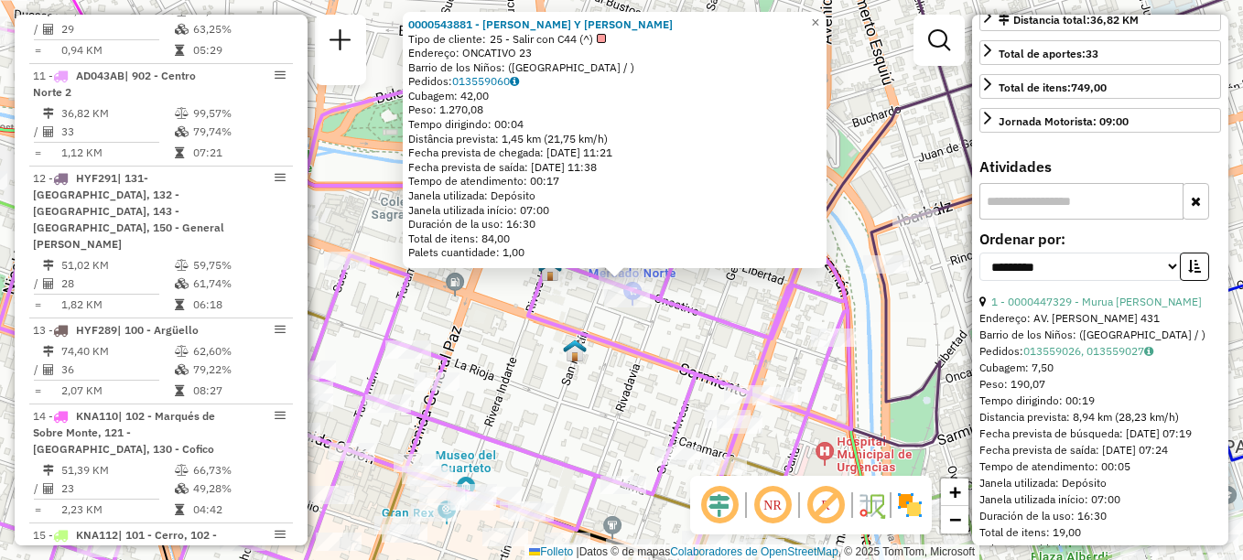
scroll to position [366, 0]
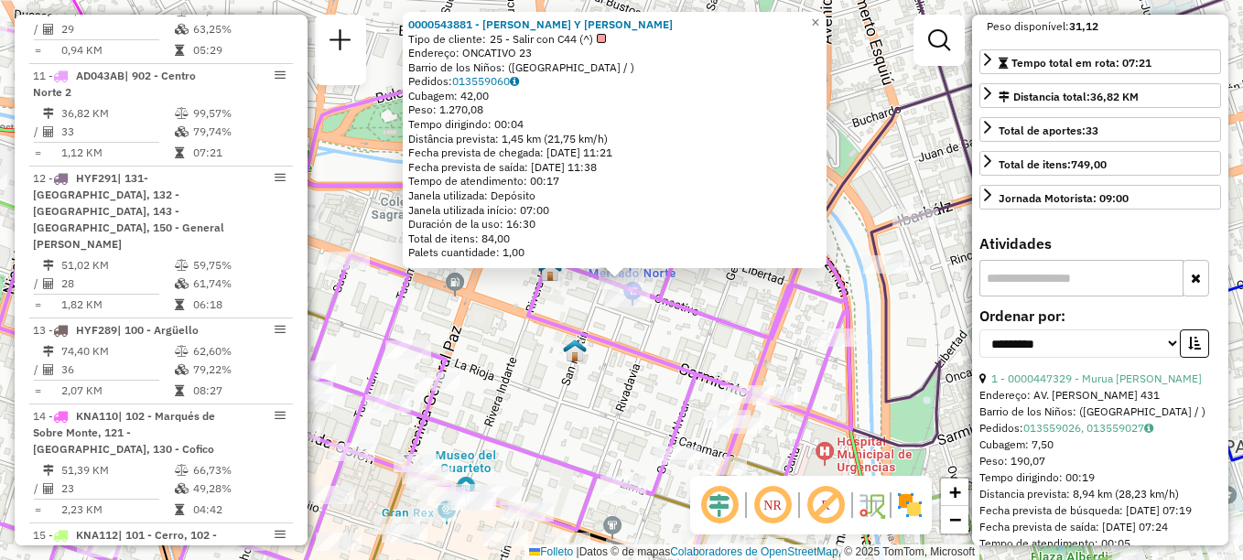
click at [645, 353] on icon at bounding box center [363, 338] width 976 height 555
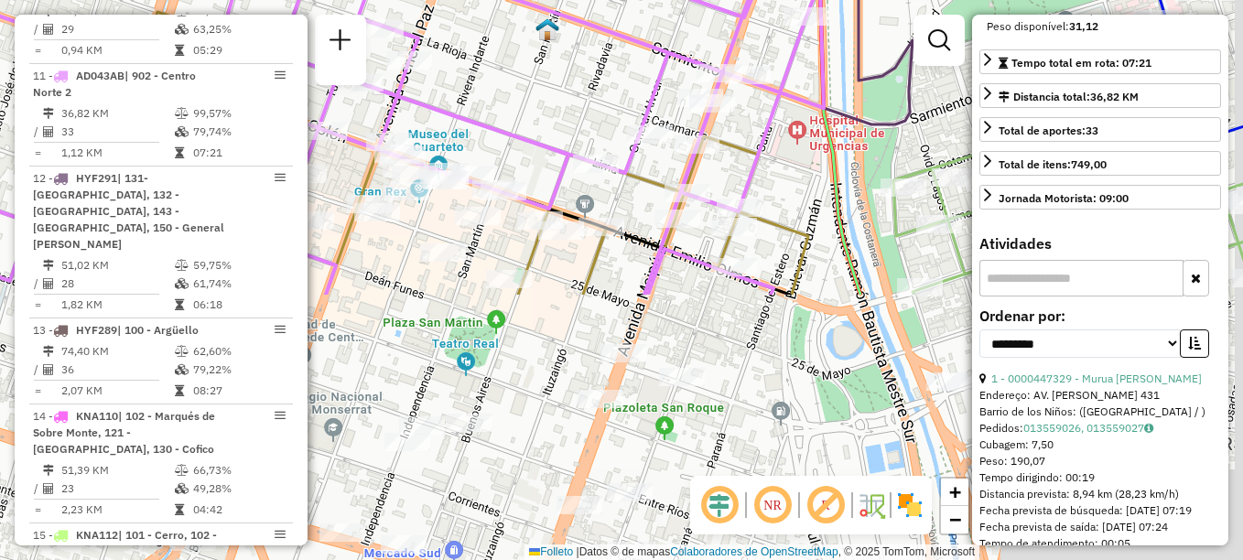
drag, startPoint x: 593, startPoint y: 392, endPoint x: 566, endPoint y: 44, distance: 349.0
click at [566, 61] on div "Janela de atendimento Grade de atendimento Capacidade Transportadoras Veículos …" at bounding box center [621, 280] width 1243 height 560
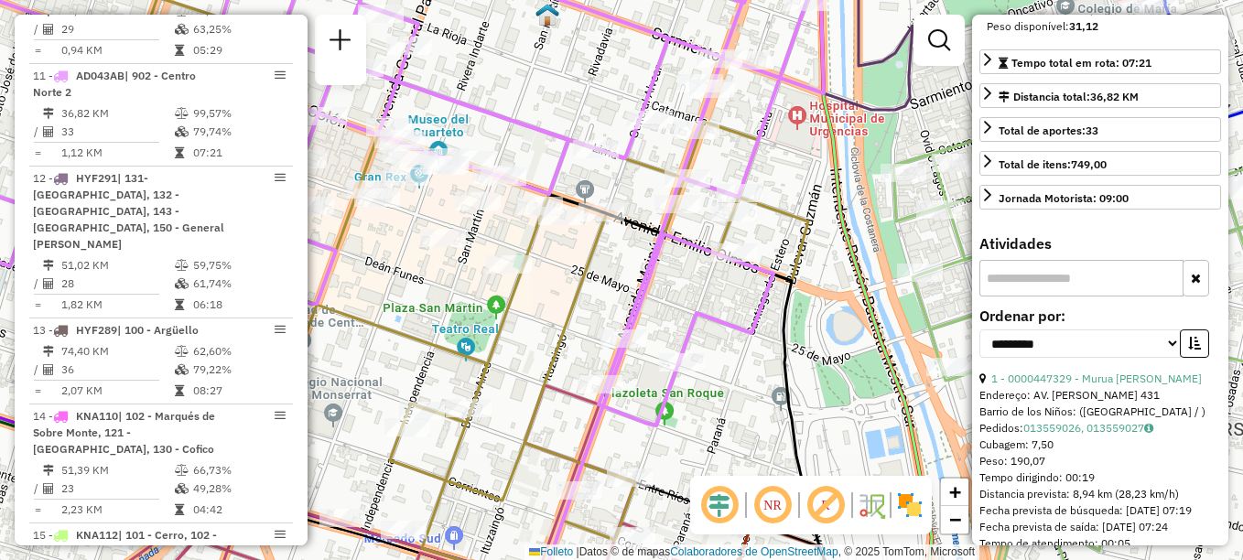
drag, startPoint x: 663, startPoint y: 352, endPoint x: 718, endPoint y: 1, distance: 355.0
click at [718, 23] on div "Janela de atendimento Grade de atendimento Capacidade Transportadoras Veículos …" at bounding box center [621, 280] width 1243 height 560
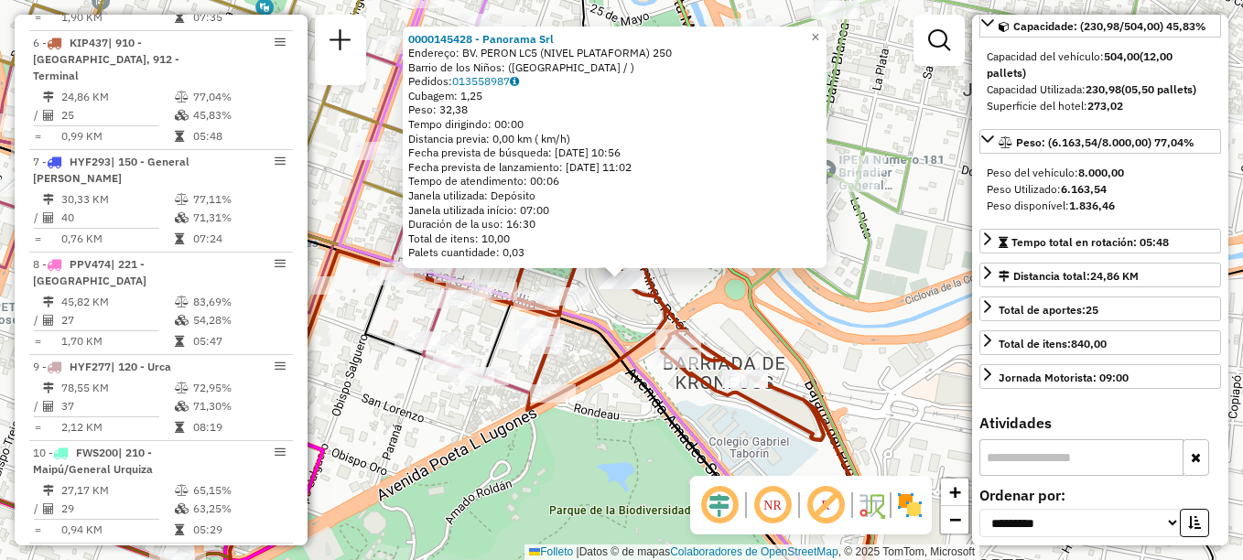
scroll to position [200, 0]
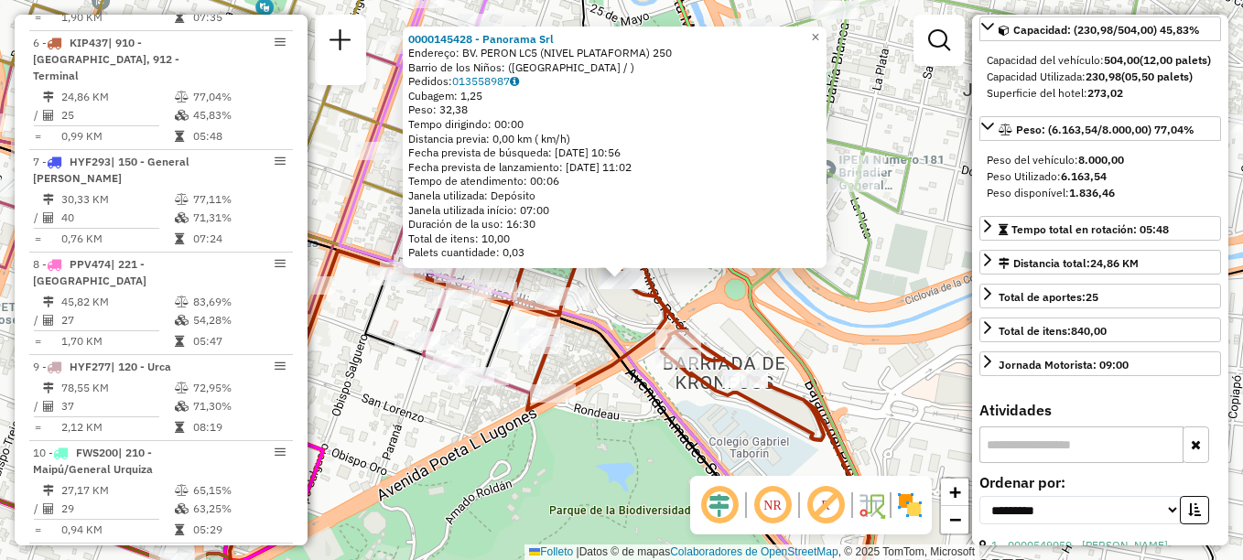
click at [639, 331] on icon at bounding box center [549, 400] width 639 height 432
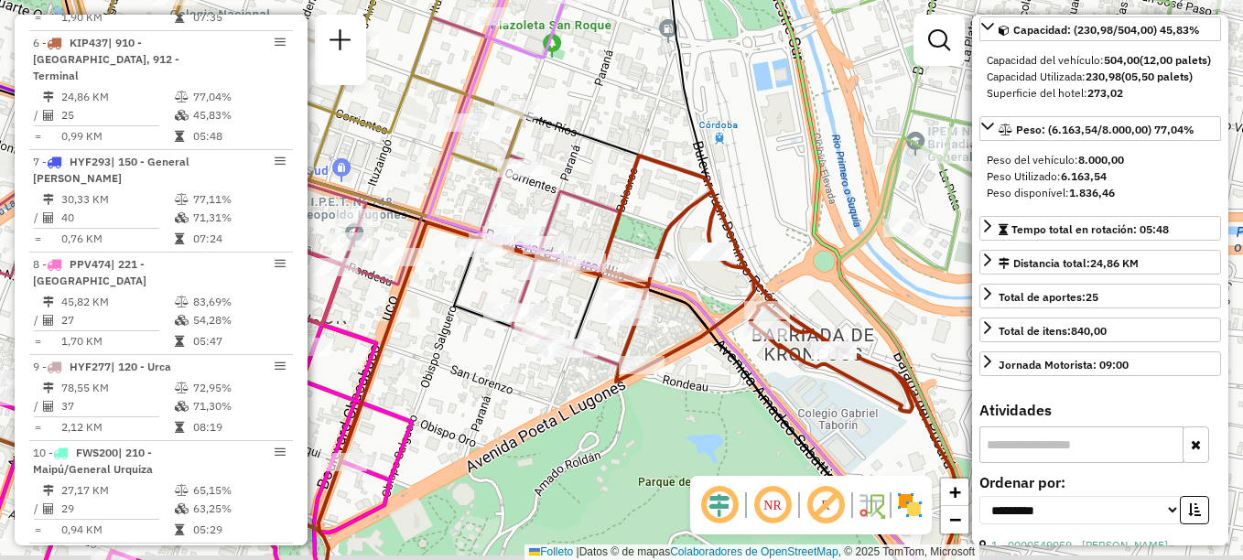
drag, startPoint x: 463, startPoint y: 352, endPoint x: 679, endPoint y: 286, distance: 225.9
click at [552, 304] on div at bounding box center [529, 313] width 46 height 18
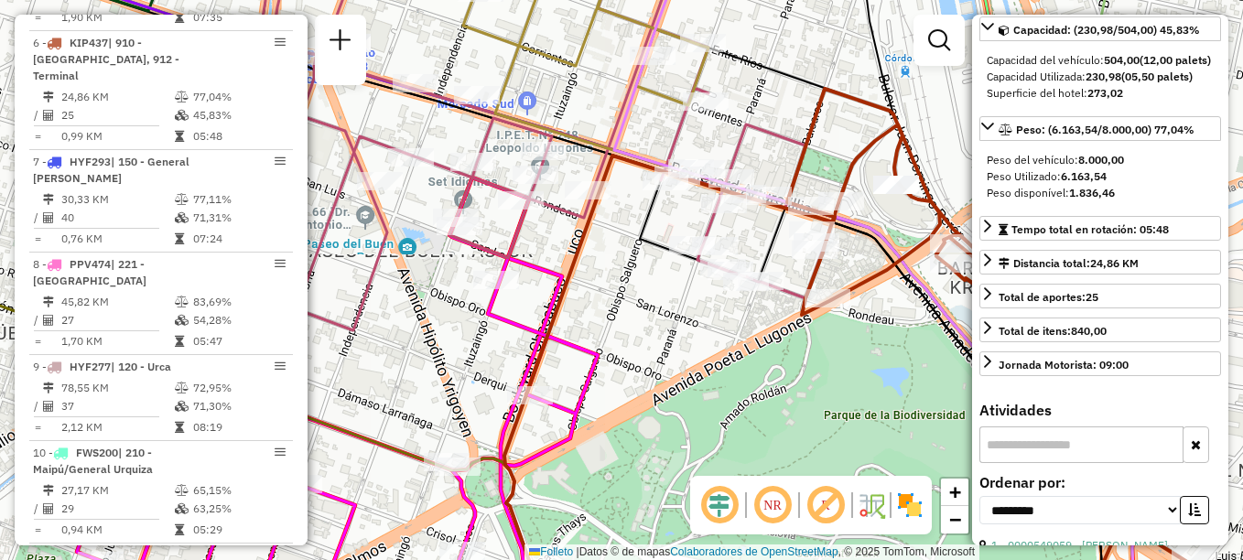
drag, startPoint x: 649, startPoint y: 317, endPoint x: 747, endPoint y: 289, distance: 101.8
click at [747, 289] on div "Janela de atendimento Grade de atendimento Capacidade Transportadoras Veículos …" at bounding box center [621, 280] width 1243 height 560
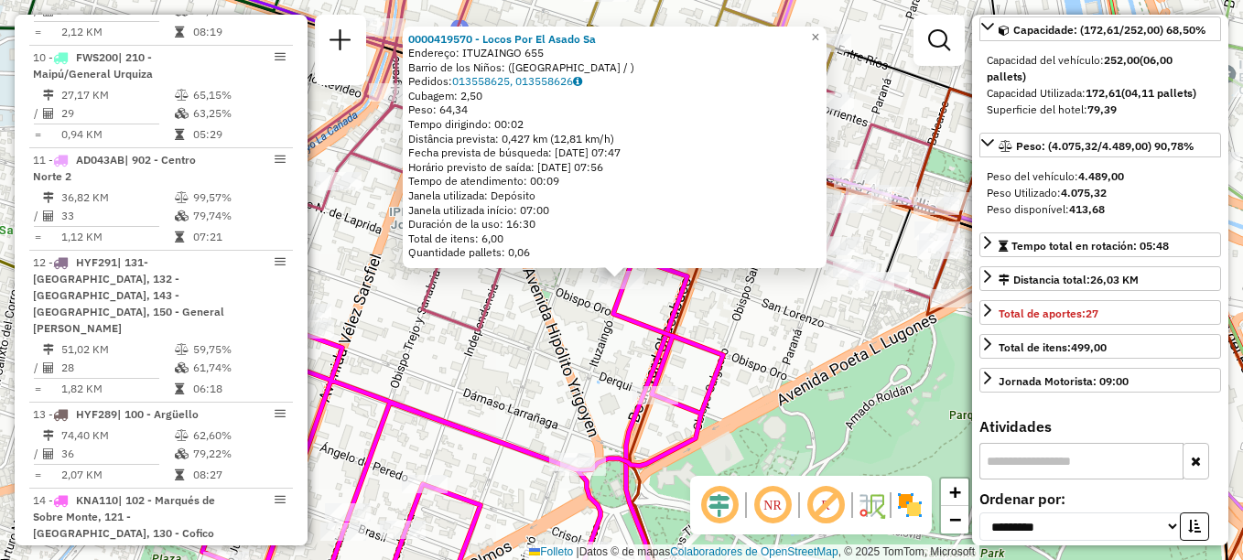
scroll to position [2326, 0]
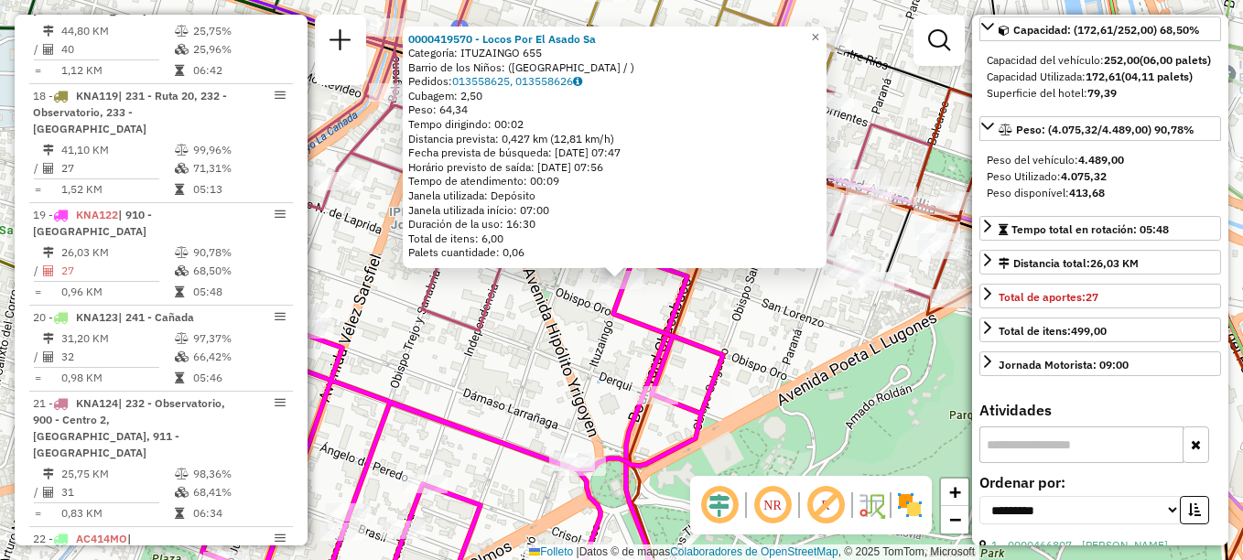
click at [562, 331] on div "0000419570 - Locos Por El Asado Sa Categoría: ITUZAINGO 655 Barrio de los Niños…" at bounding box center [621, 280] width 1243 height 560
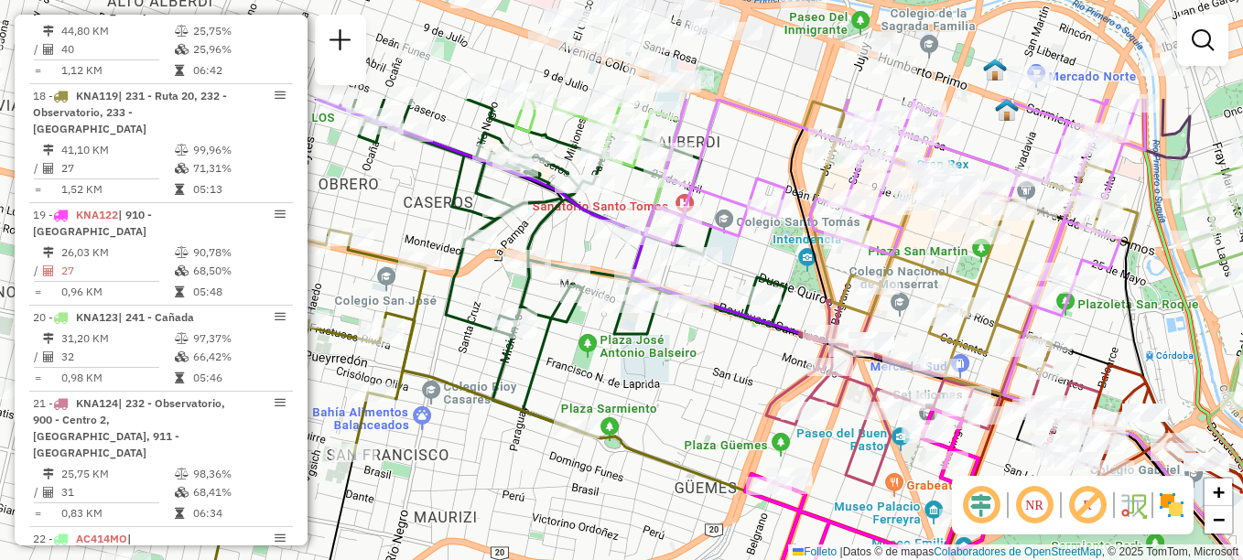
drag, startPoint x: 537, startPoint y: 300, endPoint x: 855, endPoint y: 512, distance: 381.7
click at [855, 512] on div "Janela de atendimento Grade de atendimento Capacidade Transportadoras Veículos …" at bounding box center [621, 280] width 1243 height 560
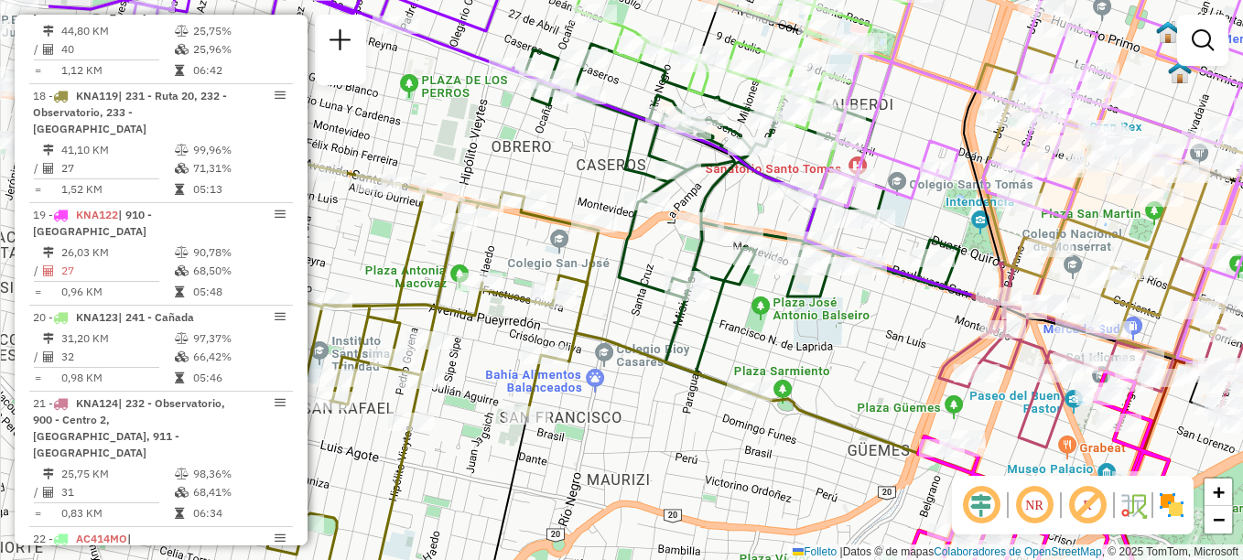
drag, startPoint x: 741, startPoint y: 380, endPoint x: 915, endPoint y: 342, distance: 178.2
click at [915, 342] on div "Janela de atendimento Grade de atendimento Capacidade Transportadoras Veículos …" at bounding box center [621, 280] width 1243 height 560
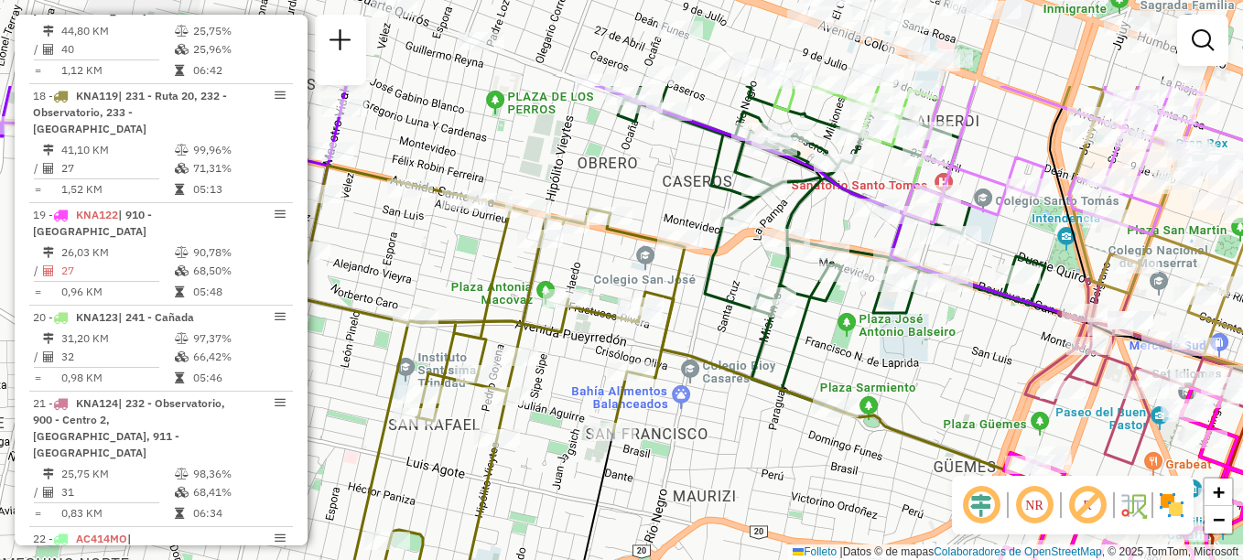
drag, startPoint x: 939, startPoint y: 396, endPoint x: 897, endPoint y: 538, distance: 148.0
click at [897, 538] on div "Janela de atendimento Grade de atendimento Capacidade Transportadoras Veículos …" at bounding box center [621, 280] width 1243 height 560
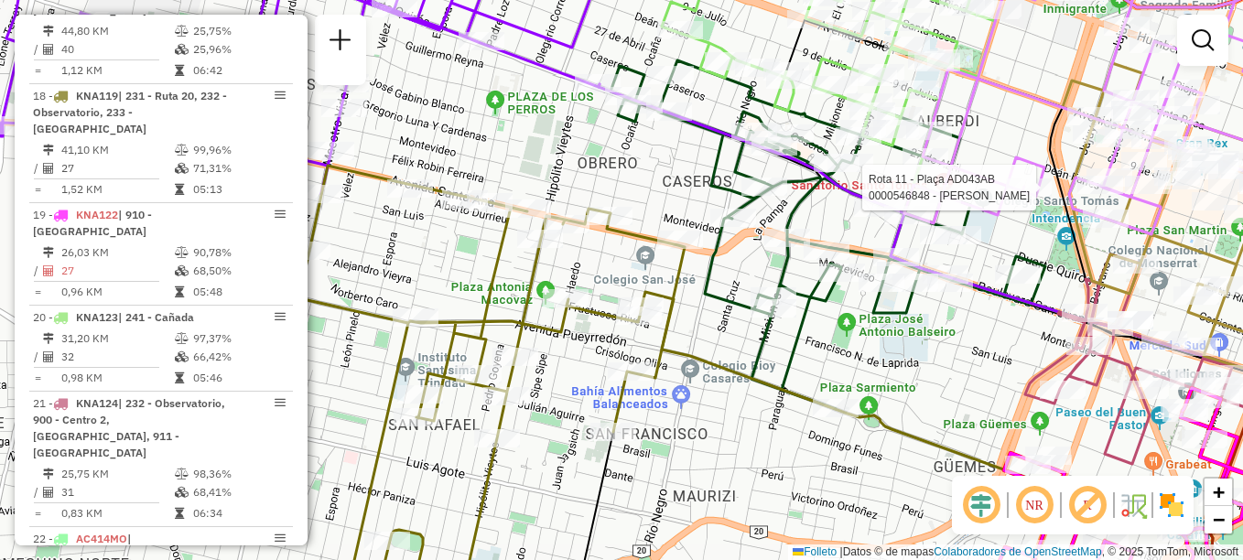
select select "**********"
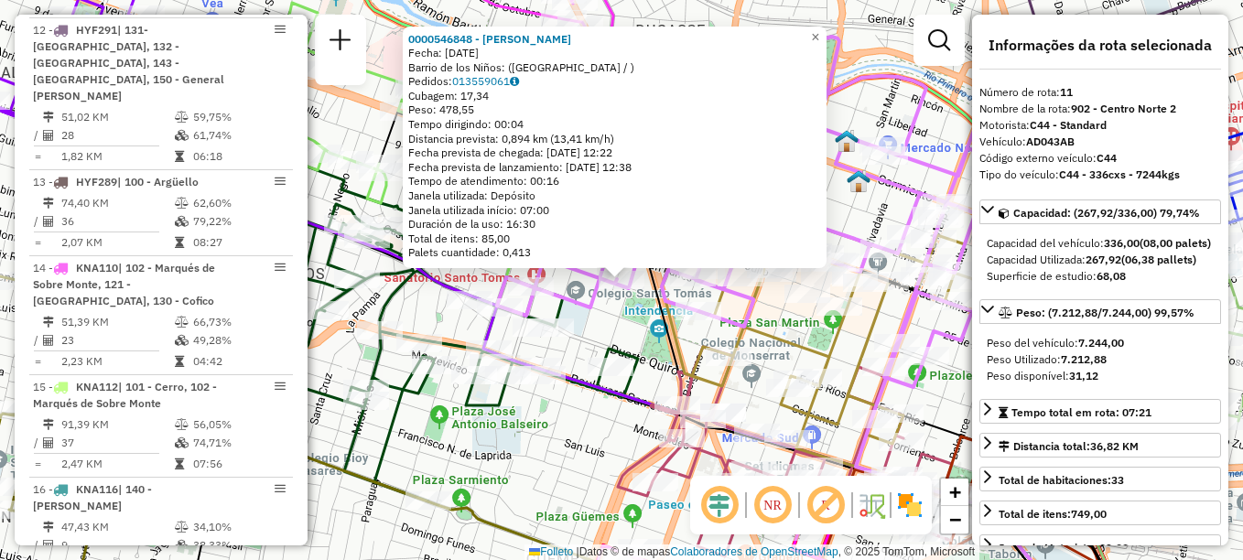
scroll to position [1579, 0]
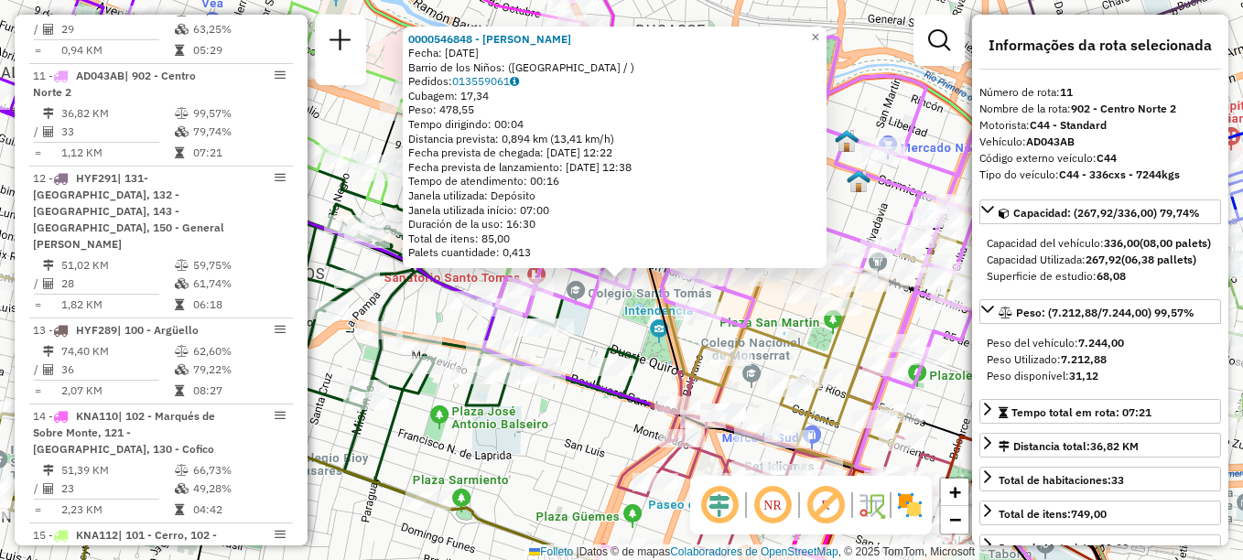
click at [594, 461] on div "Rota 11 - Plaça AD043AB 0000546848 - [PERSON_NAME] 0000546848 - [PERSON_NAME] F…" at bounding box center [621, 280] width 1243 height 560
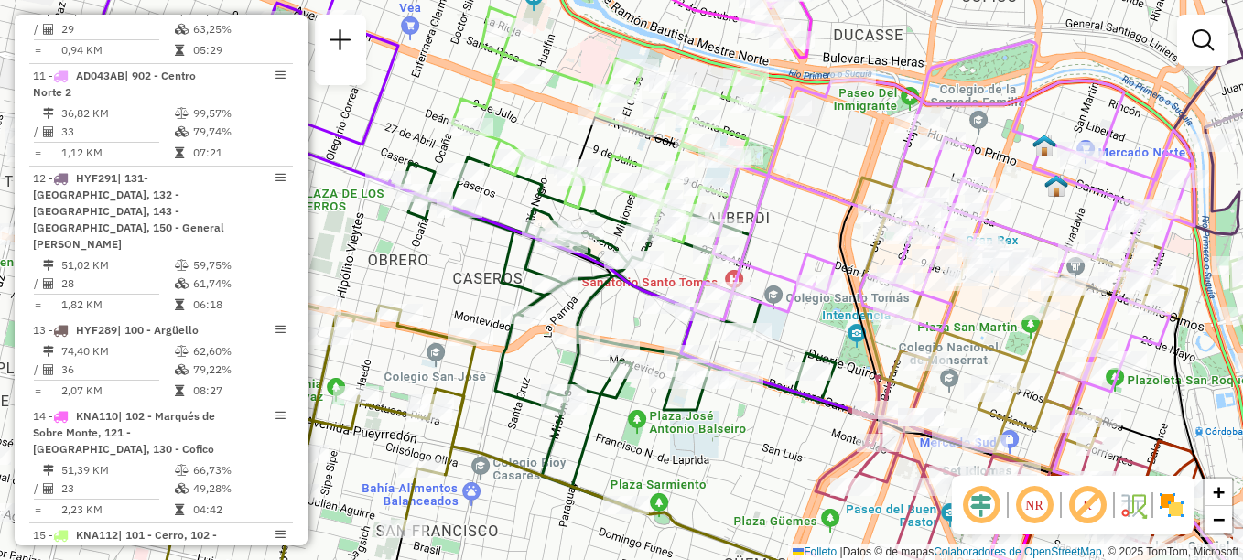
drag, startPoint x: 613, startPoint y: 178, endPoint x: 811, endPoint y: 180, distance: 198.7
click at [811, 180] on icon at bounding box center [945, 216] width 500 height 351
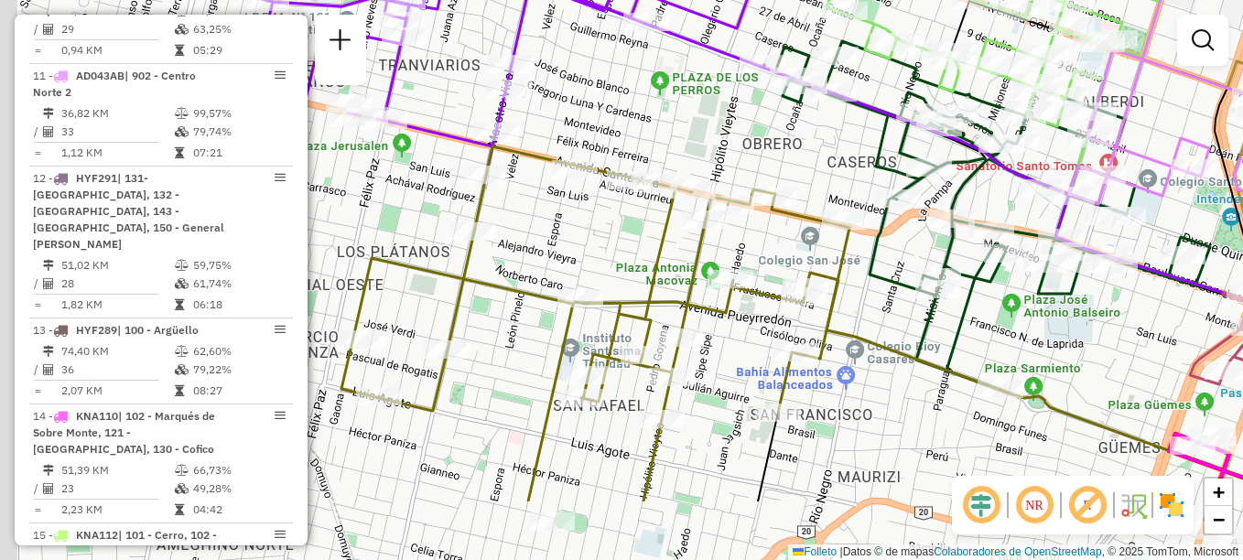
drag, startPoint x: 782, startPoint y: 207, endPoint x: 1156, endPoint y: 92, distance: 391.0
click at [1156, 92] on div "Janela de atendimento Grade de atendimento Capacidade Transportadoras Veículos …" at bounding box center [621, 280] width 1243 height 560
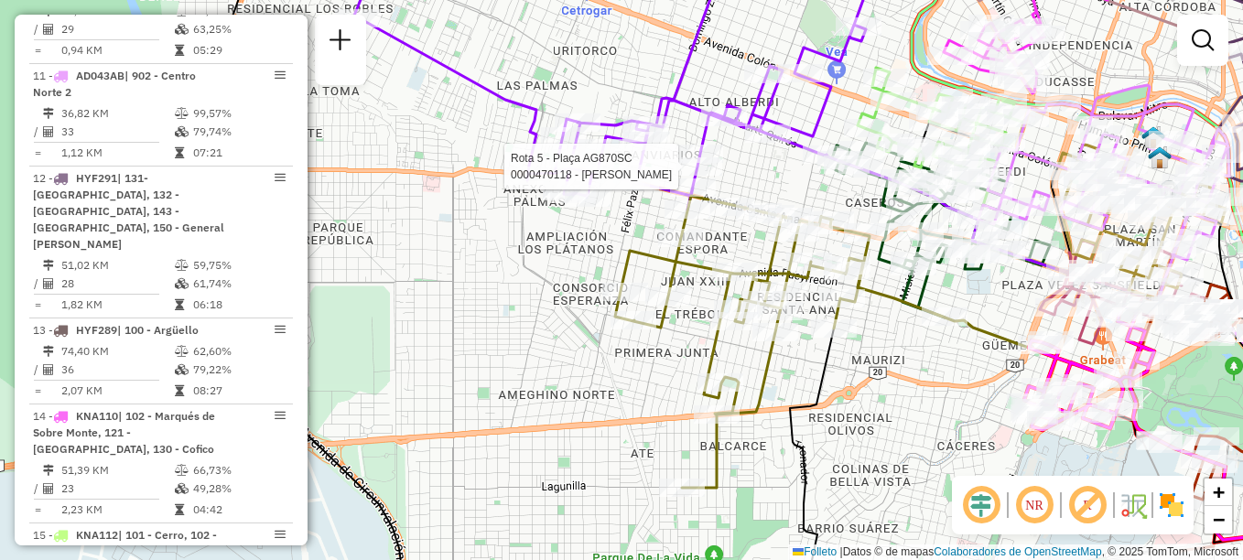
select select "**********"
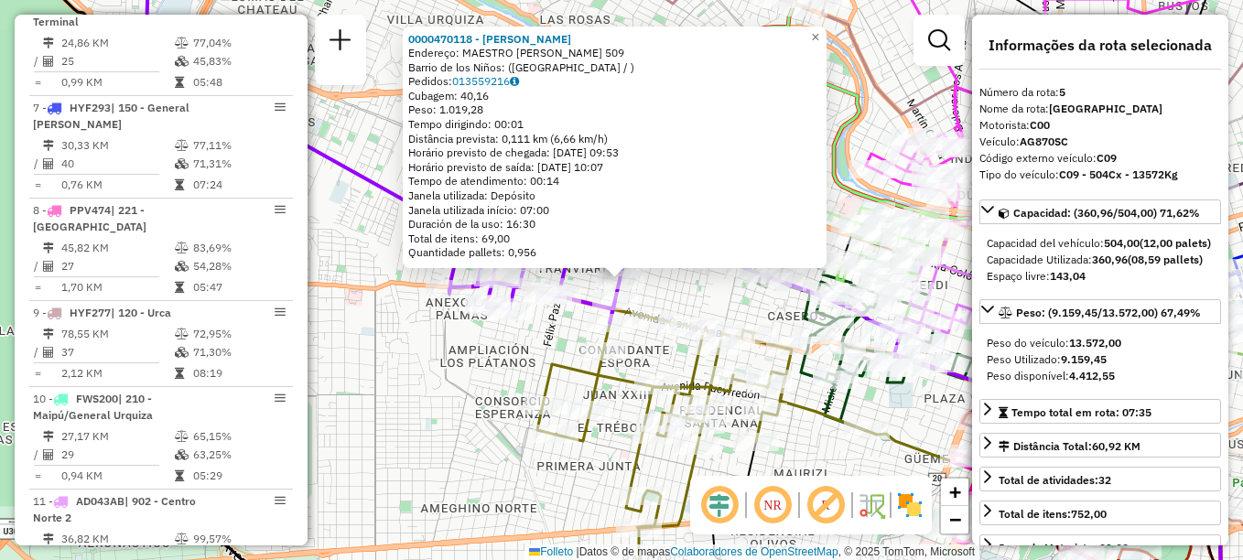
scroll to position [1013, 0]
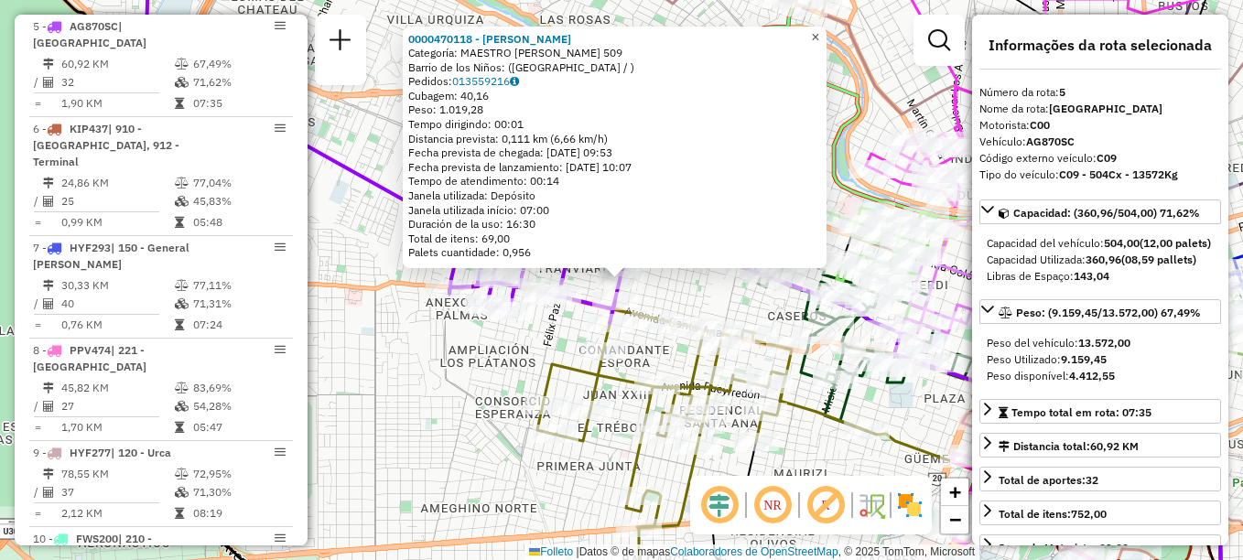
click at [820, 29] on span "×" at bounding box center [815, 37] width 8 height 16
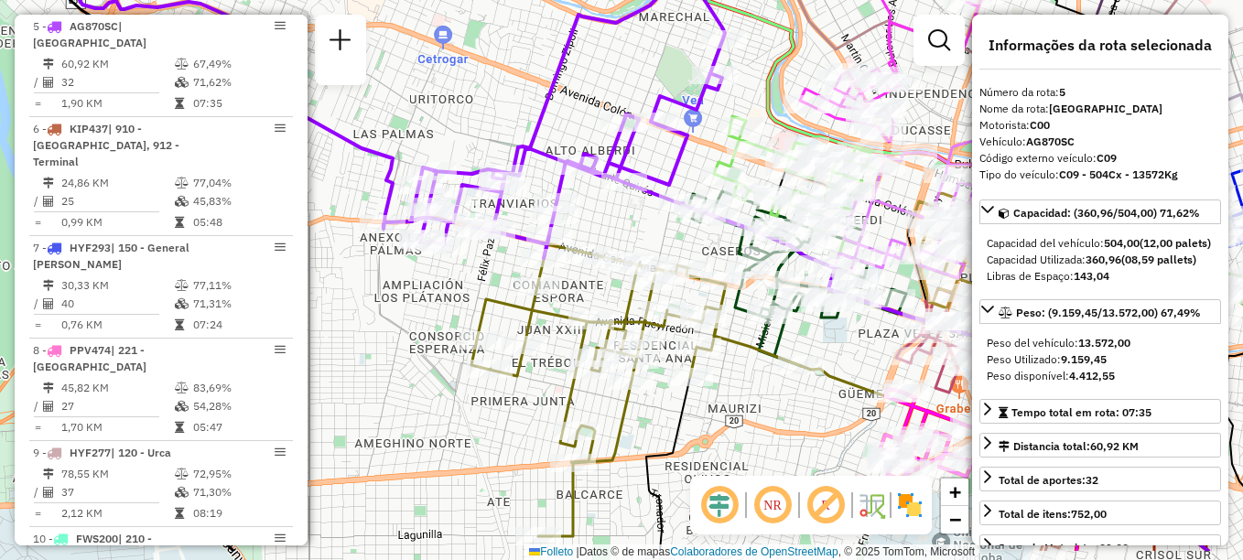
drag, startPoint x: 538, startPoint y: 106, endPoint x: 472, endPoint y: 40, distance: 93.2
click at [472, 40] on div "Janela de atendimento Grade de atendimento Capacidade Transportadoras Veículos …" at bounding box center [621, 280] width 1243 height 560
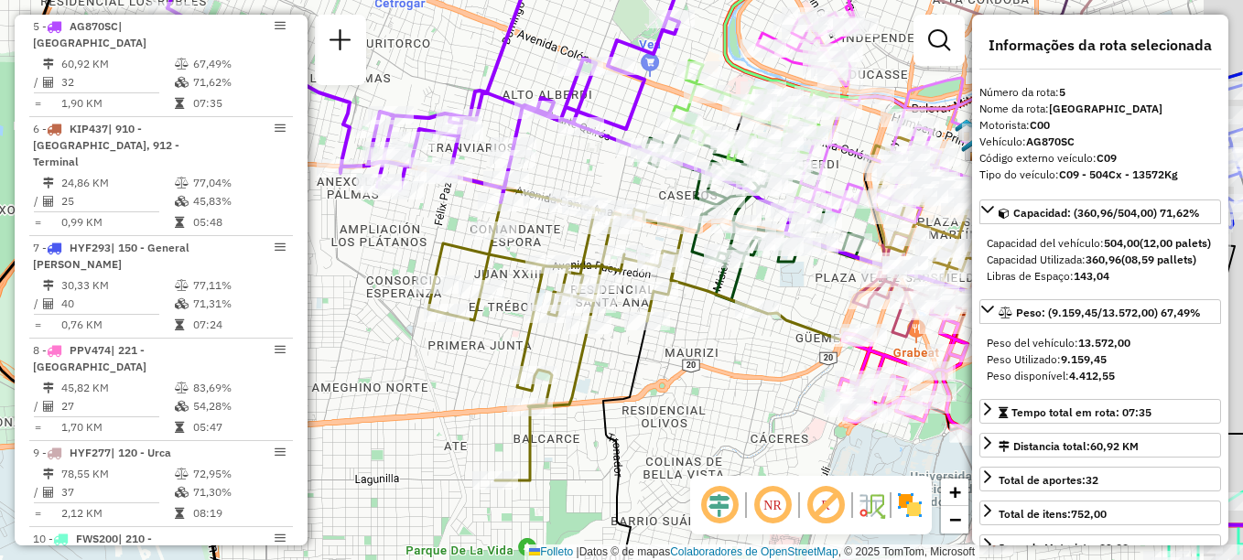
drag, startPoint x: 737, startPoint y: 412, endPoint x: 619, endPoint y: 270, distance: 184.7
click at [626, 281] on div "Janela de atendimento Grade de atendimento Capacidade Transportadoras Veículos …" at bounding box center [621, 280] width 1243 height 560
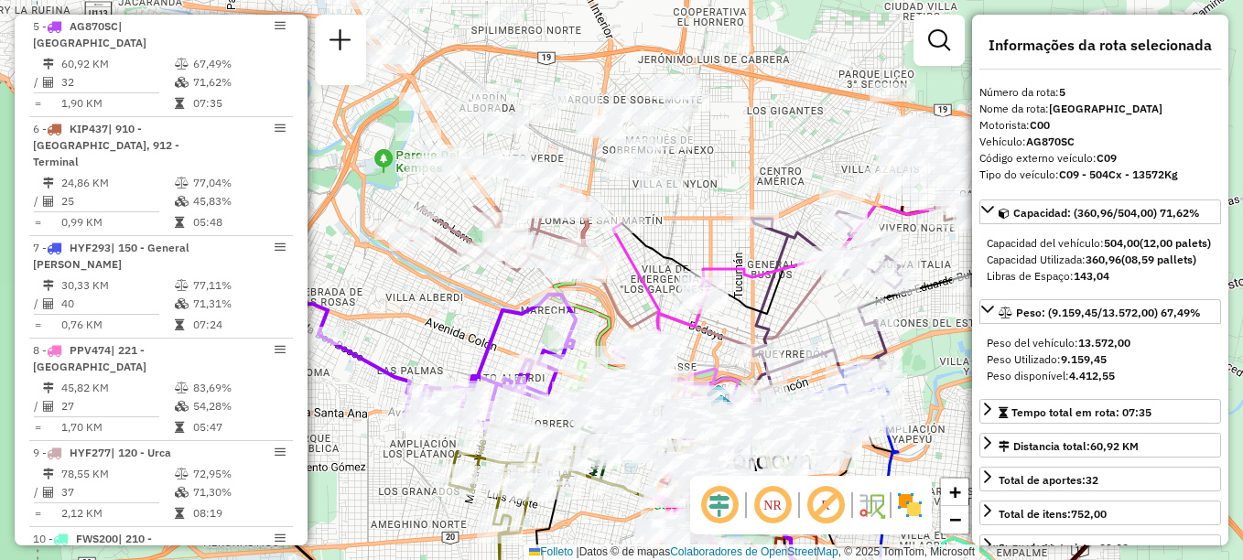
drag, startPoint x: 547, startPoint y: 300, endPoint x: 618, endPoint y: 562, distance: 271.4
click at [618, 559] on html "Aguarde... Pop-up bloqueado! Seu navegador bloqueou automáticamente a abertura …" at bounding box center [621, 280] width 1243 height 560
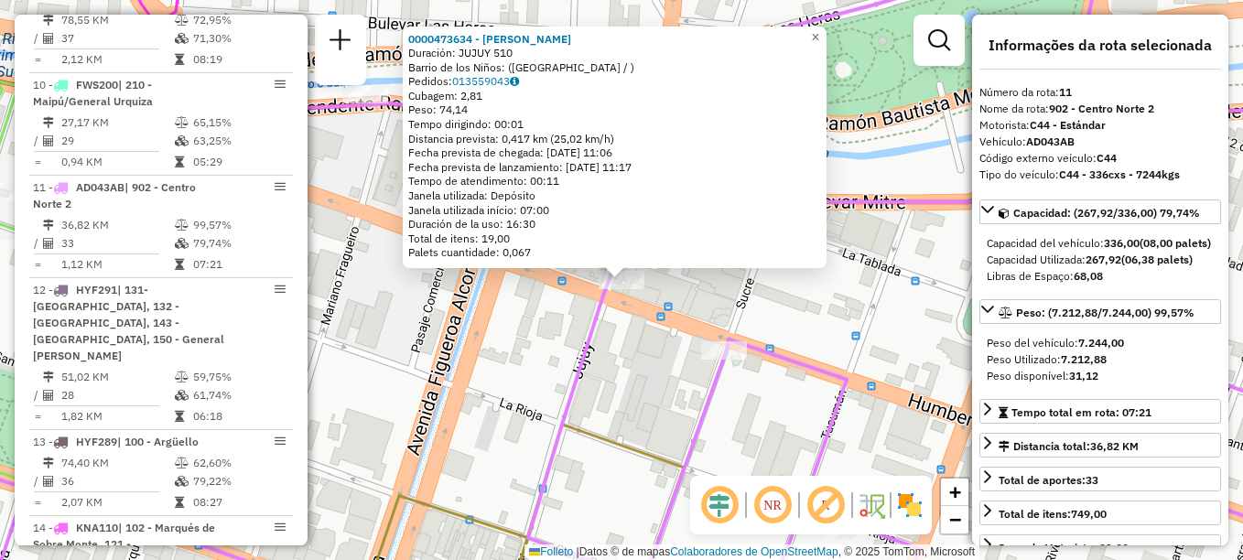
scroll to position [1579, 0]
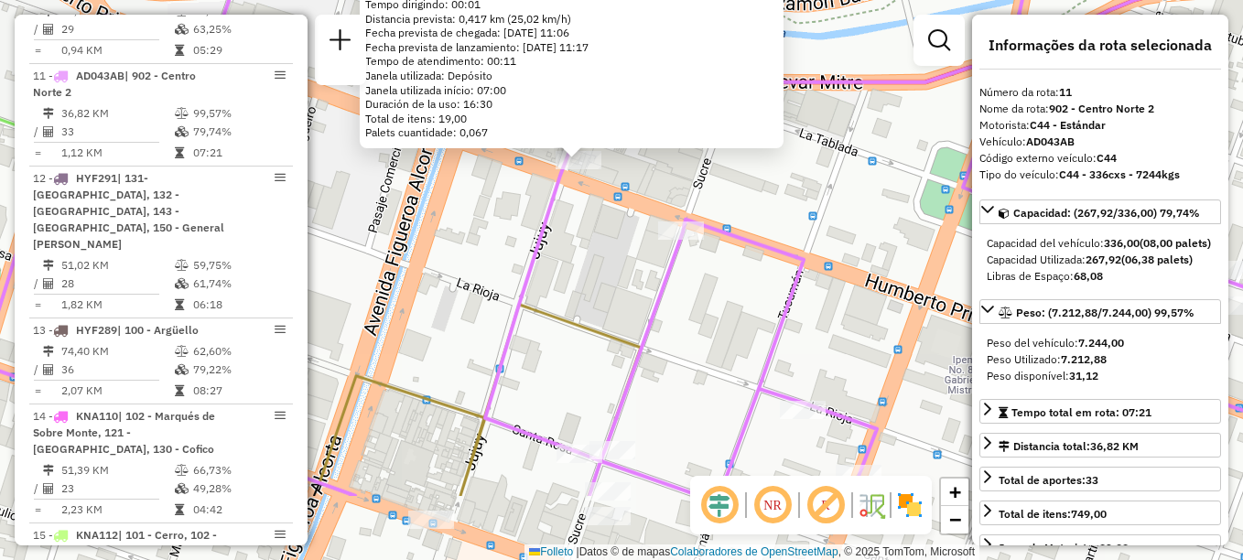
drag, startPoint x: 637, startPoint y: 421, endPoint x: 538, endPoint y: 217, distance: 226.9
click at [538, 217] on div "Rota 11 - Plaça AD043AB 0000473634 - [PERSON_NAME] 0000473634 - Palacios [PERSO…" at bounding box center [621, 280] width 1243 height 560
